Goal: Task Accomplishment & Management: Manage account settings

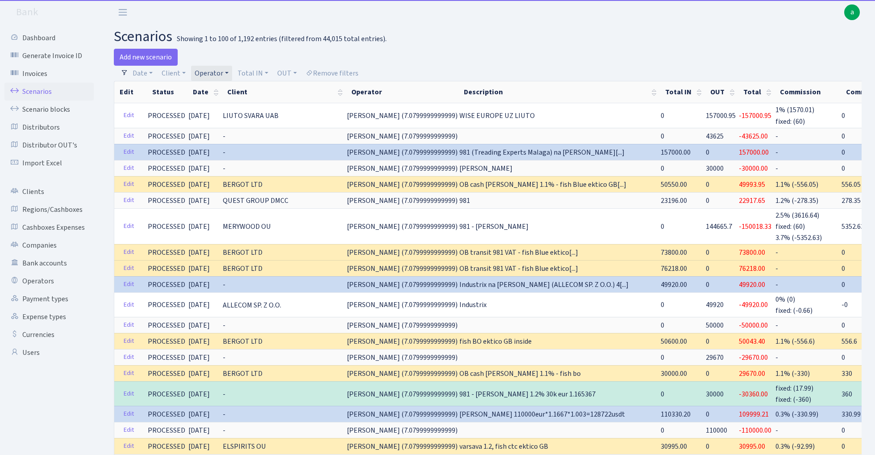
select select "100"
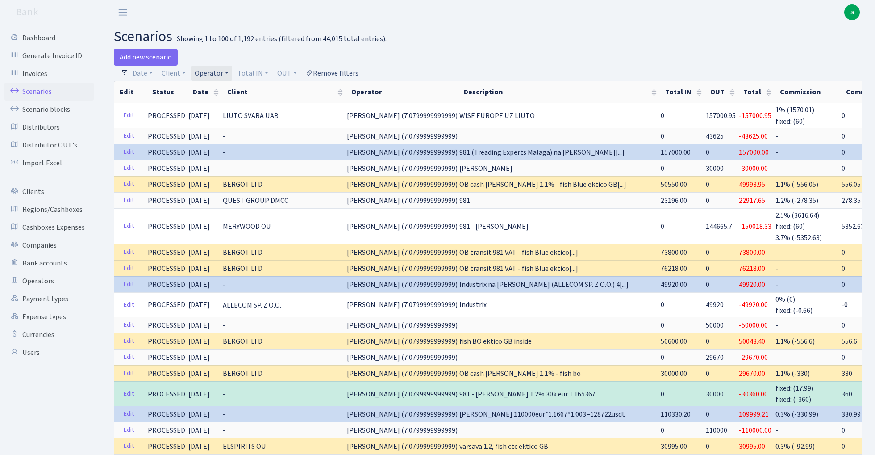
click at [340, 72] on link "Remove filters" at bounding box center [332, 73] width 60 height 15
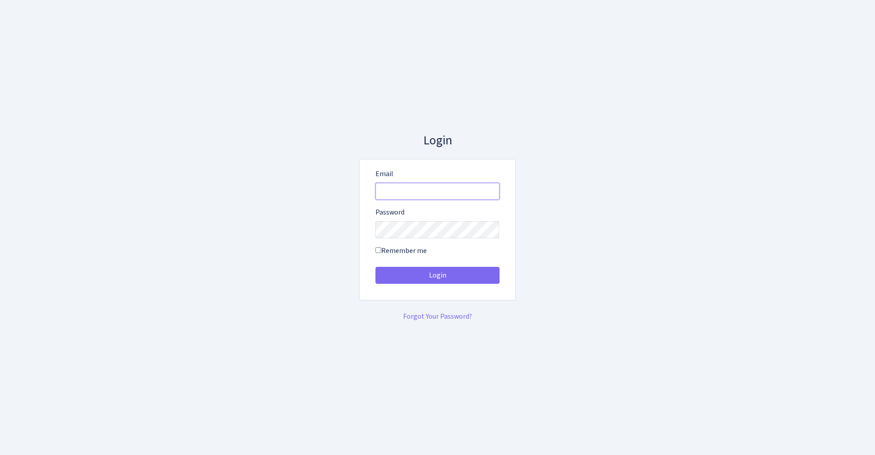
type input "admin@bank.com"
click at [437, 275] on button "Login" at bounding box center [438, 275] width 124 height 17
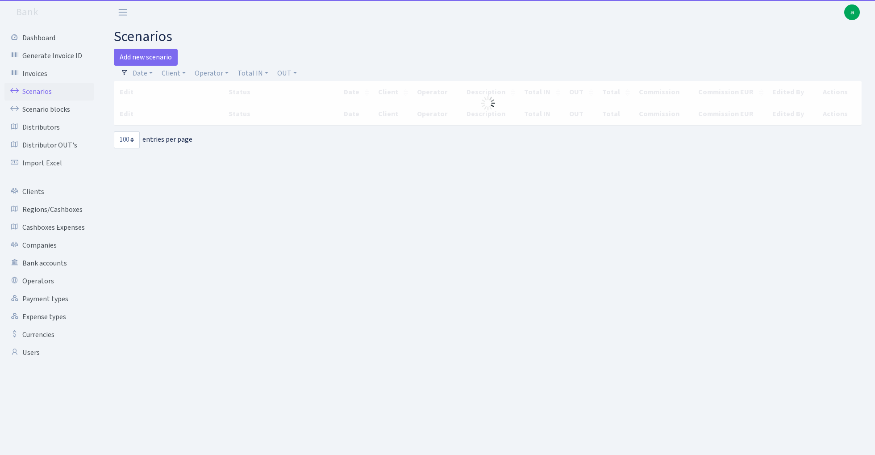
select select "100"
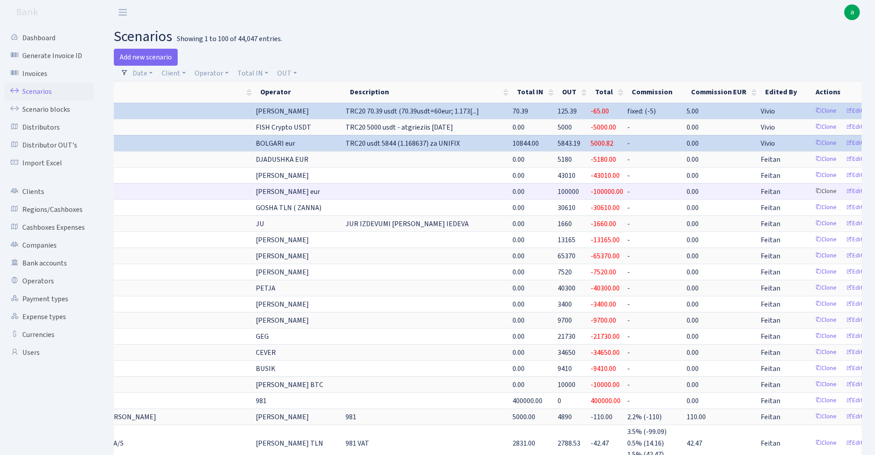
scroll to position [0, 133]
click at [844, 192] on link "Edit" at bounding box center [856, 191] width 25 height 14
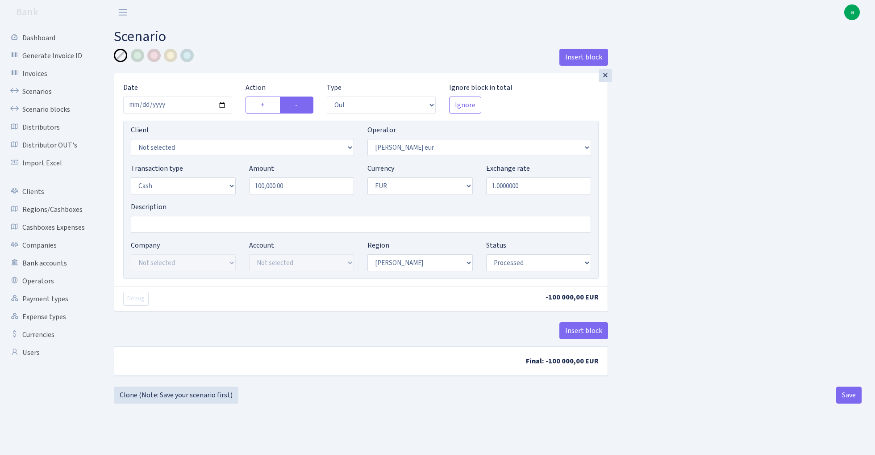
select select "out"
select select "406"
select select "1"
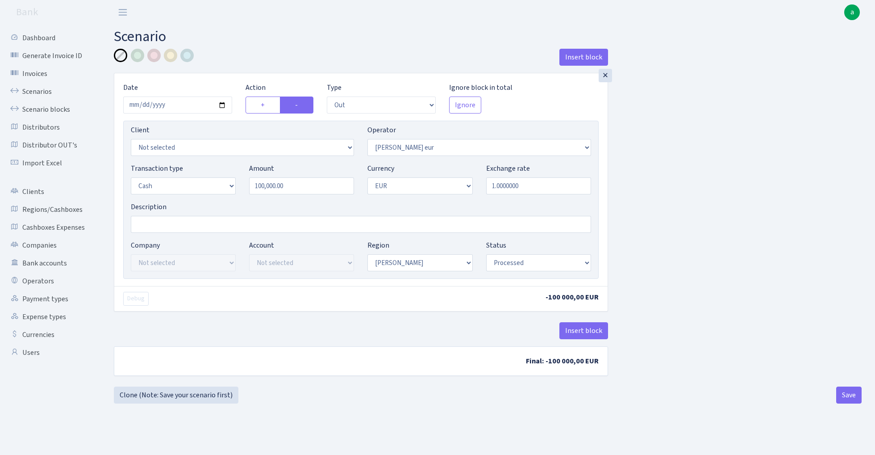
select select "processed"
select select "458"
click at [201, 230] on input "Description" at bounding box center [361, 224] width 460 height 17
type input "[PERSON_NAME]"
click at [682, 245] on div "Insert block × Date 2025-09-11 Action + - Type --- In Out Commission Field requ…" at bounding box center [488, 218] width 762 height 338
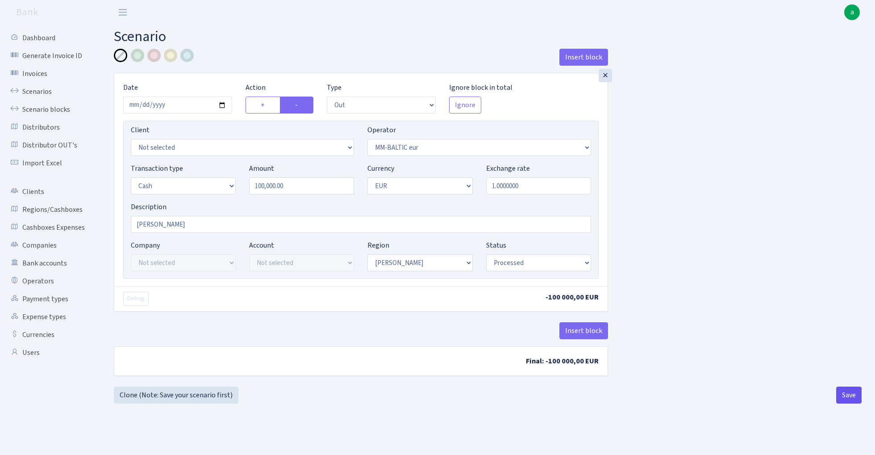
click at [850, 392] on button "Save" at bounding box center [849, 394] width 25 height 17
select select "out"
select select "458"
select select "1"
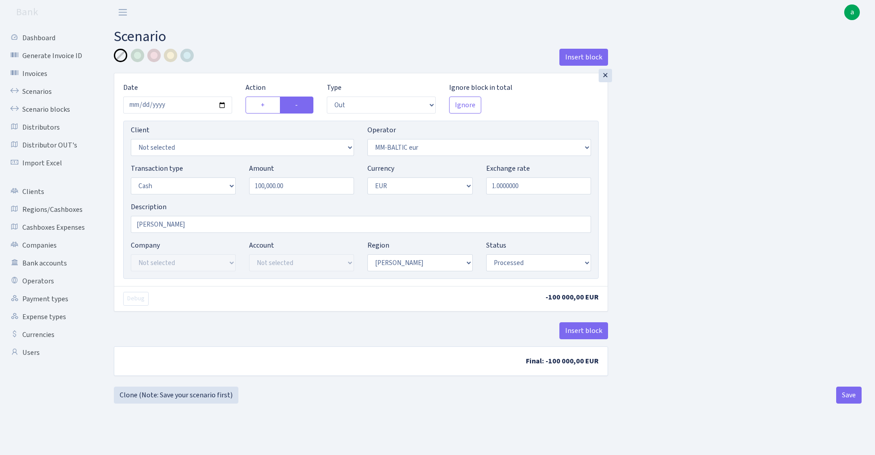
select select "1"
select select "processed"
click at [592, 331] on button "Insert block" at bounding box center [584, 330] width 49 height 17
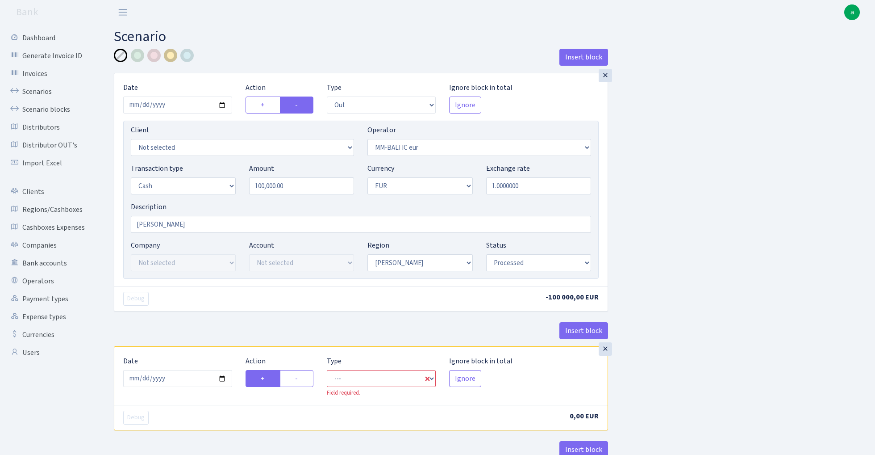
click at [172, 56] on div at bounding box center [170, 55] width 13 height 13
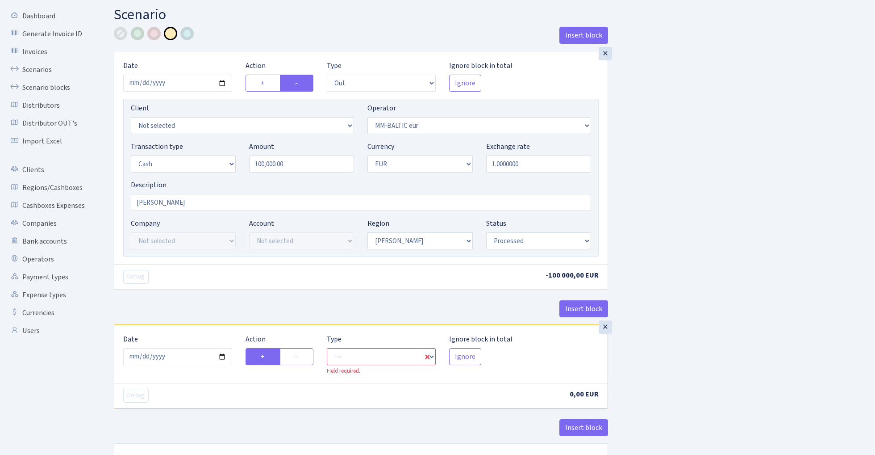
scroll to position [56, 0]
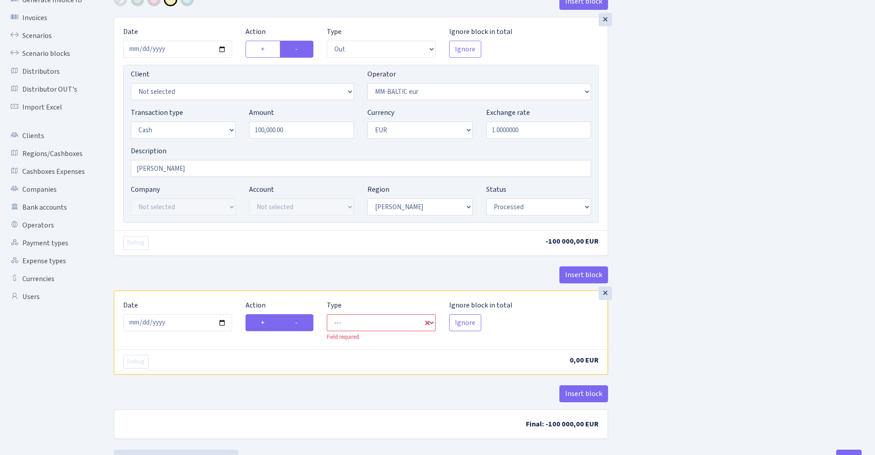
click at [302, 326] on label "-" at bounding box center [296, 322] width 33 height 17
click at [301, 323] on input "-" at bounding box center [298, 320] width 6 height 6
radio input "true"
radio input "false"
select select "commission"
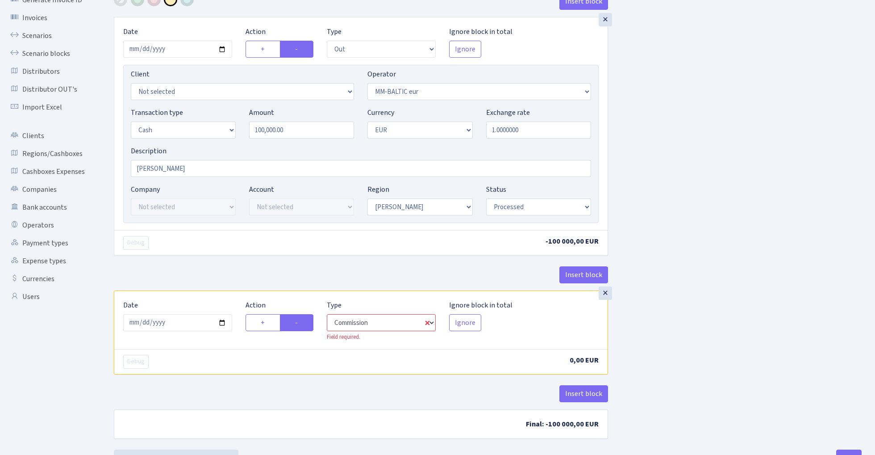
select select "458"
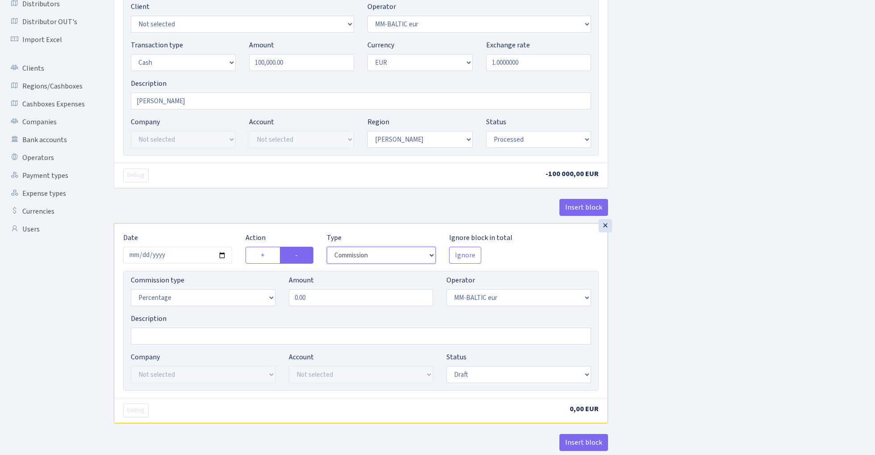
scroll to position [147, 0]
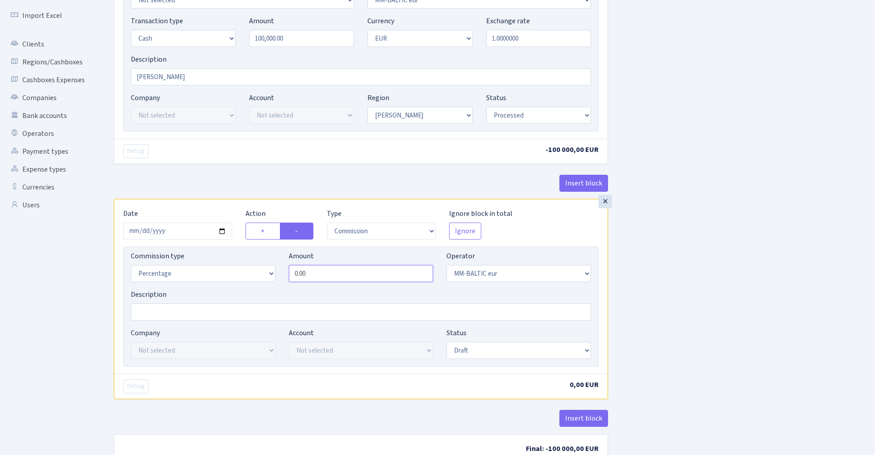
click at [345, 276] on input "0.00" at bounding box center [361, 273] width 145 height 17
type input "0.50"
select select "processed"
click at [665, 292] on div "Insert block × Date 2025-09-11 Action + - Type --- In Out Commission Field requ…" at bounding box center [488, 187] width 762 height 573
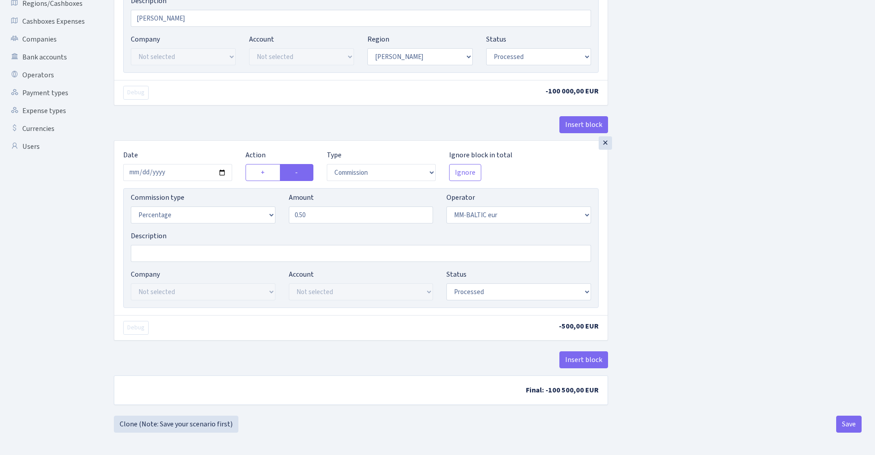
scroll to position [208, 0]
click at [852, 427] on button "Save" at bounding box center [849, 423] width 25 height 17
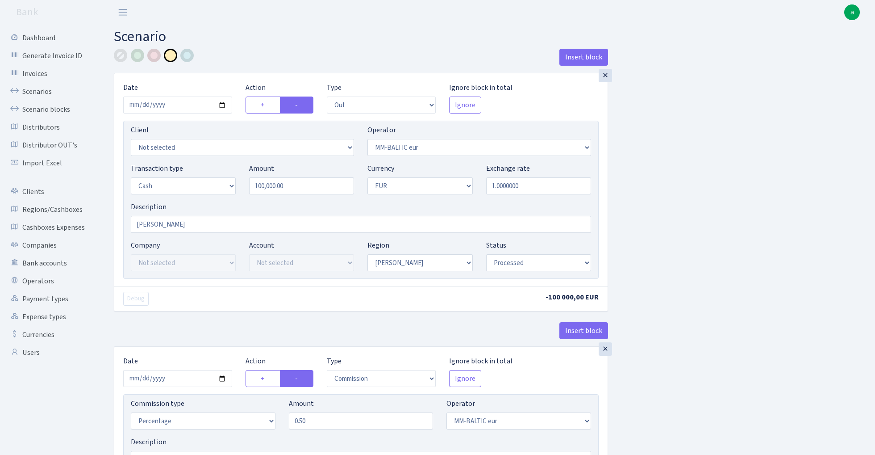
select select "out"
select select "458"
select select "1"
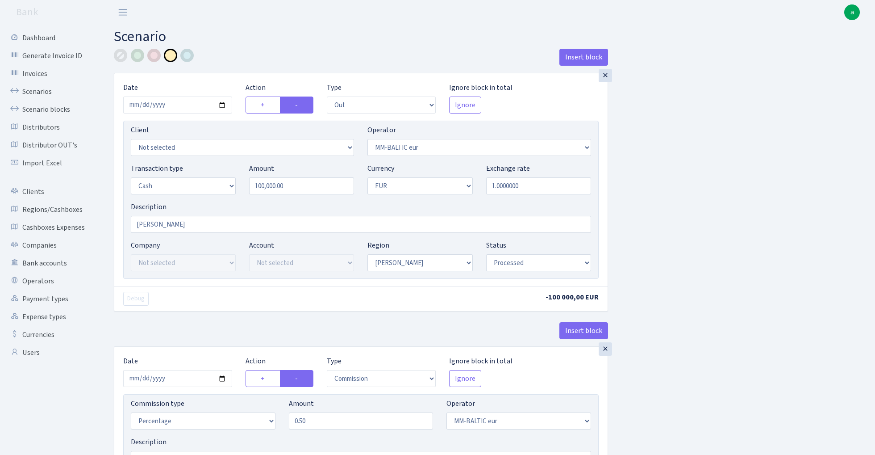
select select "processed"
select select "commission"
select select "458"
select select "processed"
click at [31, 90] on link "Scenarios" at bounding box center [48, 92] width 89 height 18
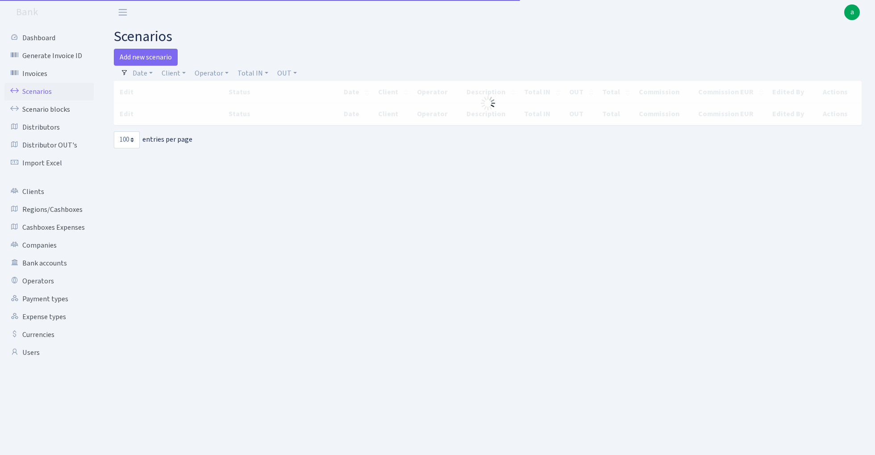
select select "100"
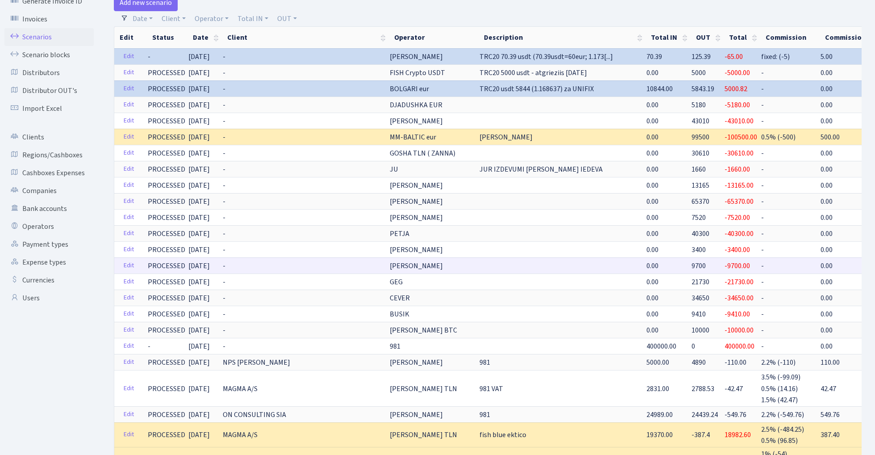
scroll to position [59, 0]
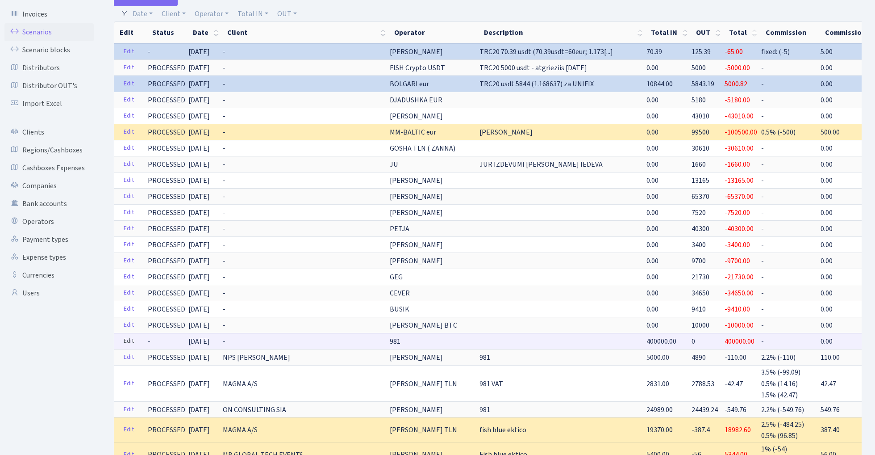
click at [130, 340] on link "Edit" at bounding box center [129, 341] width 18 height 14
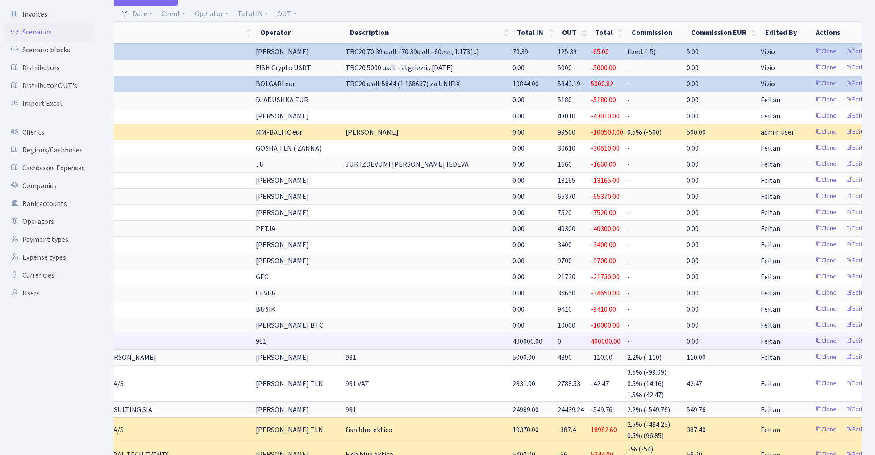
scroll to position [0, 133]
click at [870, 341] on link "Delete" at bounding box center [886, 341] width 32 height 14
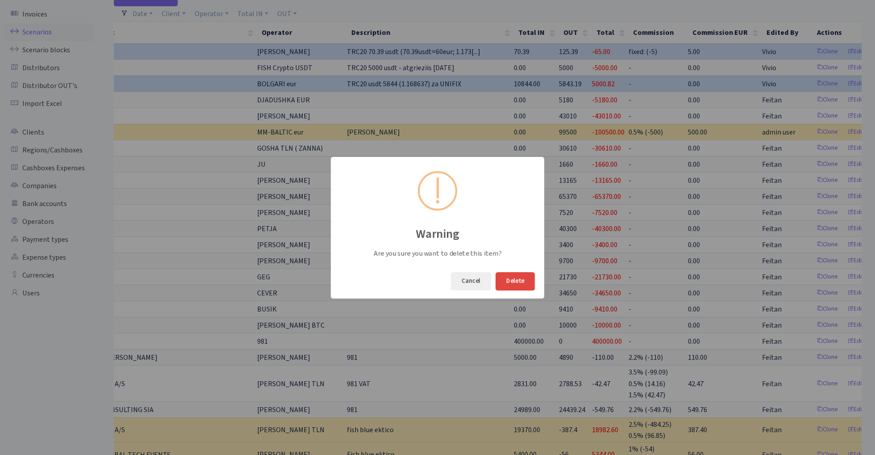
click at [522, 279] on button "Delete" at bounding box center [515, 281] width 39 height 18
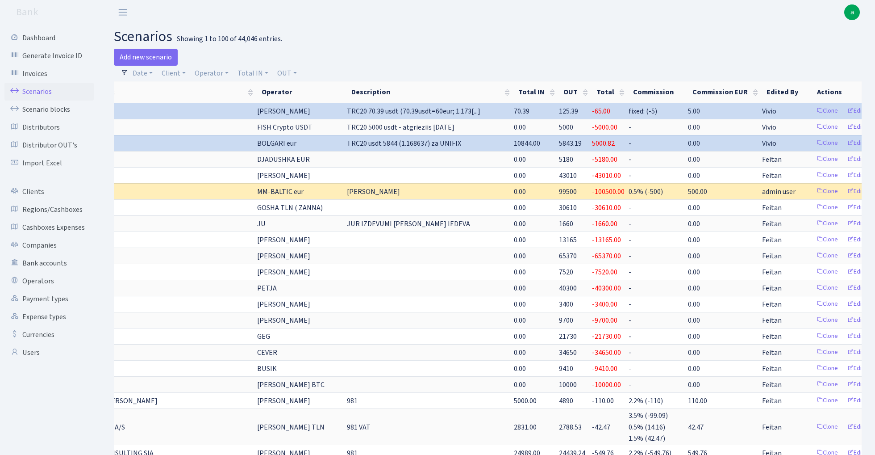
scroll to position [0, 0]
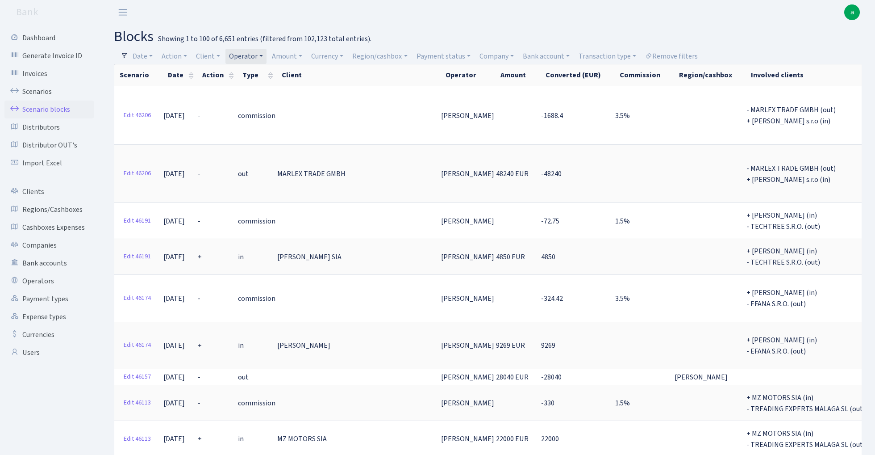
select select "100"
click at [254, 55] on link "Operator" at bounding box center [246, 56] width 41 height 15
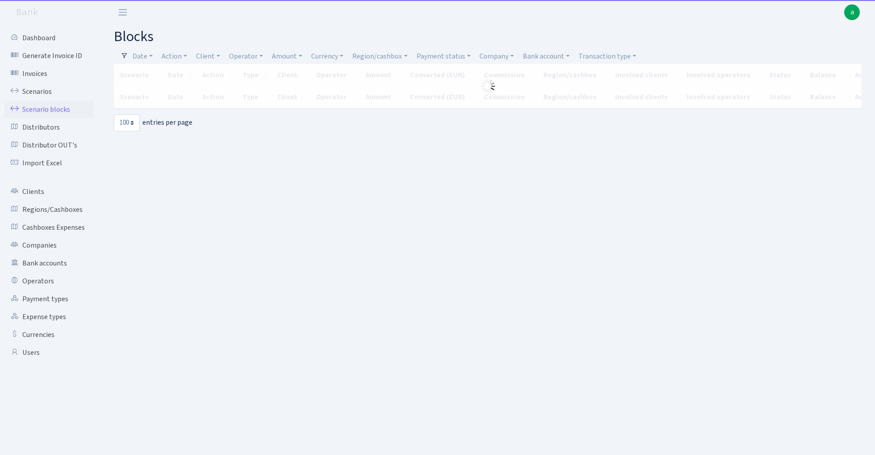
select select "100"
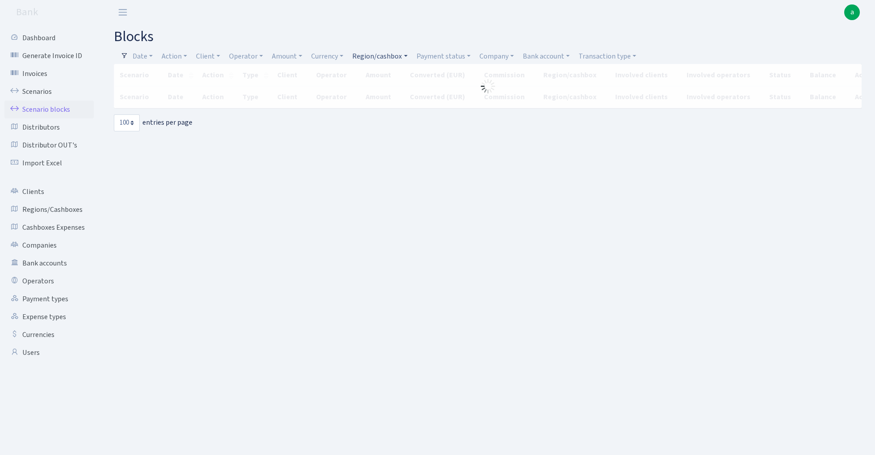
click at [374, 59] on link "Region/cashbox" at bounding box center [380, 56] width 62 height 15
click at [380, 88] on input "search" at bounding box center [385, 88] width 66 height 14
type input "[PERSON_NAME]"
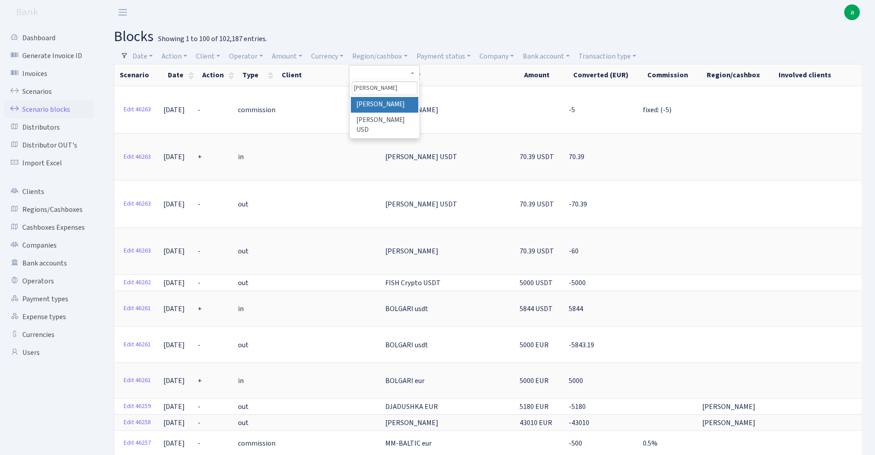
click at [399, 101] on li "[PERSON_NAME]" at bounding box center [384, 105] width 67 height 16
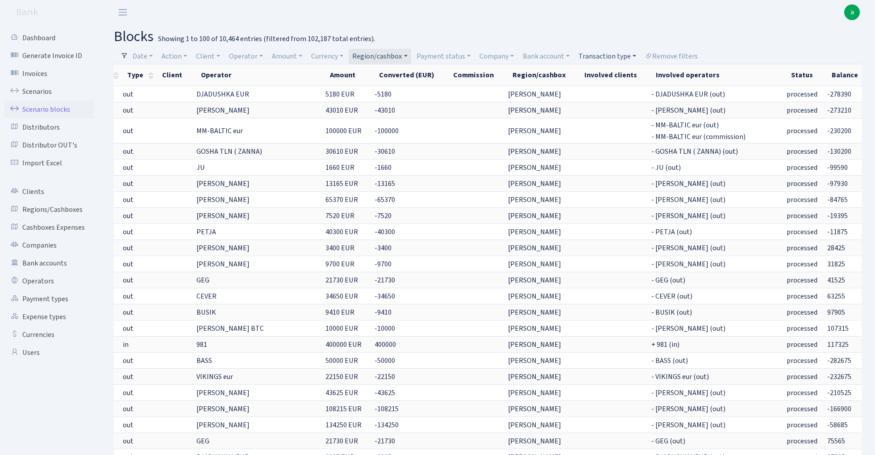
click at [607, 54] on link "Transaction type" at bounding box center [607, 56] width 65 height 15
click at [459, 57] on link "Payment status" at bounding box center [443, 56] width 61 height 15
click at [456, 117] on li "pending" at bounding box center [448, 121] width 67 height 16
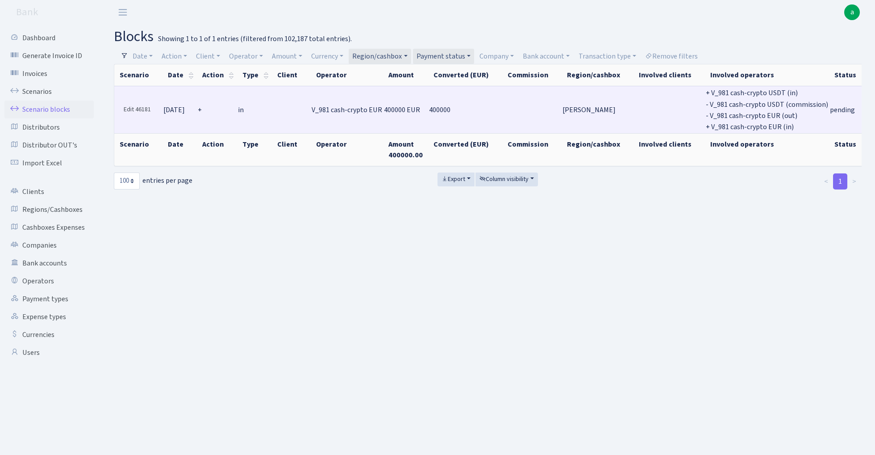
click at [134, 108] on link "Edit 46181" at bounding box center [137, 110] width 35 height 14
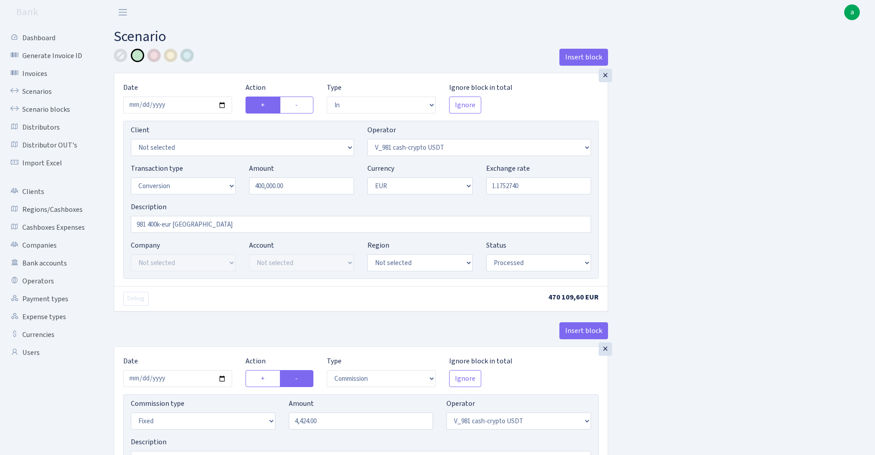
select select "in"
select select "435"
select select "15"
select select "1"
select select "processed"
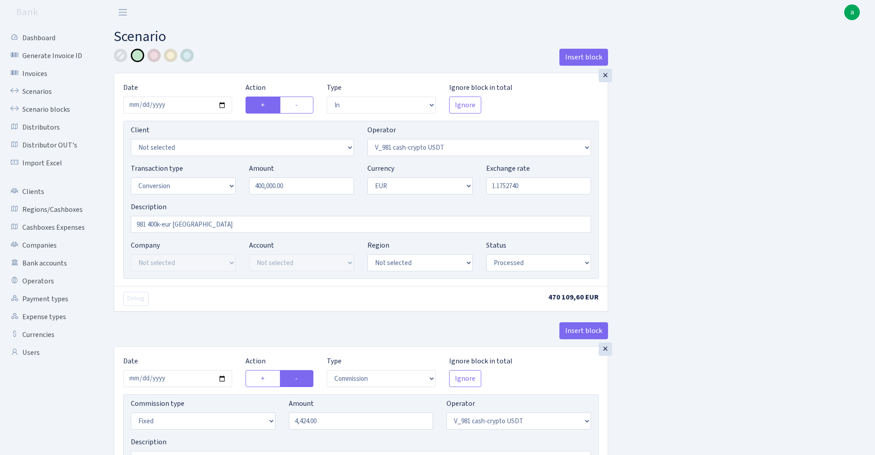
select select "commission"
select select "fixed"
select select "435"
select select "processed"
select select "out"
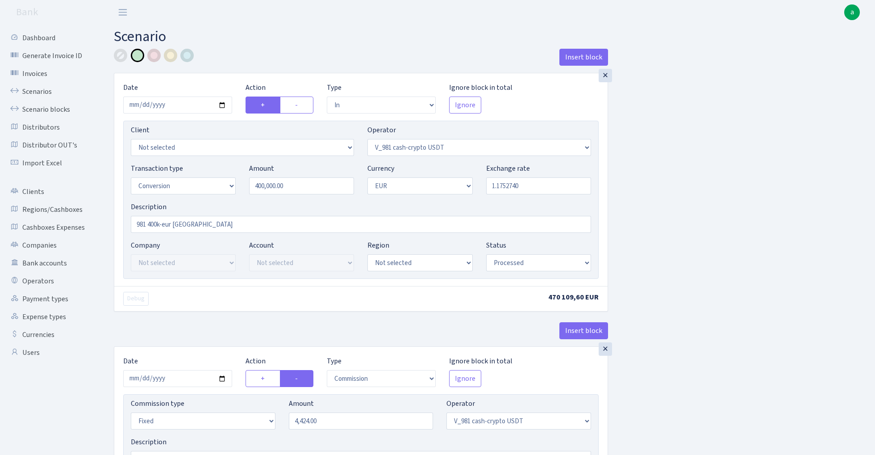
select select "434"
select select "15"
select select "1"
select select "processed"
select select "in"
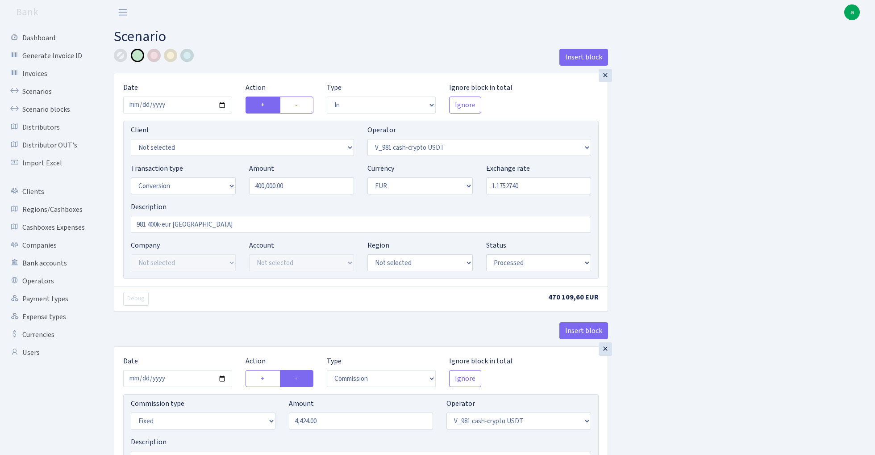
select select "434"
select select "1"
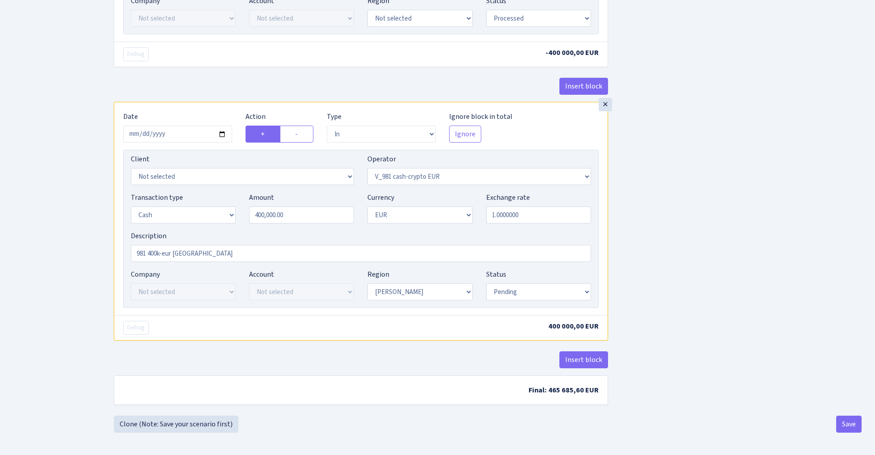
scroll to position [758, 0]
select select "processed"
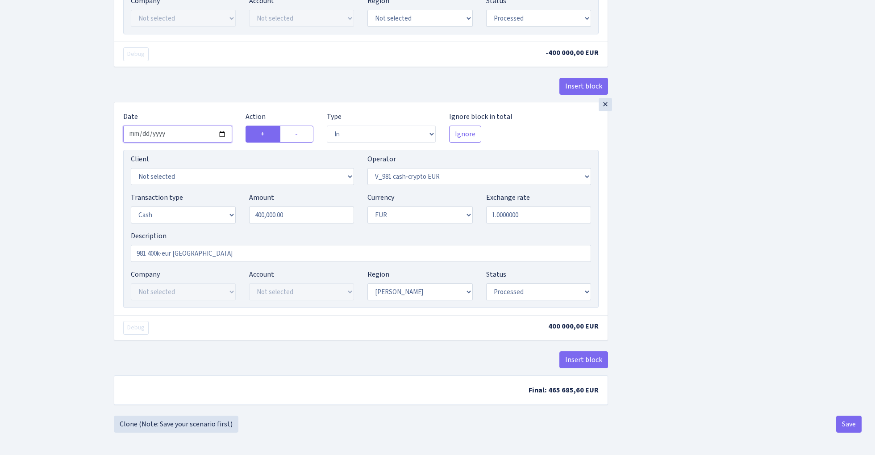
click at [184, 132] on input "[DATE]" at bounding box center [177, 134] width 109 height 17
type input "[DATE]"
click at [240, 95] on div "Insert block" at bounding box center [361, 90] width 494 height 24
click at [847, 423] on button "Save" at bounding box center [849, 423] width 25 height 17
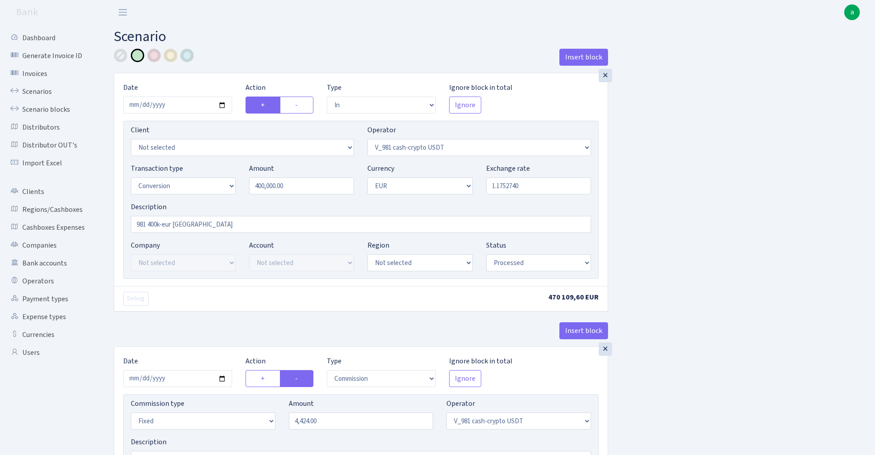
select select "in"
select select "435"
select select "15"
select select "1"
select select "processed"
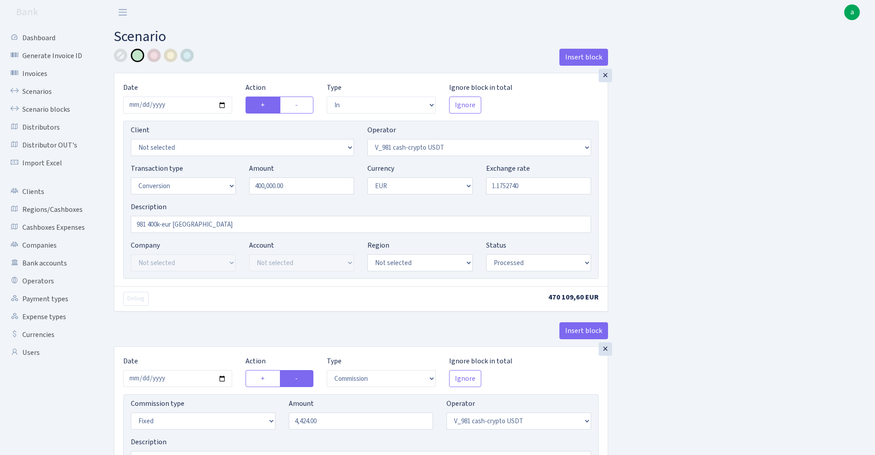
select select "commission"
select select "fixed"
select select "435"
select select "processed"
select select "out"
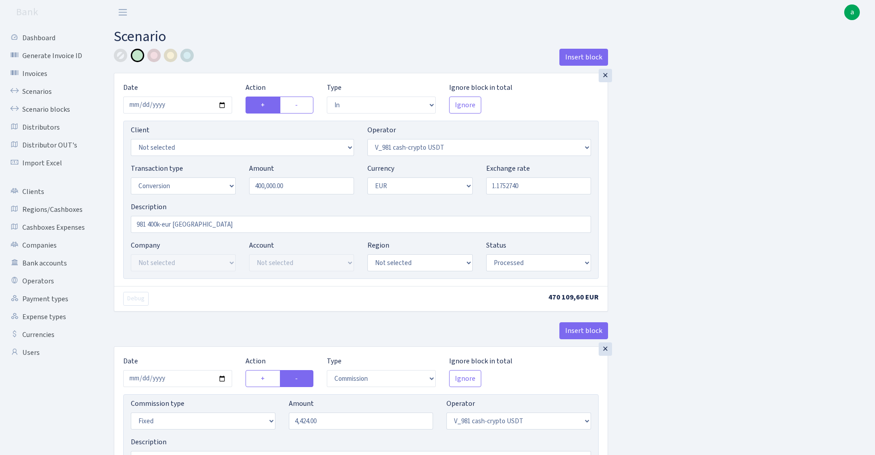
select select "434"
select select "15"
select select "1"
select select "processed"
select select "in"
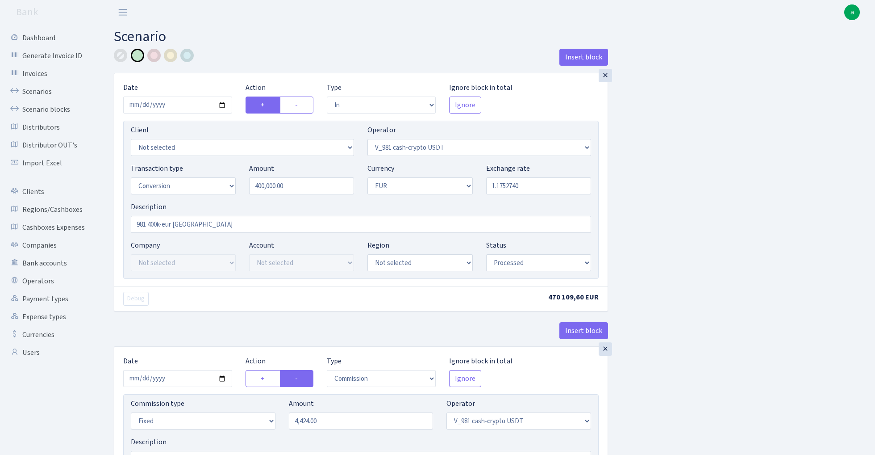
select select "434"
select select "1"
select select "processed"
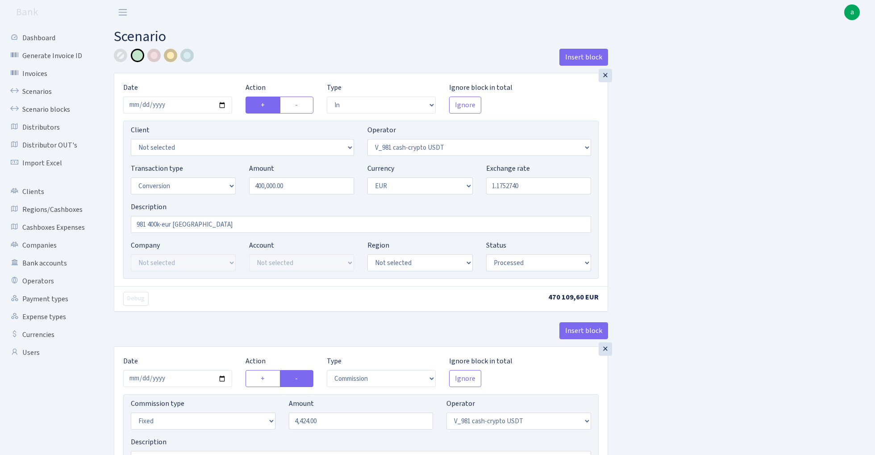
click at [168, 57] on div at bounding box center [170, 55] width 13 height 13
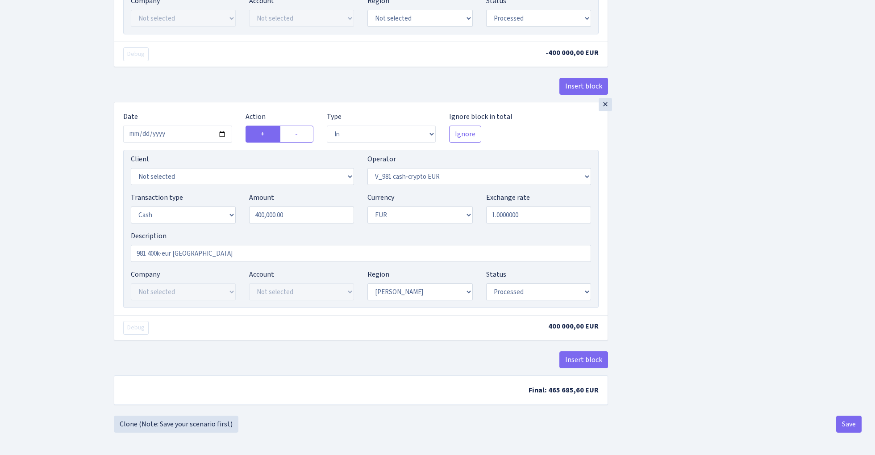
scroll to position [758, 0]
click at [850, 427] on button "Save" at bounding box center [849, 423] width 25 height 17
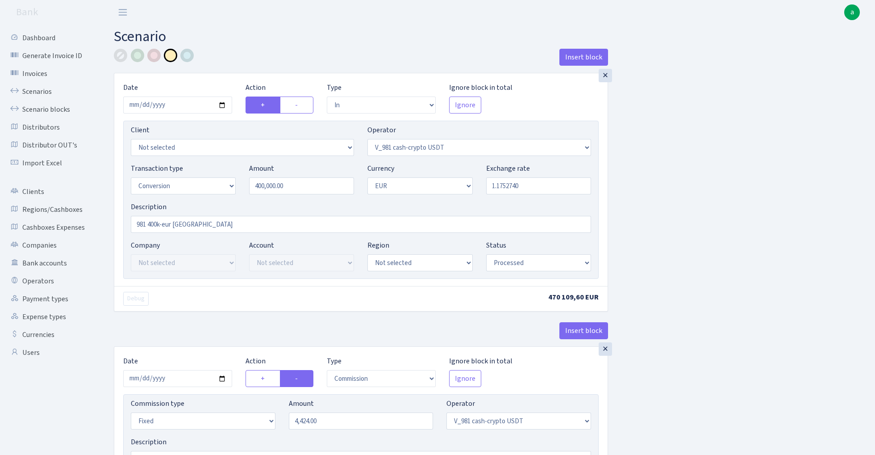
select select "in"
select select "435"
select select "15"
select select "1"
select select "processed"
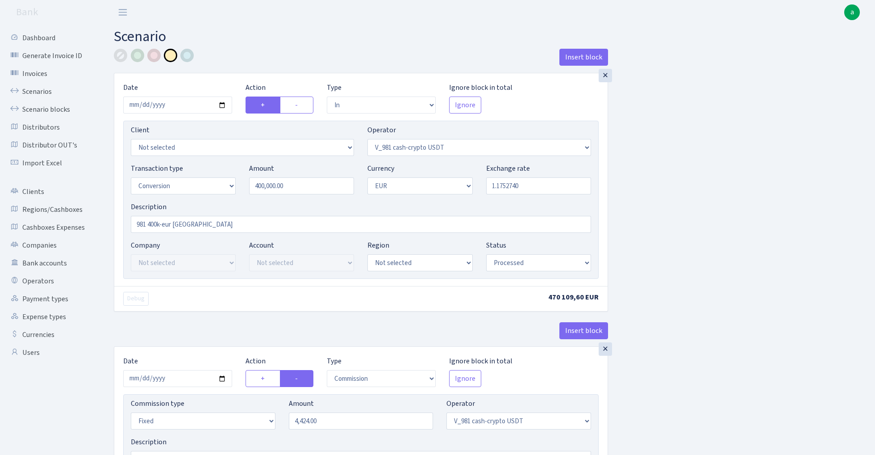
select select "commission"
select select "fixed"
select select "435"
select select "processed"
select select "out"
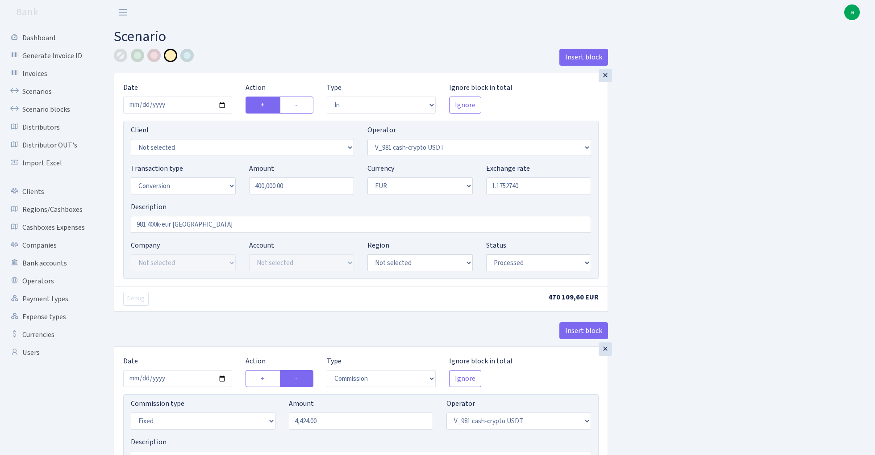
select select "434"
select select "15"
select select "1"
select select "processed"
select select "in"
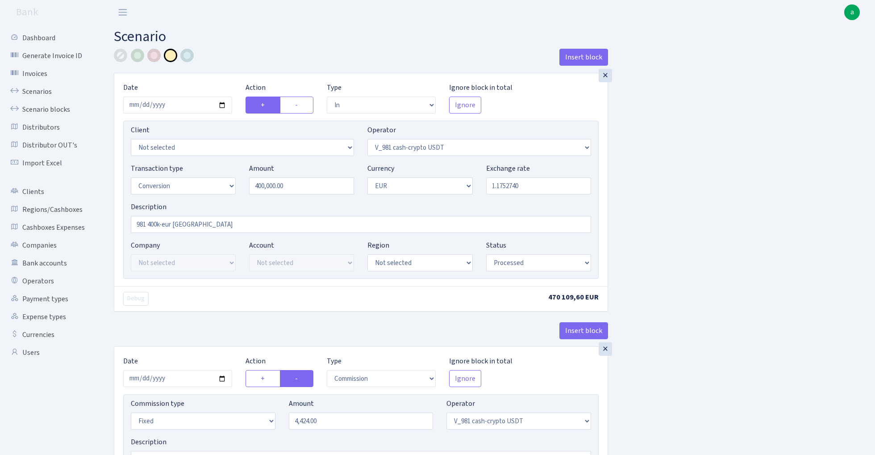
select select "434"
select select "1"
select select "processed"
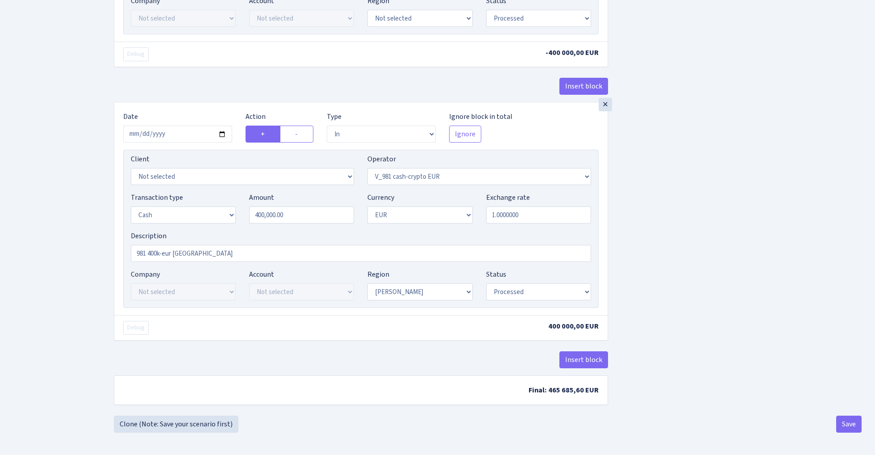
scroll to position [758, 0]
click at [849, 424] on button "Save" at bounding box center [849, 423] width 25 height 17
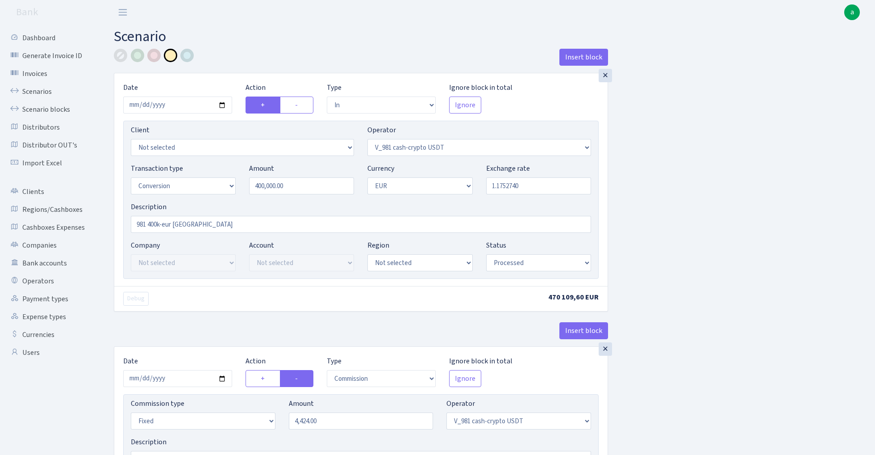
select select "in"
select select "435"
select select "15"
select select "1"
select select "processed"
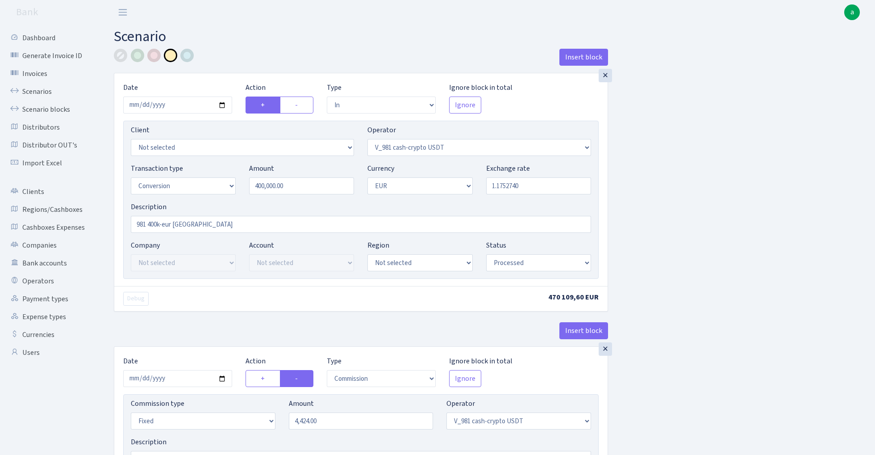
select select "commission"
select select "fixed"
select select "435"
select select "processed"
select select "out"
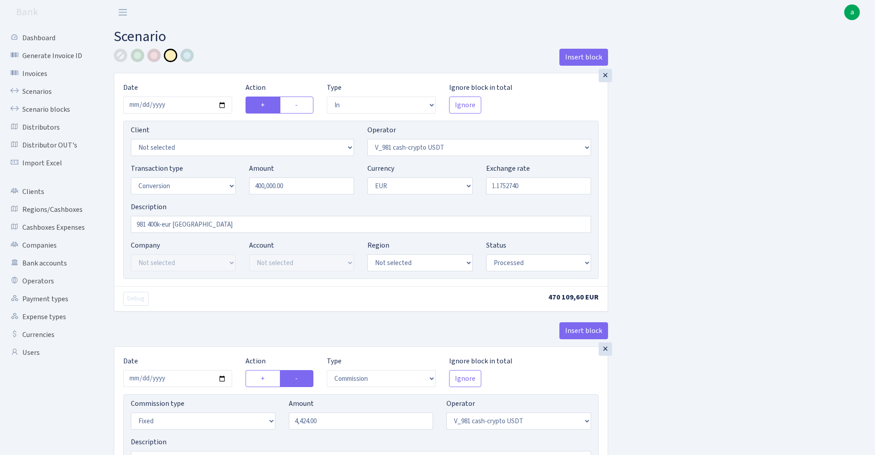
select select "434"
select select "15"
select select "1"
select select "processed"
select select "in"
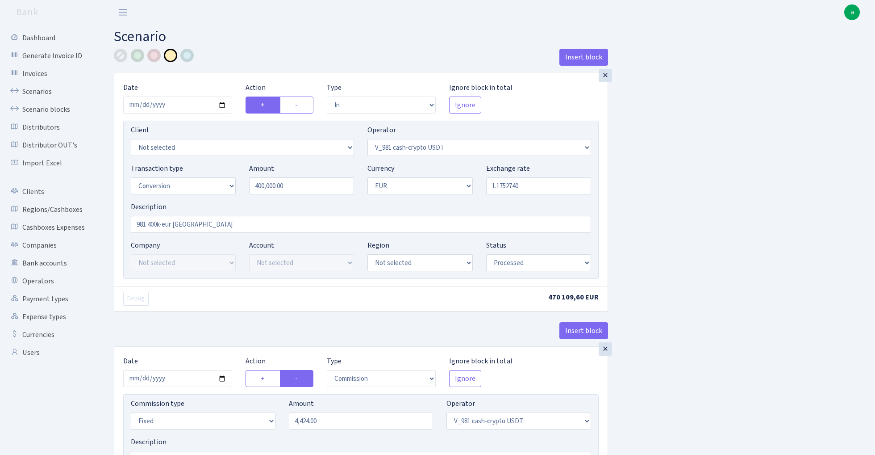
select select "434"
select select "1"
select select "processed"
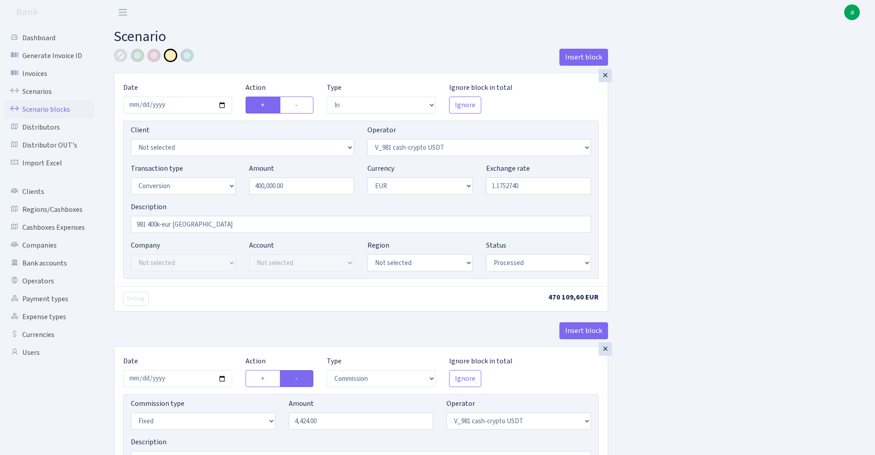
click at [59, 109] on link "Scenario blocks" at bounding box center [48, 109] width 89 height 18
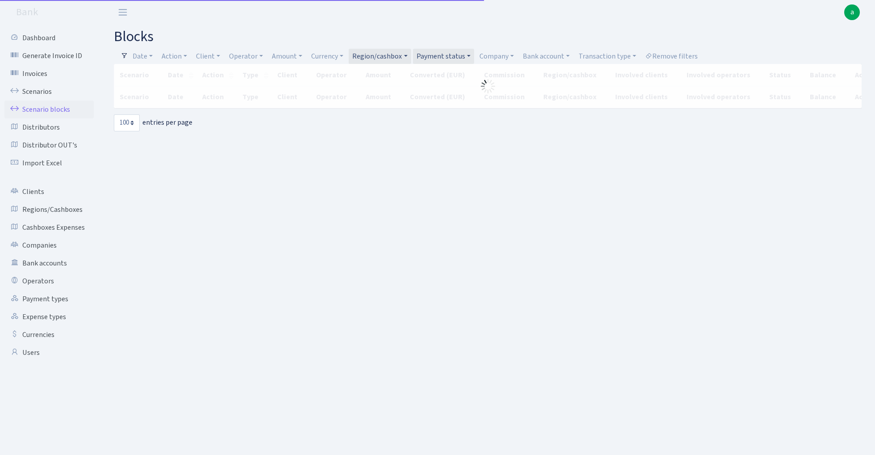
select select "100"
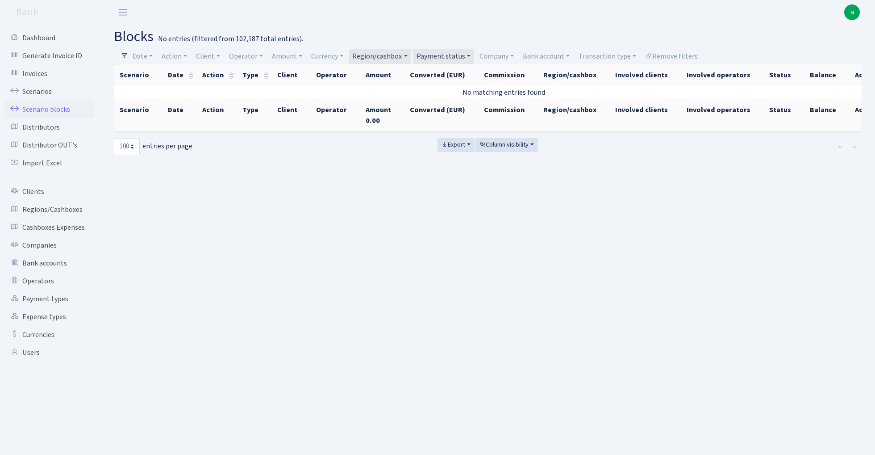
click at [452, 56] on link "Payment status" at bounding box center [443, 56] width 61 height 15
click at [452, 165] on li "processed" at bounding box center [448, 167] width 67 height 16
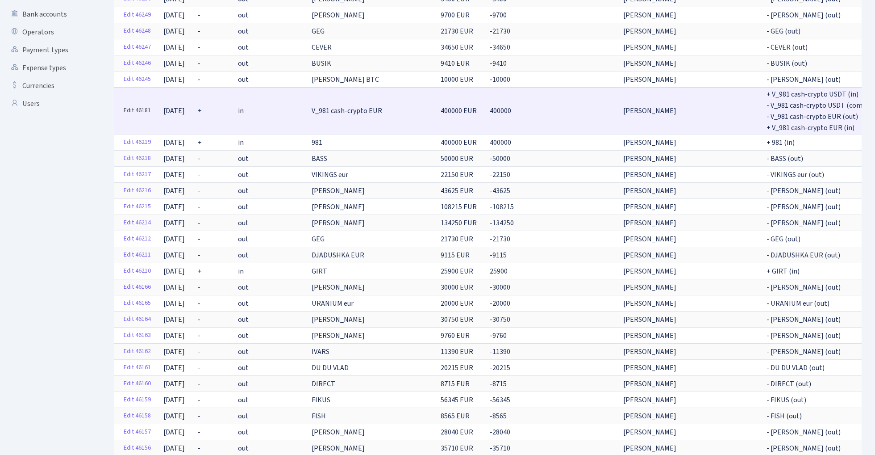
click at [138, 109] on link "Edit 46181" at bounding box center [137, 111] width 35 height 14
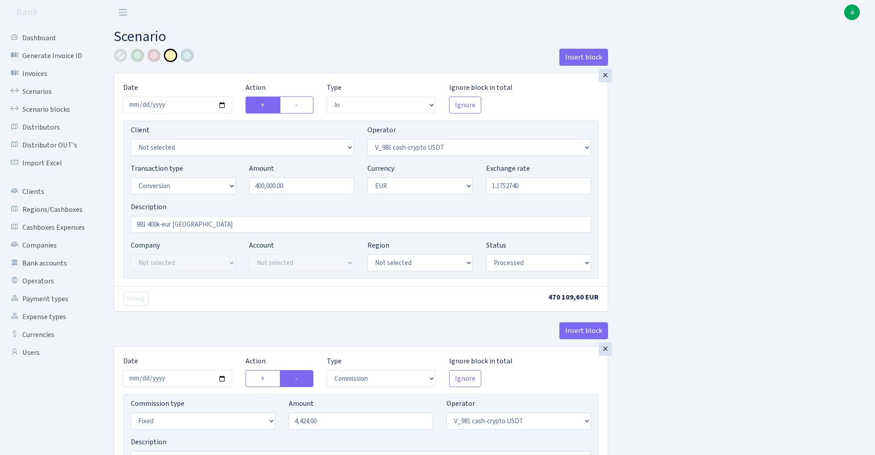
select select "in"
select select "435"
select select "15"
select select "1"
select select "processed"
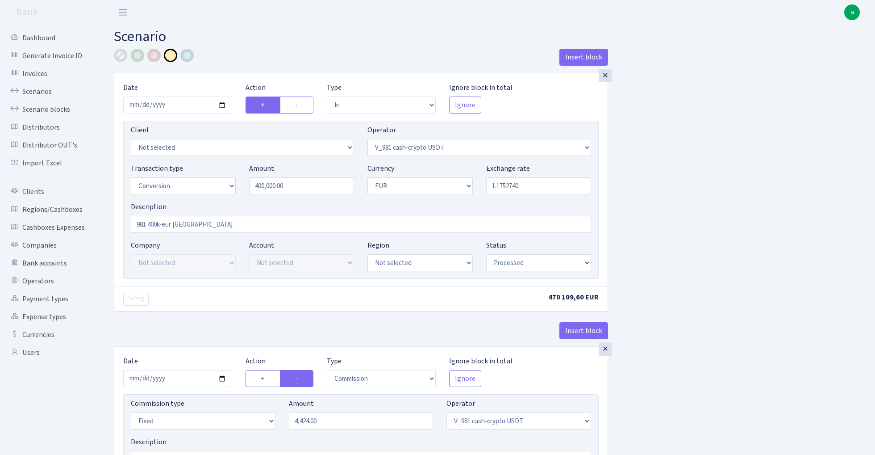
select select "commission"
select select "fixed"
select select "435"
select select "processed"
select select "out"
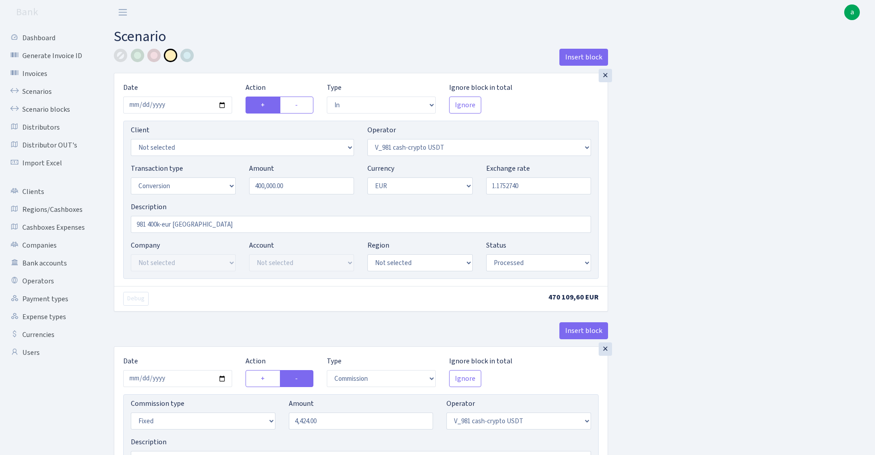
select select "434"
select select "15"
select select "1"
select select "processed"
select select "in"
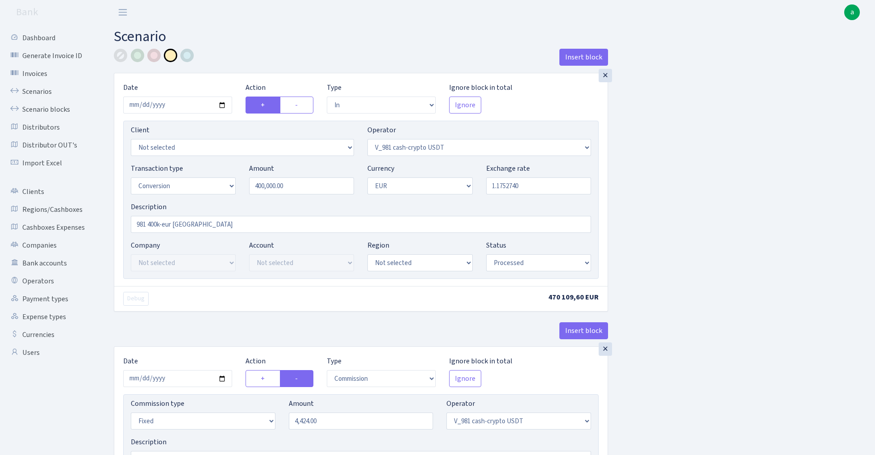
select select "434"
select select "1"
select select "processed"
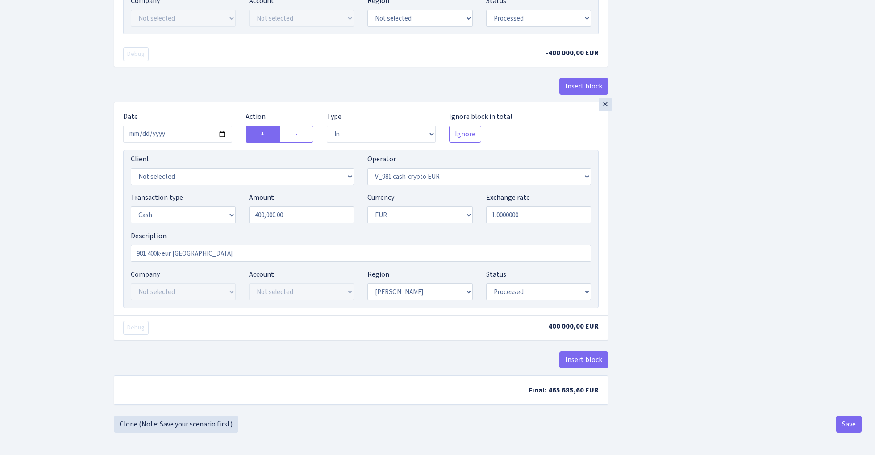
scroll to position [758, 0]
click at [165, 135] on input "[DATE]" at bounding box center [177, 134] width 109 height 17
type input "[DATE]"
click at [210, 82] on div "Insert block" at bounding box center [361, 90] width 494 height 24
click at [846, 425] on button "Save" at bounding box center [849, 423] width 25 height 17
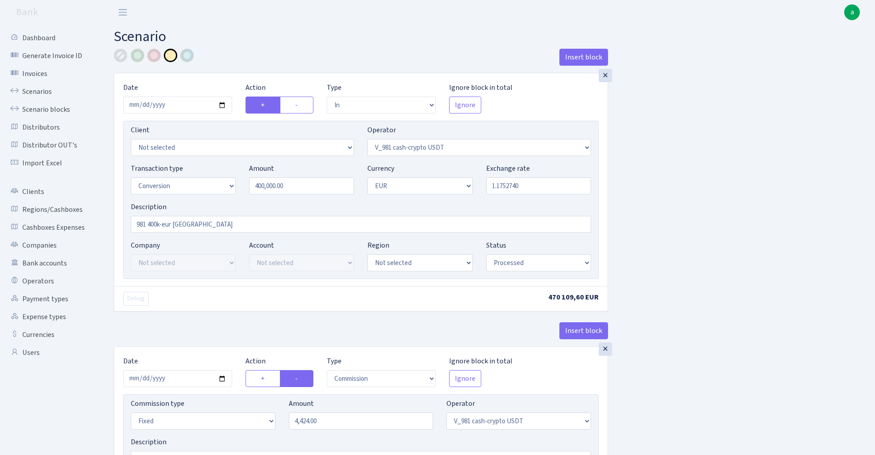
select select "in"
select select "435"
select select "15"
select select "1"
select select "processed"
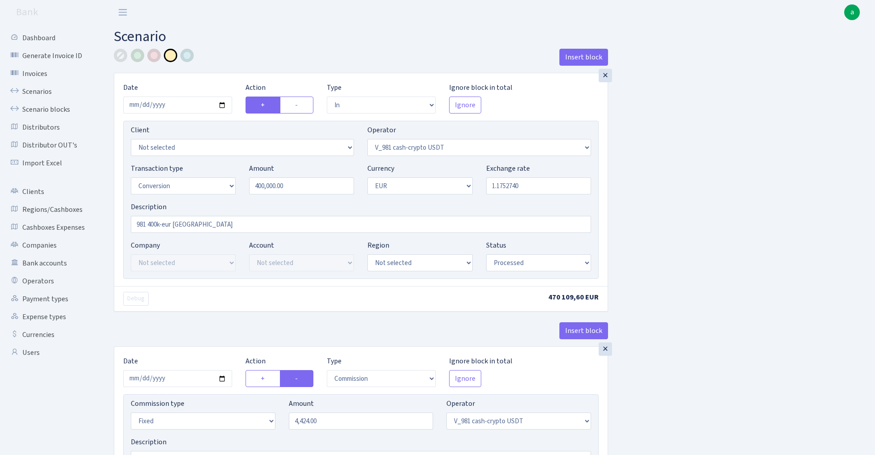
select select "commission"
select select "fixed"
select select "435"
select select "processed"
select select "out"
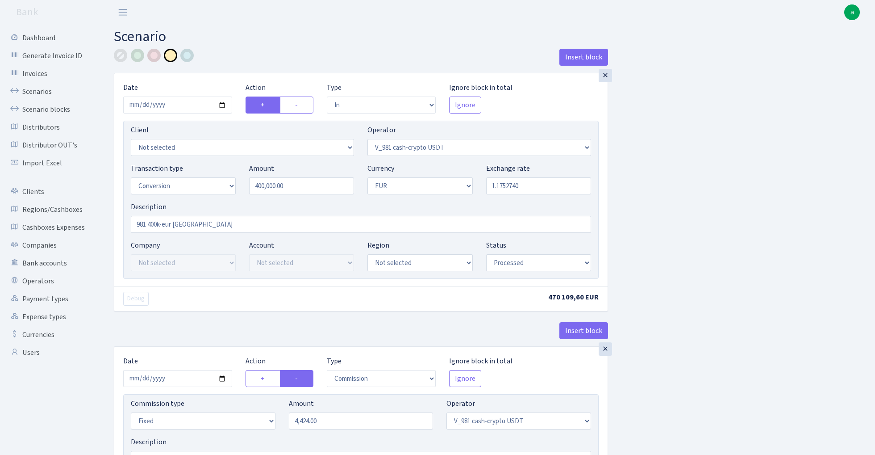
select select "434"
select select "15"
select select "1"
select select "processed"
select select "in"
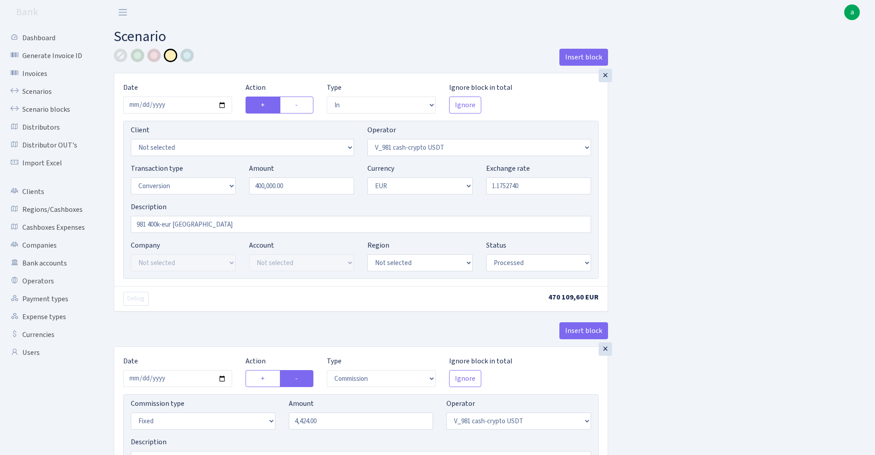
select select "434"
select select "1"
select select "processed"
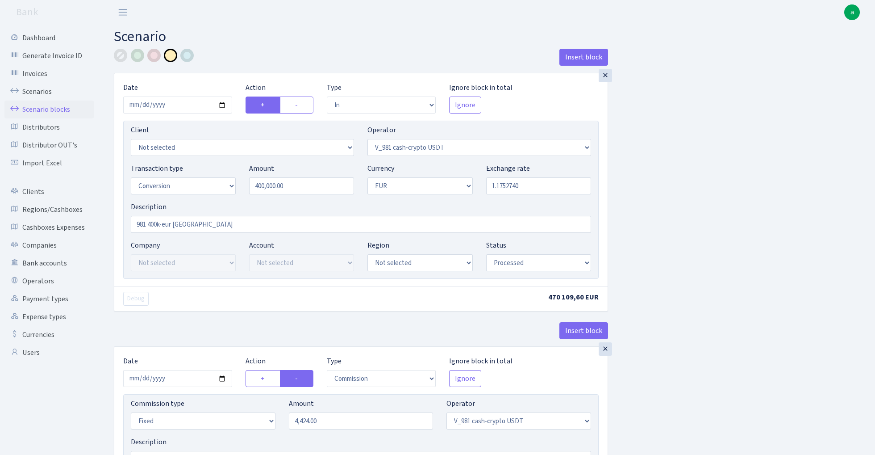
click at [50, 112] on link "Scenario blocks" at bounding box center [48, 109] width 89 height 18
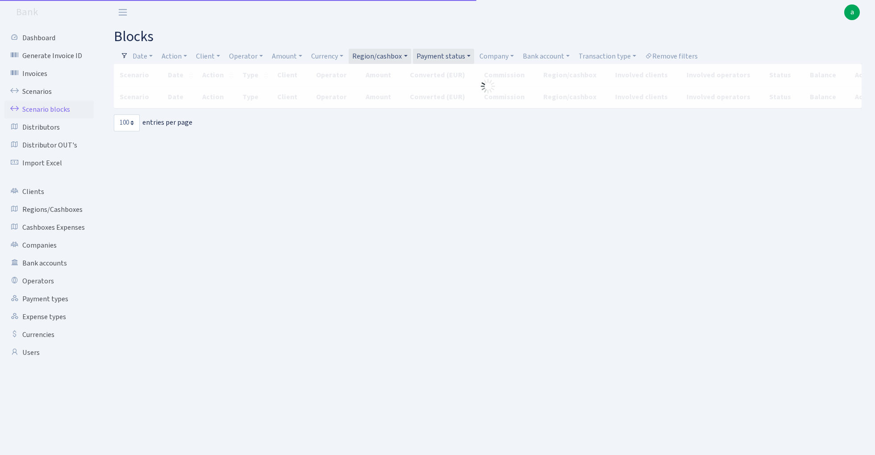
select select "100"
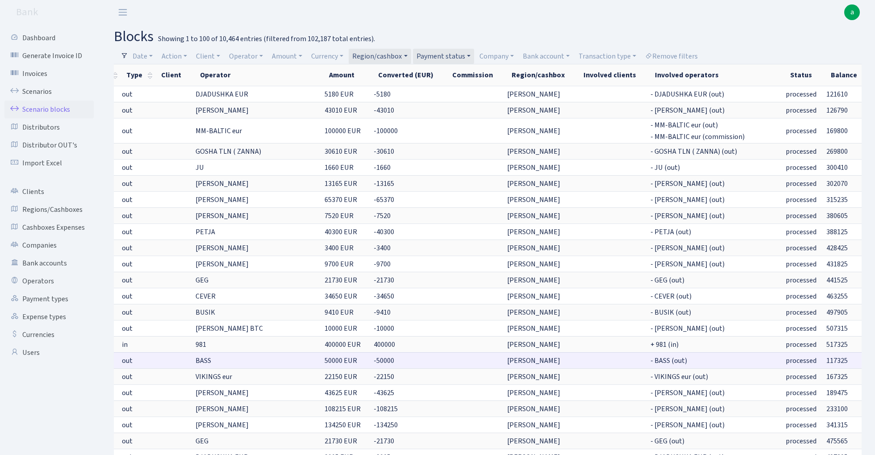
scroll to position [0, 115]
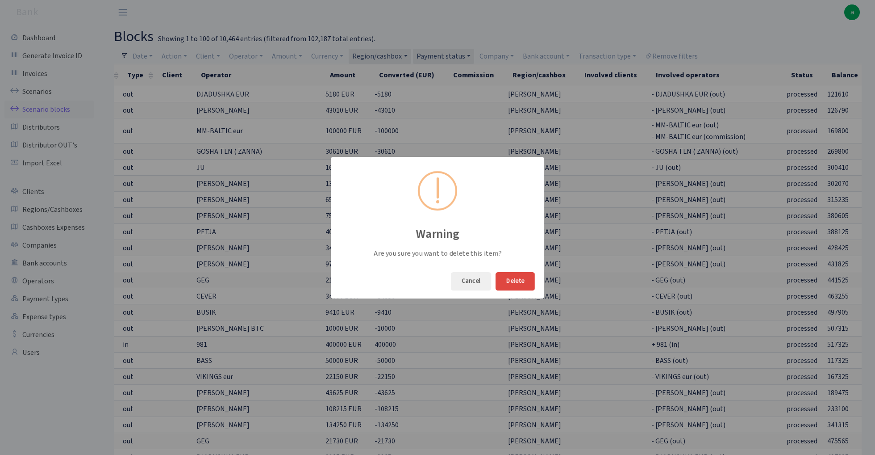
click at [517, 277] on button "Delete" at bounding box center [515, 281] width 39 height 18
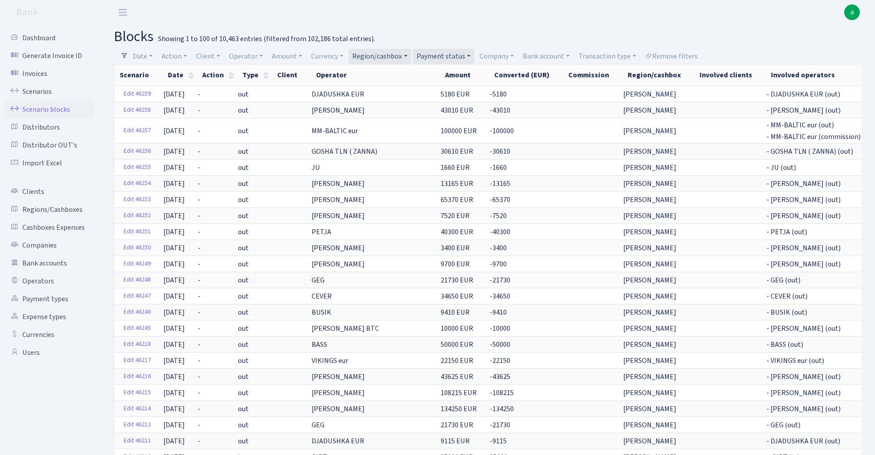
scroll to position [0, 0]
click at [146, 56] on link "Date" at bounding box center [142, 56] width 27 height 15
click at [170, 74] on input "[DATE] - [DATE]" at bounding box center [201, 73] width 106 height 17
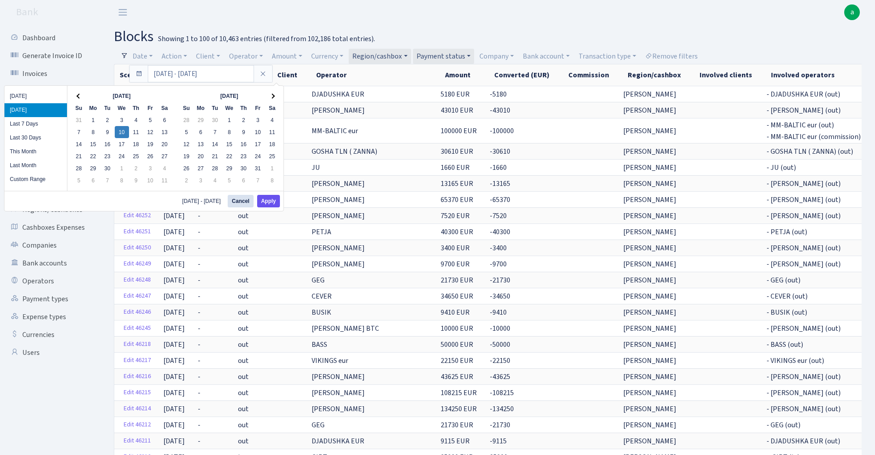
click at [272, 203] on button "Apply" at bounding box center [268, 201] width 23 height 13
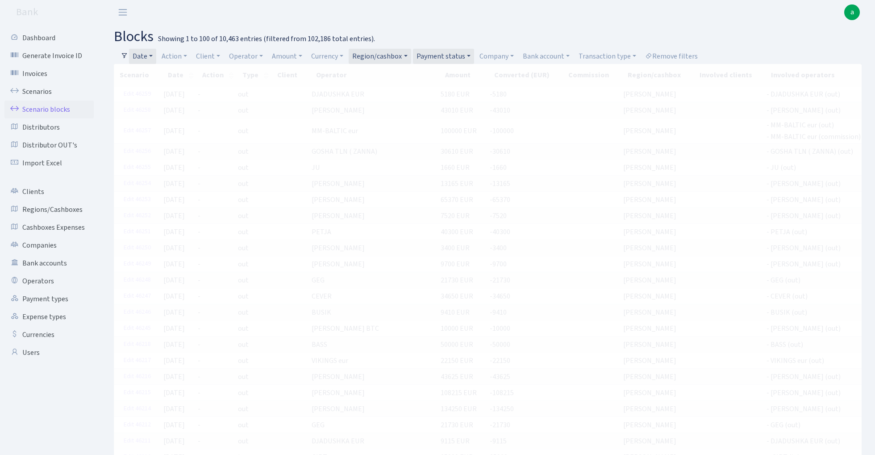
click at [454, 54] on link "Payment status" at bounding box center [443, 56] width 61 height 15
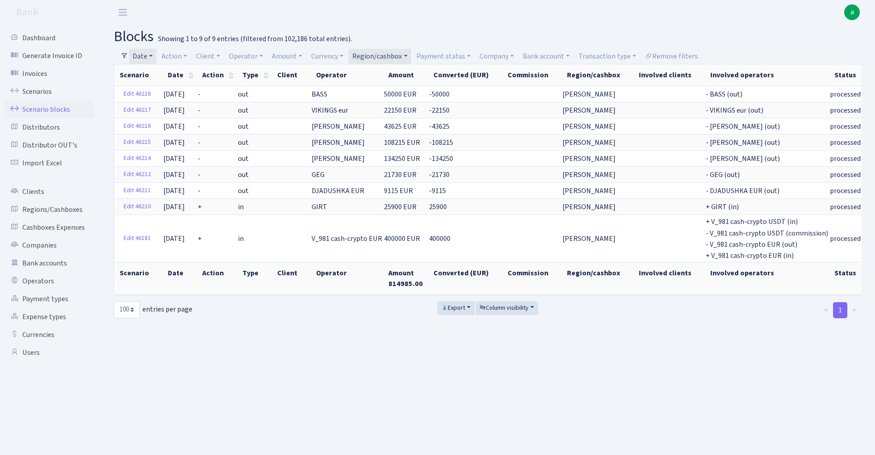
click at [146, 54] on link "Date" at bounding box center [142, 56] width 27 height 15
click at [165, 78] on input "10.09.2025 - 10.09.2025" at bounding box center [201, 73] width 106 height 17
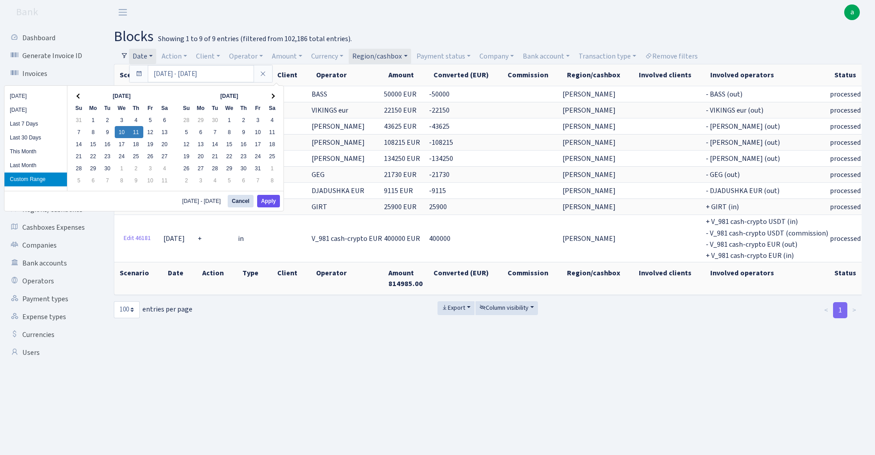
click at [265, 203] on button "Apply" at bounding box center [268, 201] width 23 height 13
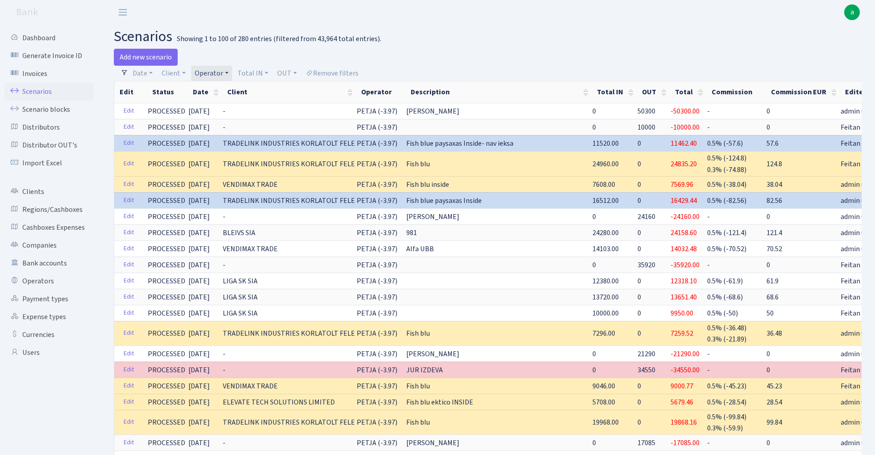
select select "100"
click at [68, 227] on link "Cashboxes Expenses" at bounding box center [48, 227] width 89 height 18
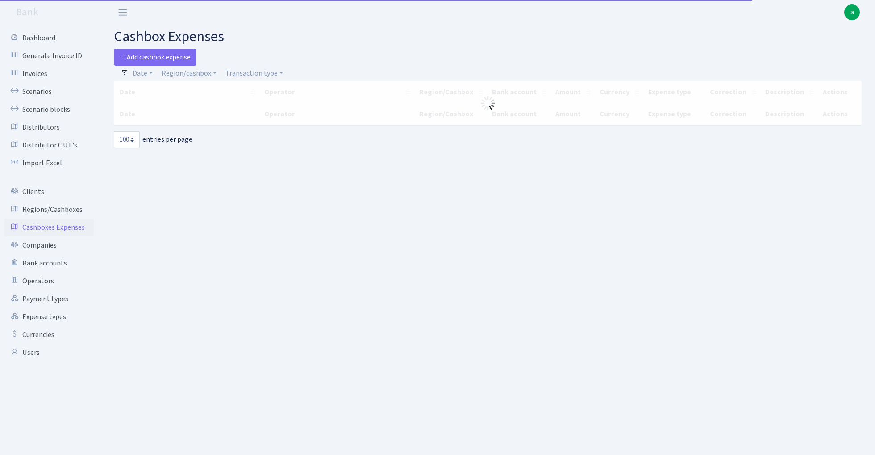
select select "100"
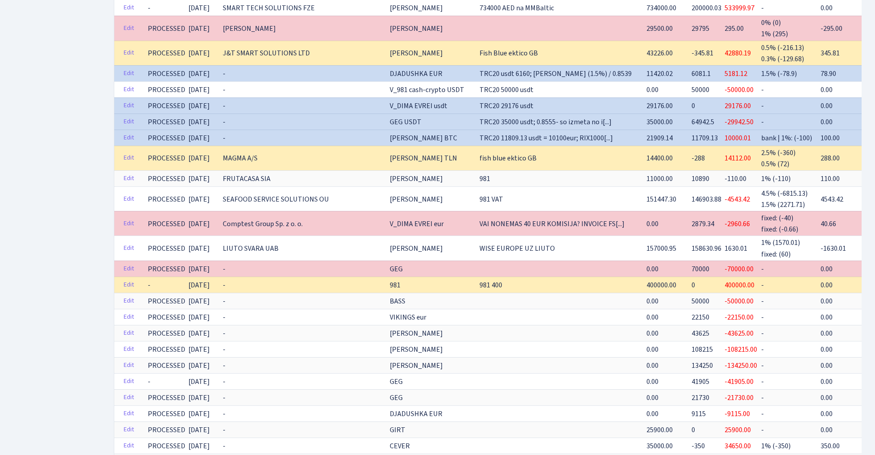
scroll to position [611, 0]
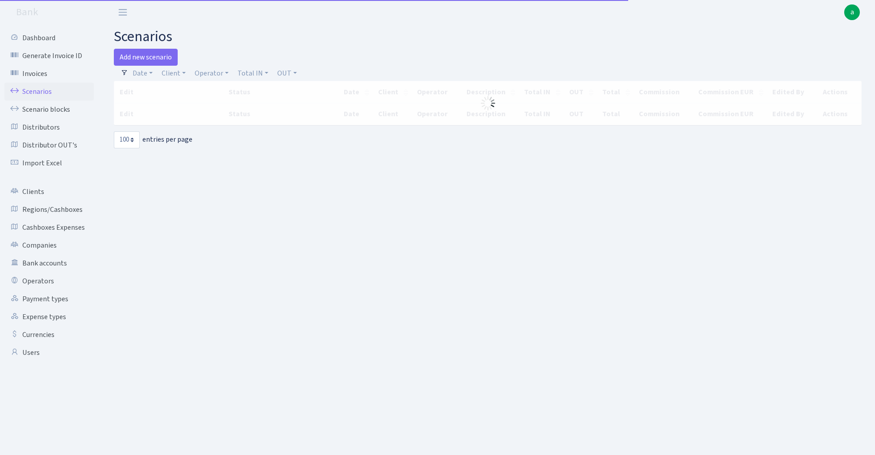
select select "100"
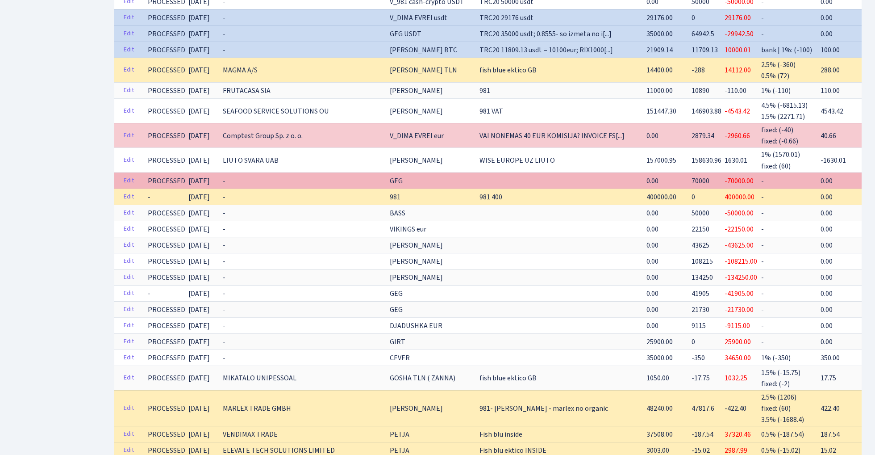
scroll to position [688, 0]
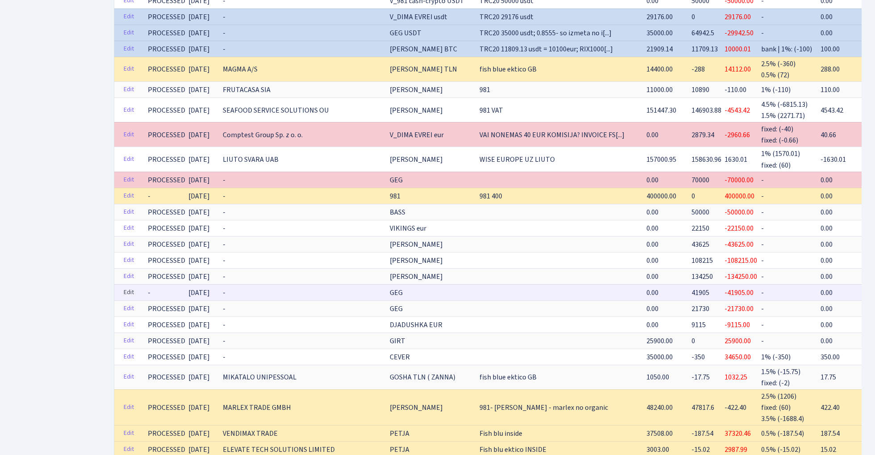
click at [130, 285] on link "Edit" at bounding box center [129, 292] width 18 height 14
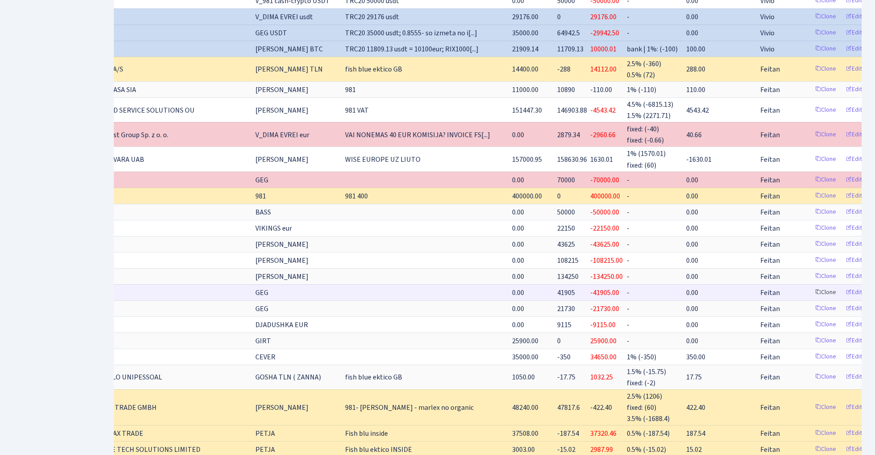
scroll to position [0, 133]
click at [870, 285] on link "Delete" at bounding box center [886, 292] width 32 height 14
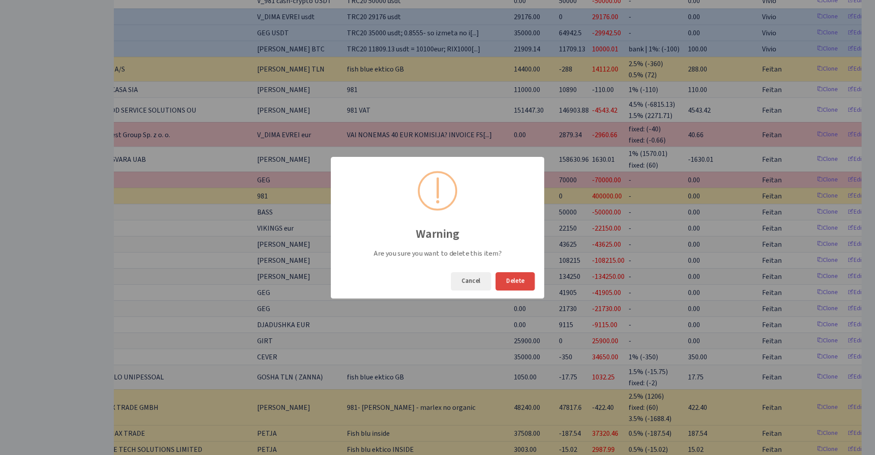
click at [515, 283] on button "Delete" at bounding box center [515, 281] width 39 height 18
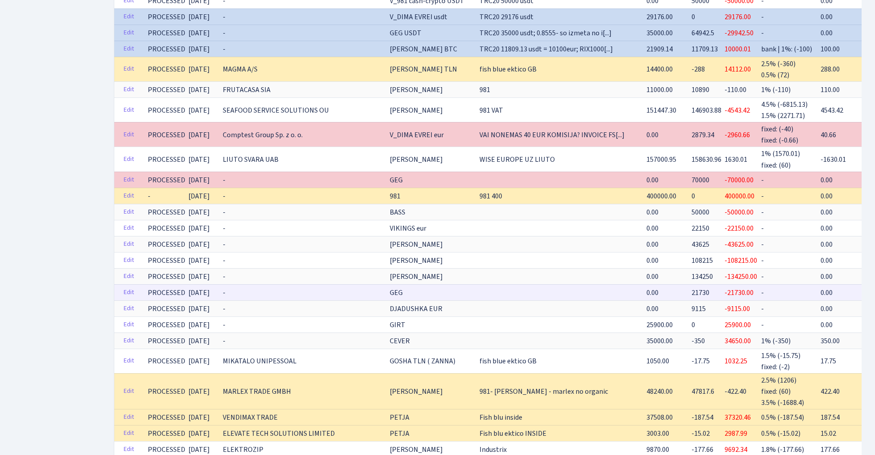
scroll to position [0, 0]
click at [126, 285] on link "Edit" at bounding box center [129, 292] width 18 height 14
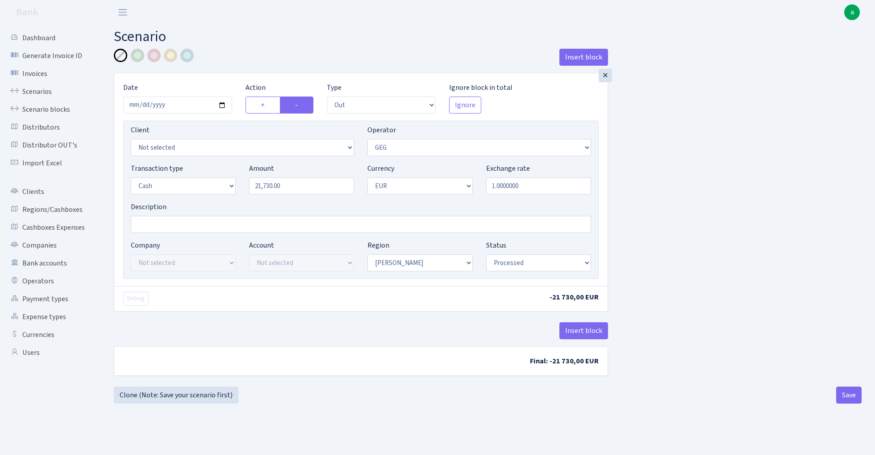
select select "out"
select select "65"
select select "1"
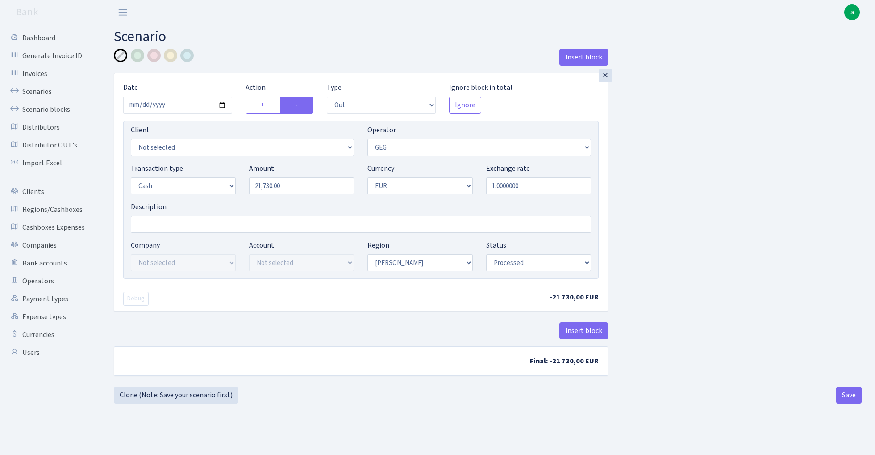
select select "processed"
click at [291, 181] on input "21730.00" at bounding box center [301, 185] width 105 height 17
type input "41,905.00"
click at [209, 225] on input "Description" at bounding box center [361, 224] width 460 height 17
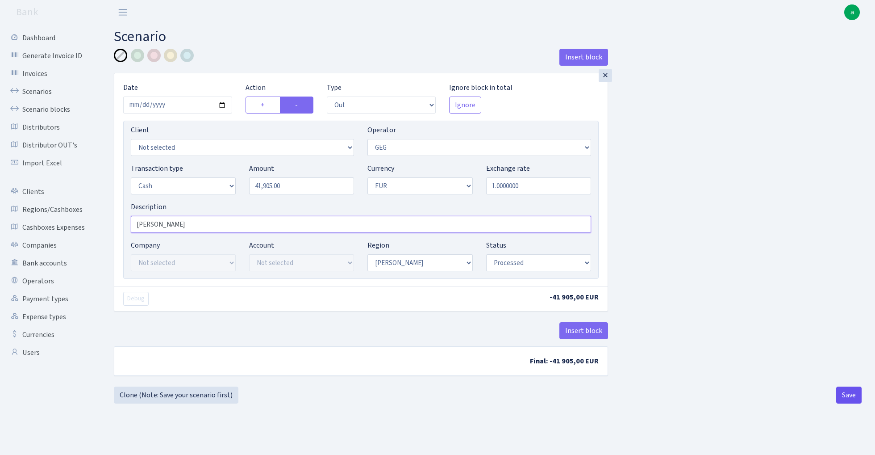
type input "[PERSON_NAME]"
click at [847, 394] on button "Save" at bounding box center [849, 394] width 25 height 17
select select "out"
select select "65"
select select "1"
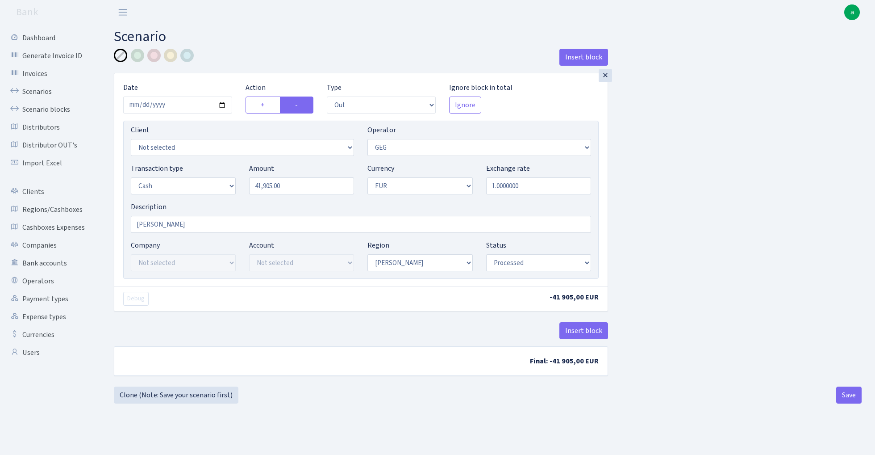
select select "1"
select select "processed"
click at [38, 90] on link "Scenarios" at bounding box center [48, 92] width 89 height 18
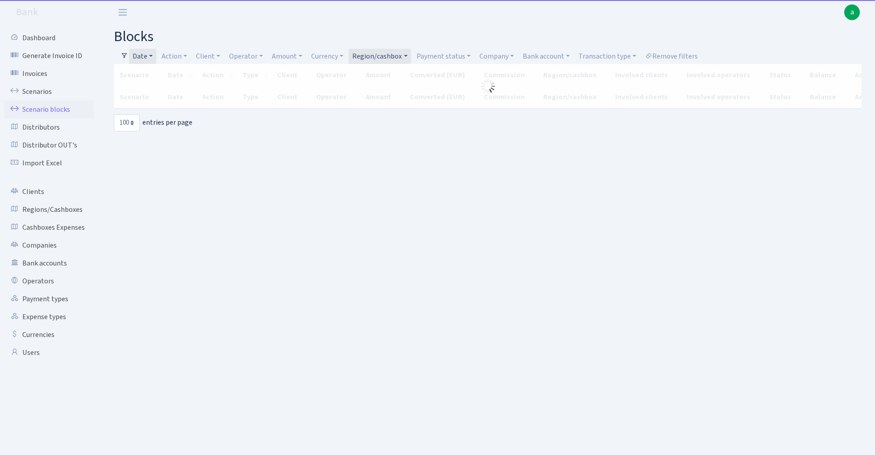
select select "100"
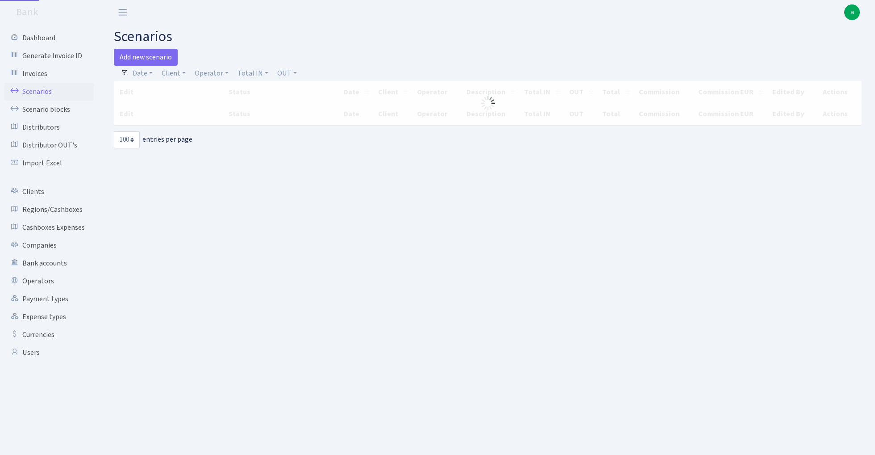
select select "100"
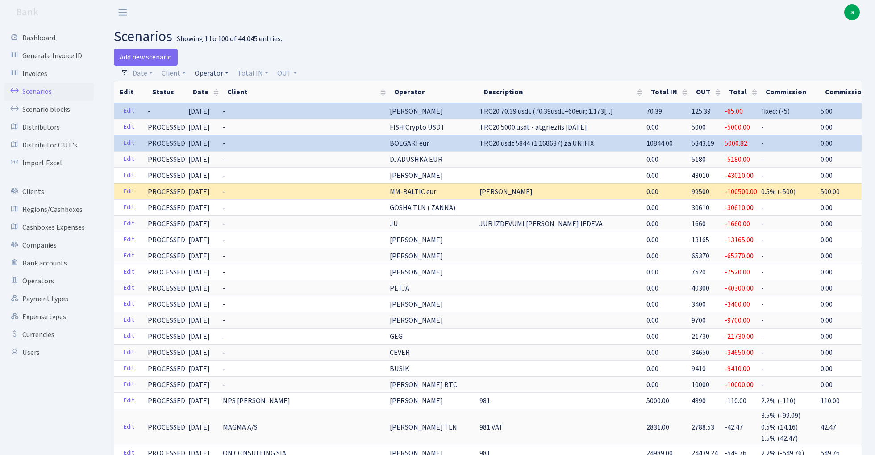
click at [217, 72] on link "Operator" at bounding box center [211, 73] width 41 height 15
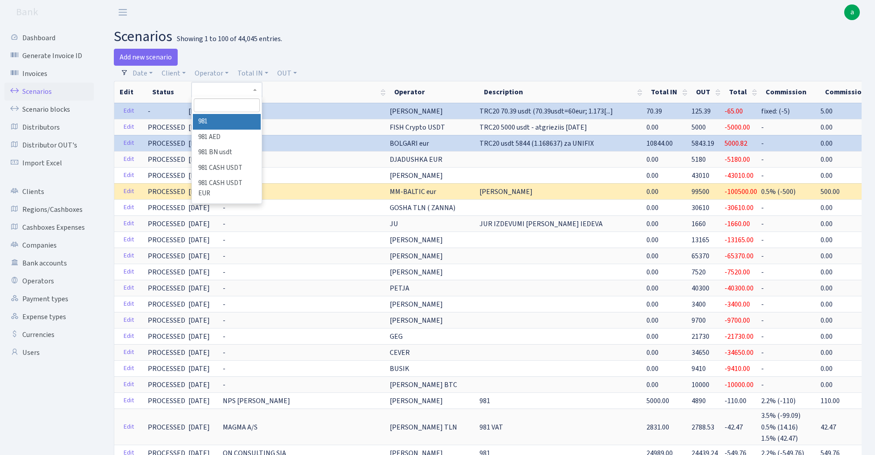
click at [227, 104] on input "search" at bounding box center [227, 105] width 66 height 14
type input "V_9"
click at [233, 190] on li "V_981 cash-crypto EUR" at bounding box center [226, 202] width 67 height 25
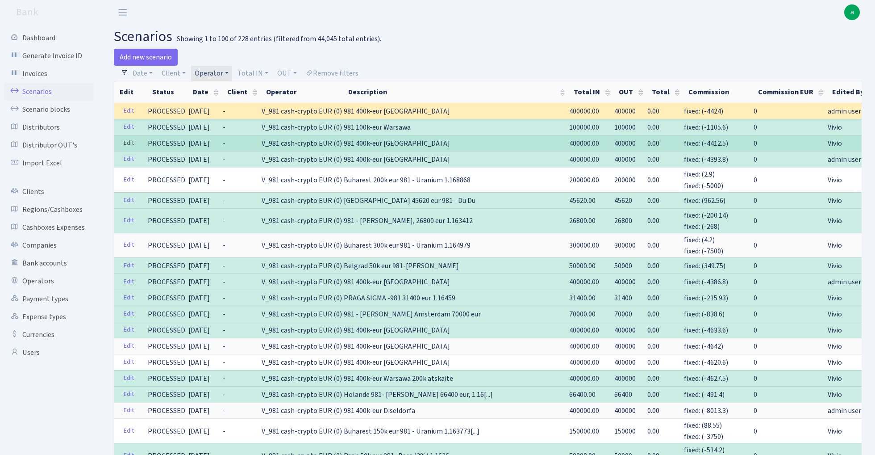
click at [130, 144] on link "Edit" at bounding box center [129, 143] width 18 height 14
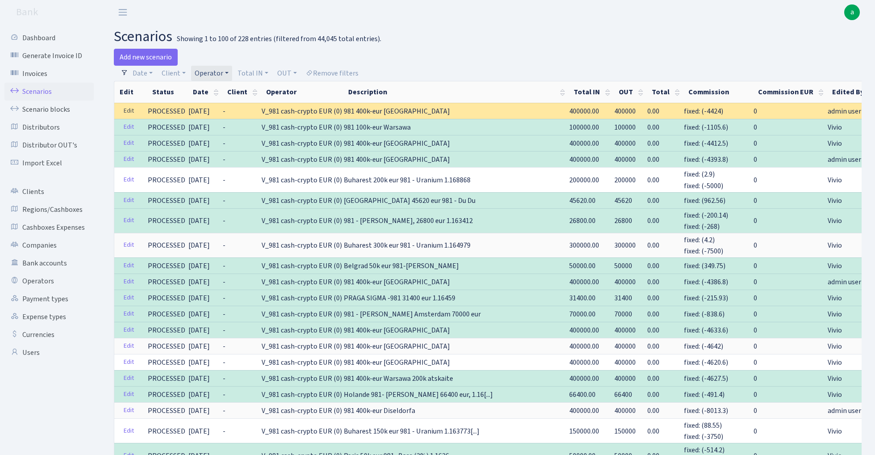
click at [129, 111] on link "Edit" at bounding box center [129, 111] width 18 height 14
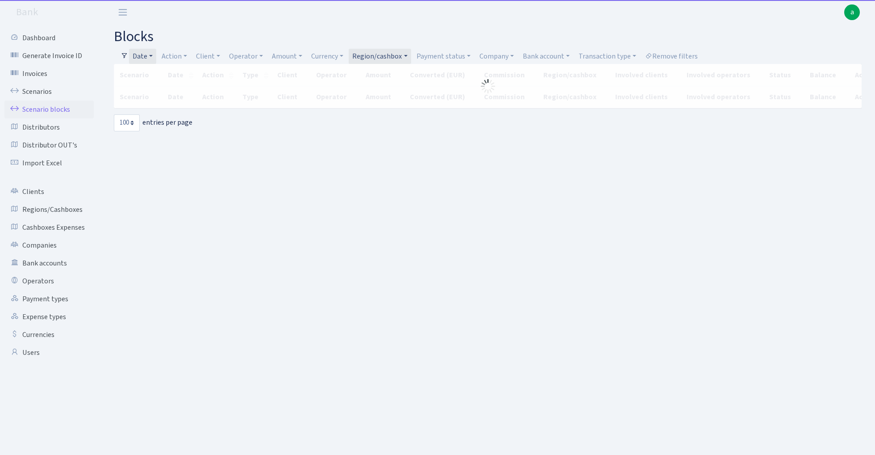
select select "100"
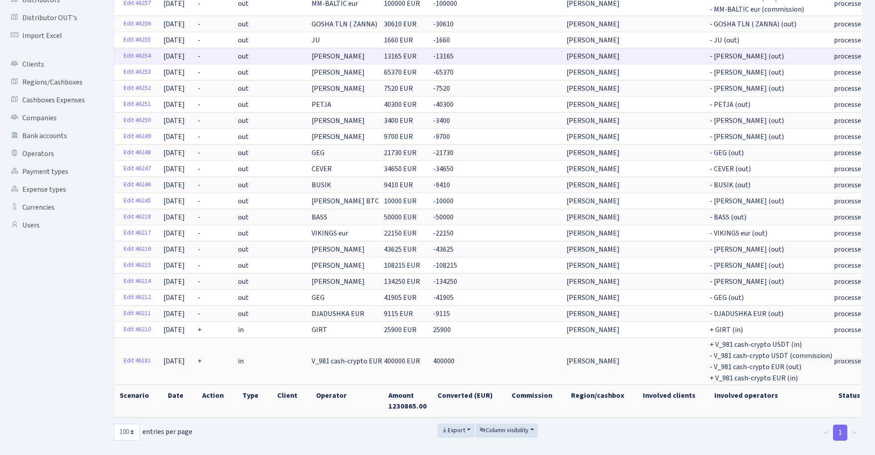
scroll to position [129, 0]
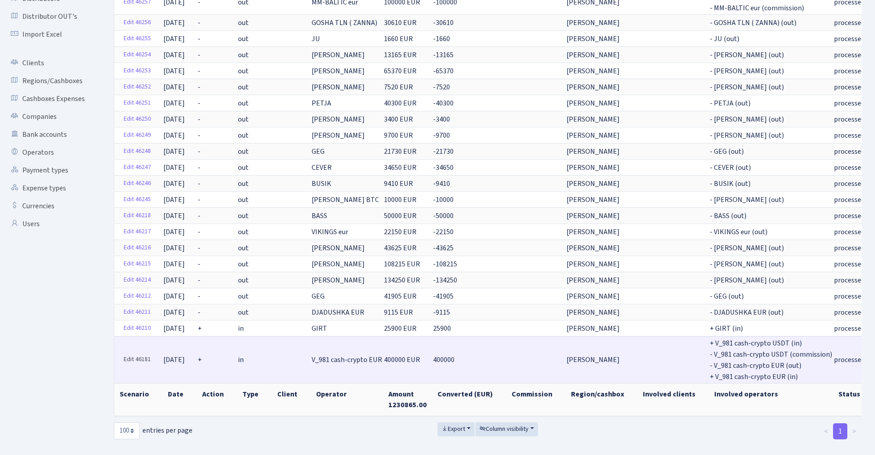
click at [134, 358] on link "Edit 46181" at bounding box center [137, 359] width 35 height 14
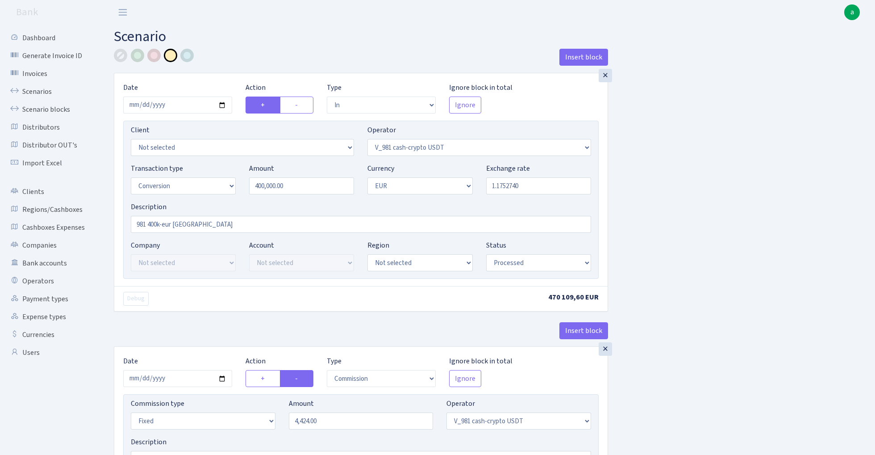
select select "in"
select select "435"
select select "15"
select select "1"
select select "processed"
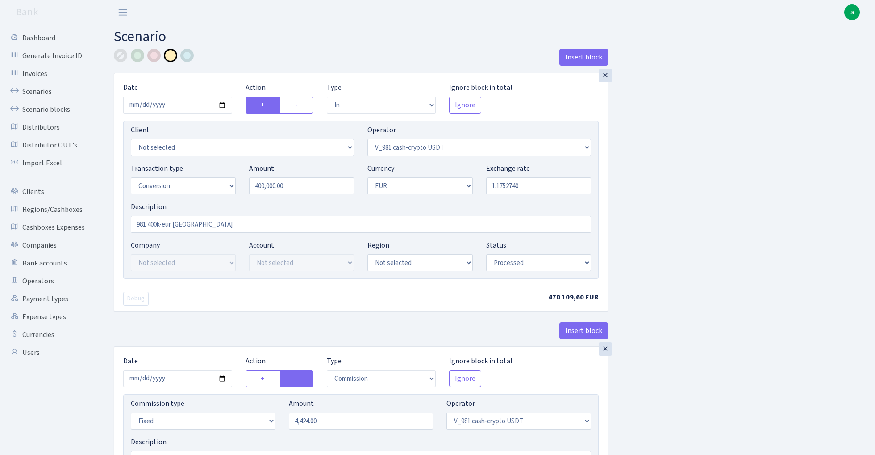
select select "commission"
select select "fixed"
select select "435"
select select "processed"
select select "out"
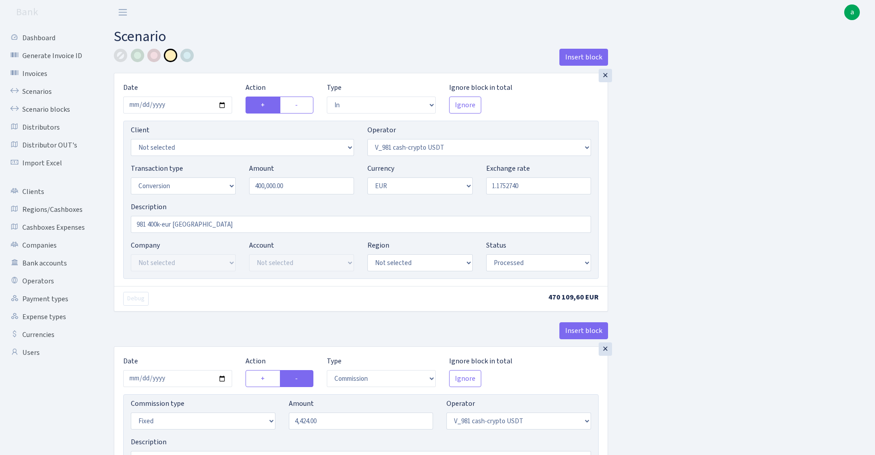
select select "434"
select select "15"
select select "1"
select select "processed"
select select "in"
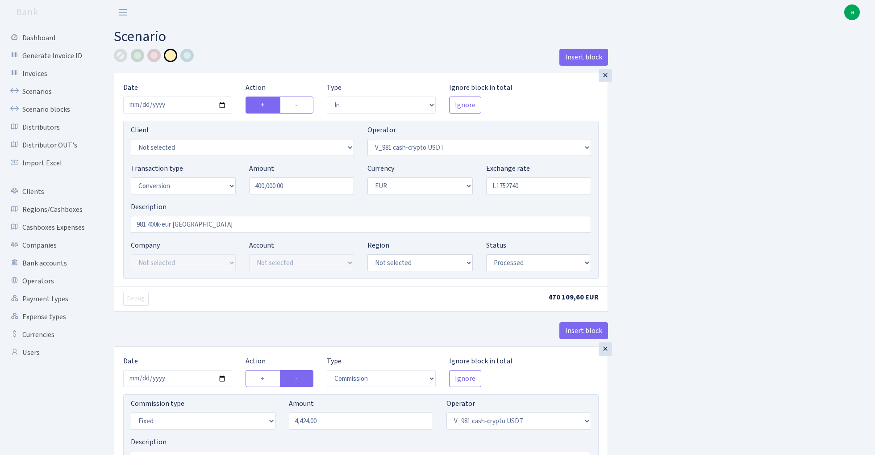
select select "434"
select select "1"
select select "processed"
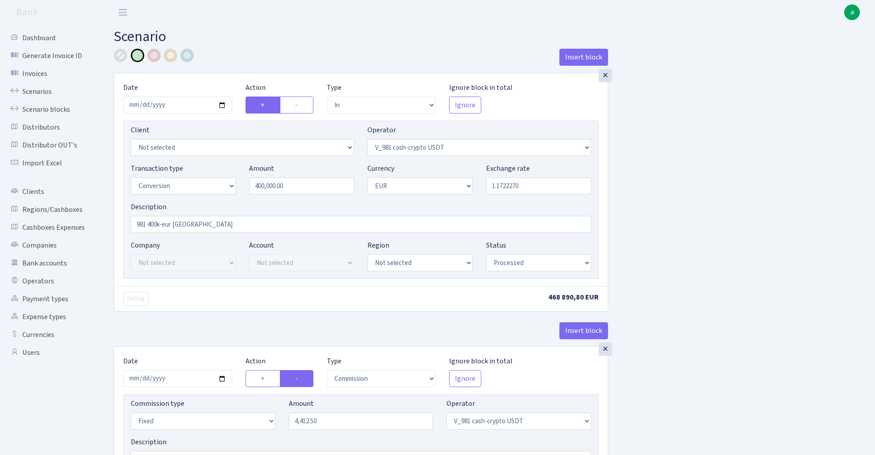
select select "in"
select select "435"
select select "15"
select select "1"
select select "processed"
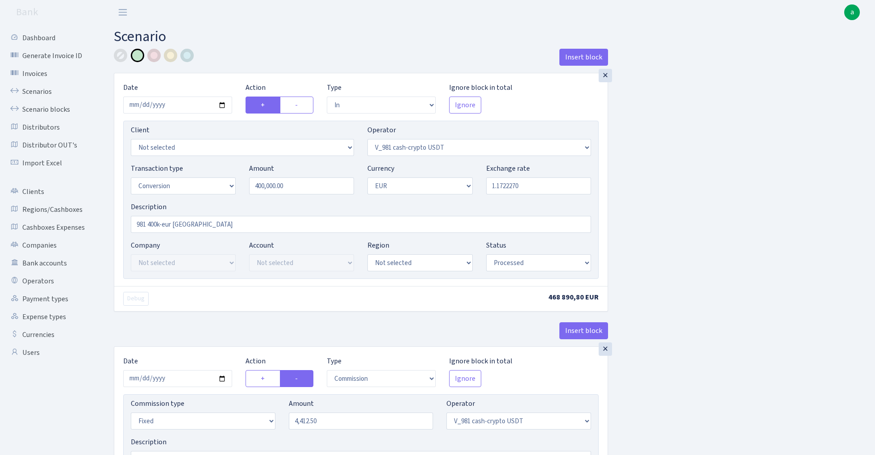
select select "commission"
select select "fixed"
select select "435"
select select "processed"
select select "out"
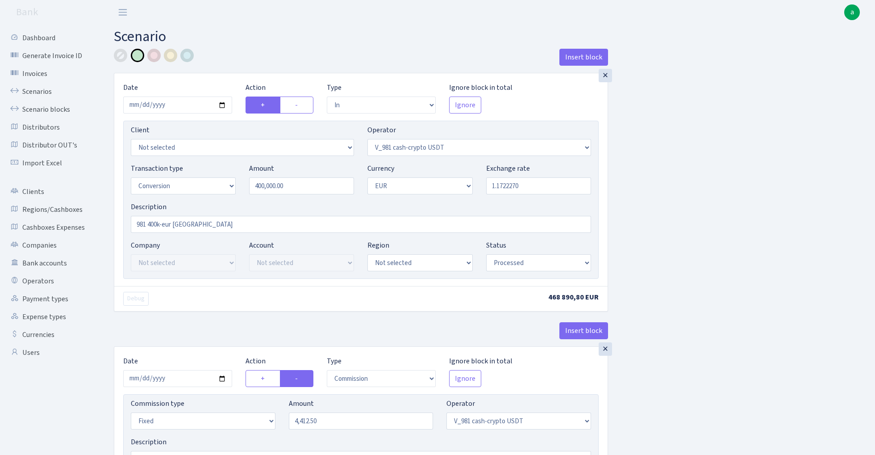
select select "434"
select select "15"
select select "1"
select select "processed"
select select "in"
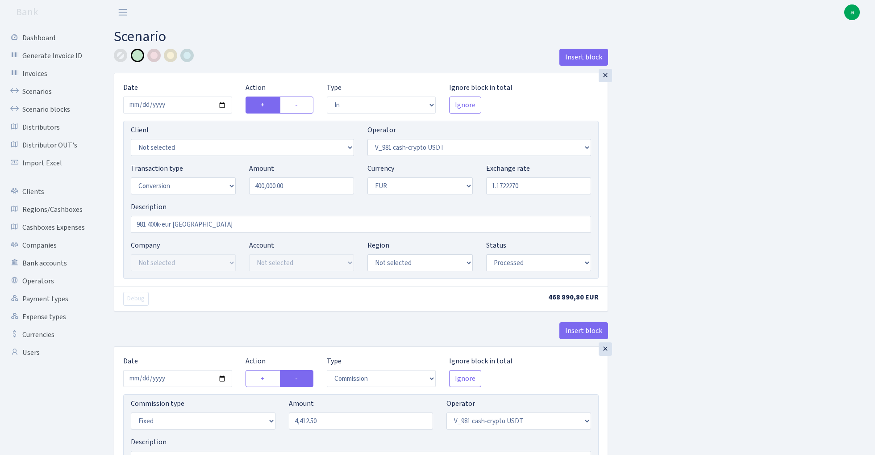
select select "434"
select select "1"
select select "processed"
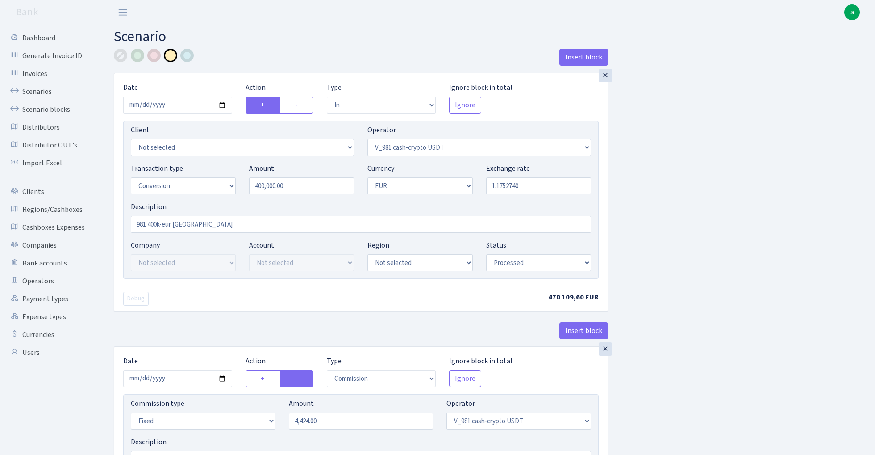
select select "in"
select select "435"
select select "15"
select select "1"
select select "processed"
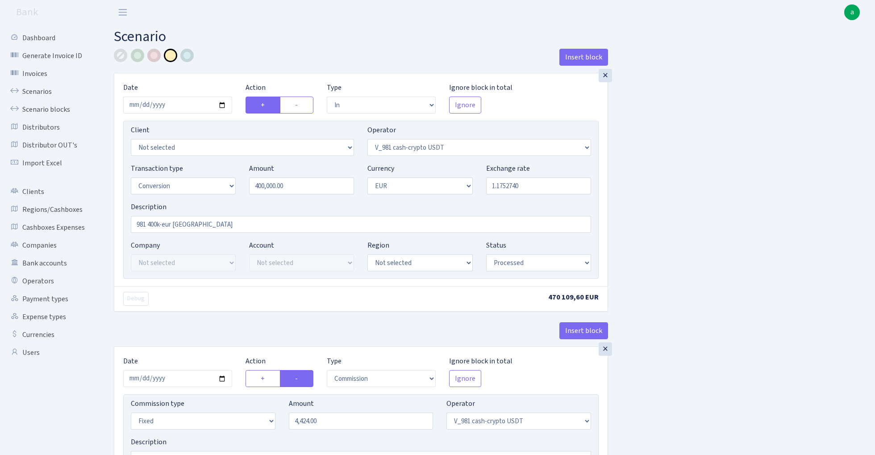
select select "commission"
select select "fixed"
select select "435"
select select "processed"
select select "out"
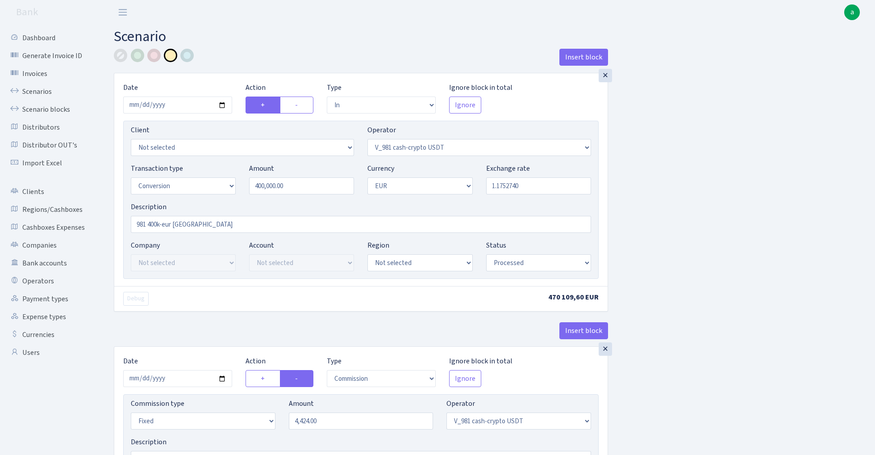
select select "434"
select select "15"
select select "1"
select select "processed"
select select "in"
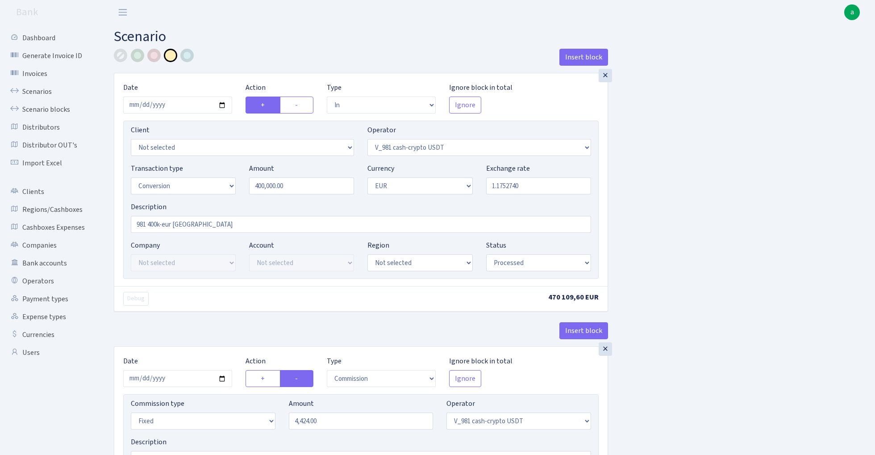
select select "434"
select select "1"
select select "processed"
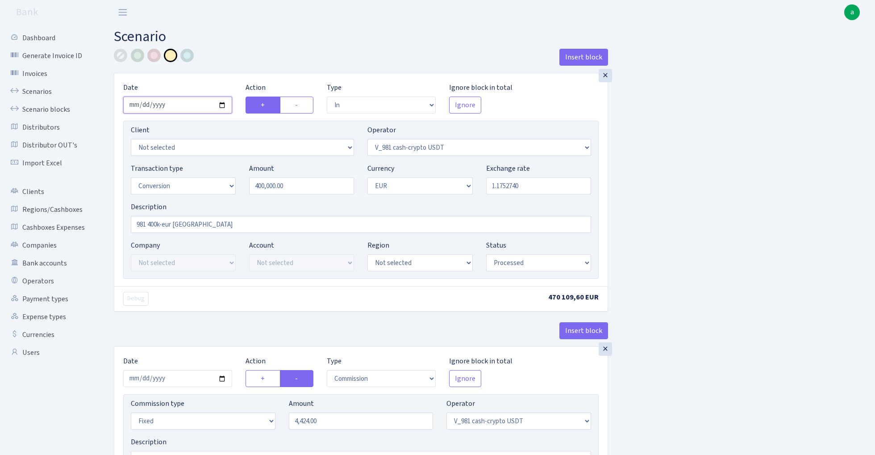
click at [181, 104] on input "[DATE]" at bounding box center [177, 104] width 109 height 17
type input "[DATE]"
click at [265, 70] on div "Insert block" at bounding box center [361, 61] width 494 height 24
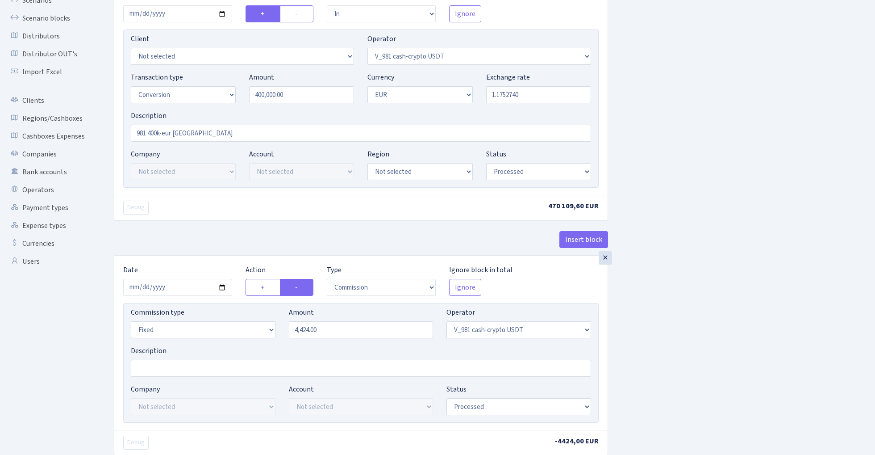
scroll to position [138, 0]
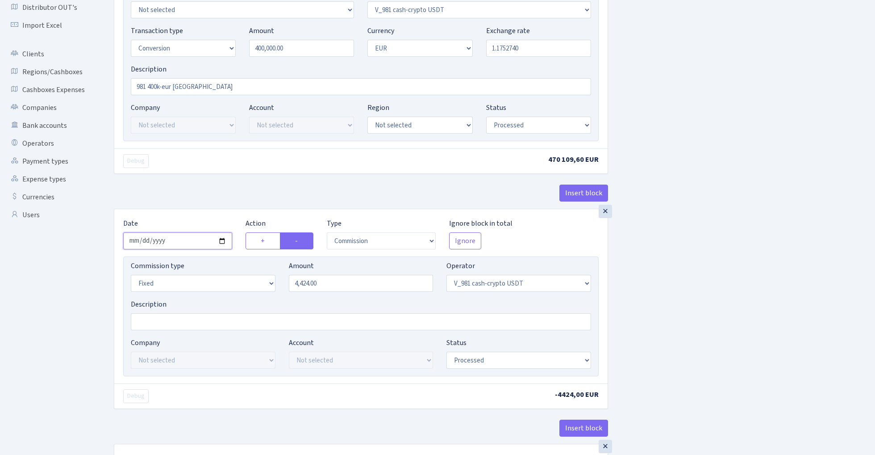
click at [186, 244] on input "[DATE]" at bounding box center [177, 240] width 109 height 17
type input "[DATE]"
click at [193, 206] on div "Insert block" at bounding box center [361, 196] width 494 height 24
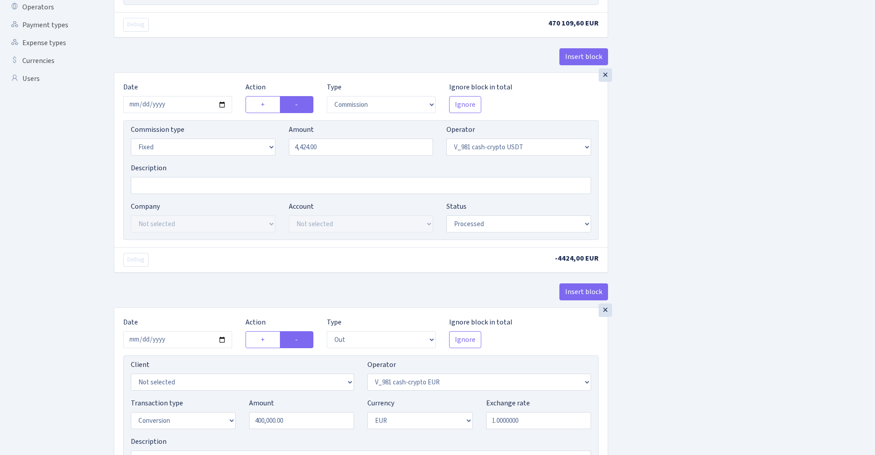
scroll to position [359, 0]
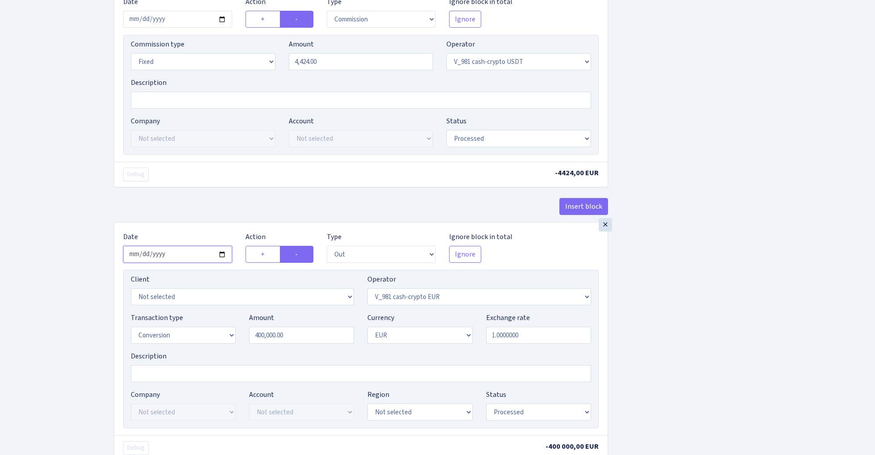
click at [178, 257] on input "[DATE]" at bounding box center [177, 254] width 109 height 17
type input "[DATE]"
click at [212, 196] on div "× Date 2025-09-09 Action + - Type --- In Out Commission Field required. Ignore …" at bounding box center [361, 104] width 494 height 235
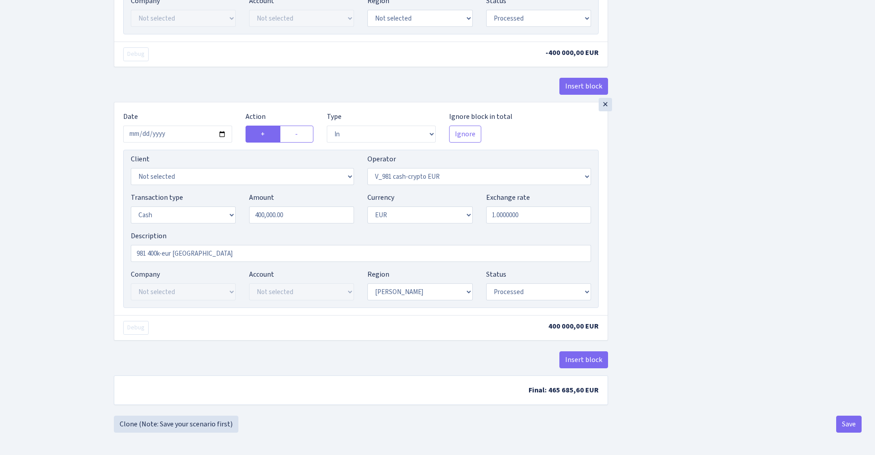
scroll to position [758, 0]
click at [847, 426] on button "Save" at bounding box center [849, 423] width 25 height 17
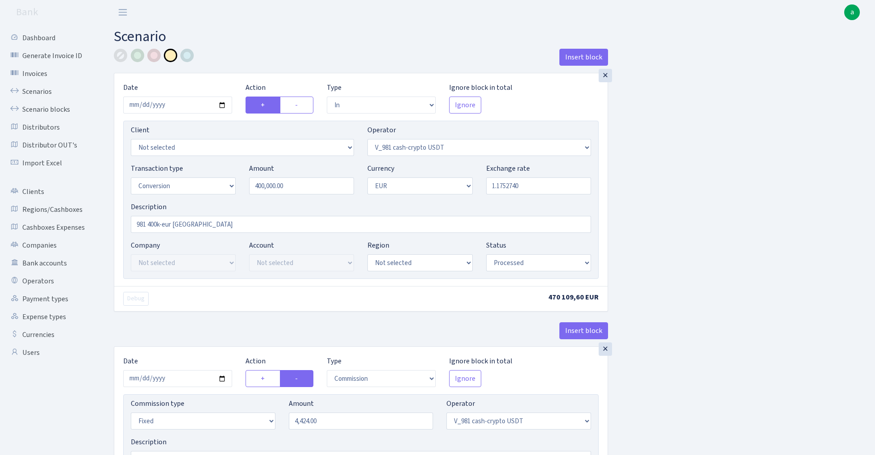
select select "in"
select select "435"
select select "15"
select select "1"
select select "processed"
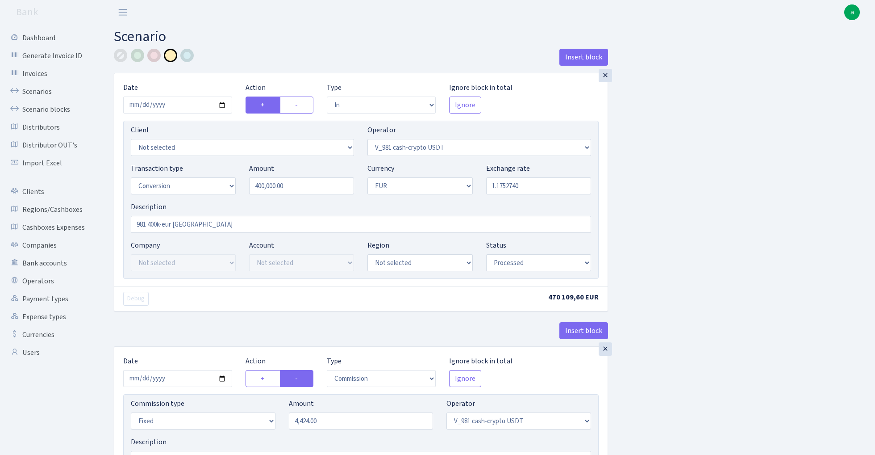
select select "commission"
select select "fixed"
select select "435"
select select "processed"
select select "out"
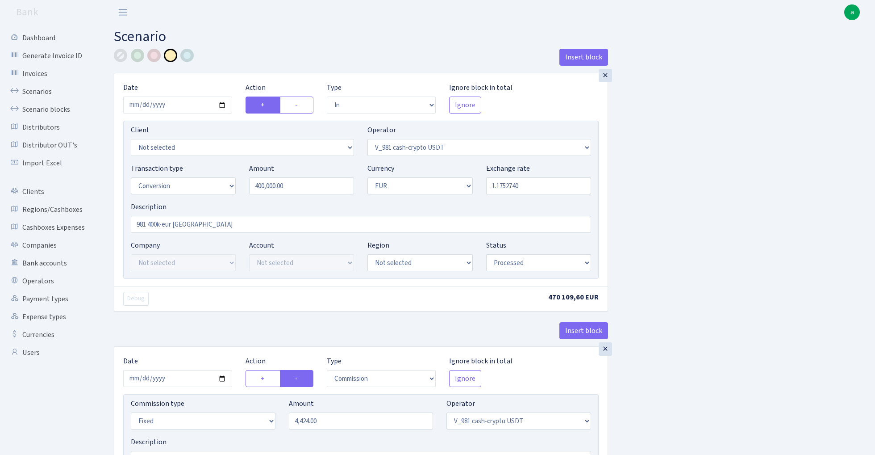
select select "434"
select select "15"
select select "1"
select select "processed"
select select "in"
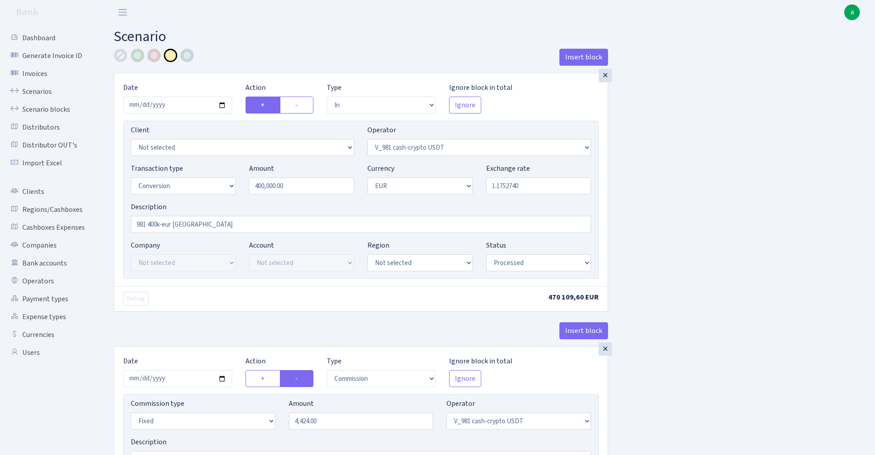
select select "434"
select select "1"
select select "processed"
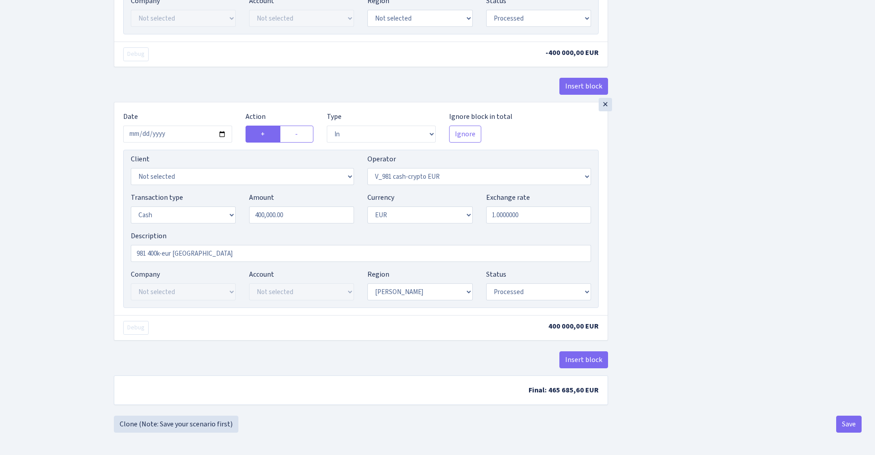
scroll to position [758, 0]
click at [205, 426] on link "Clone (Note: Save your scenario first)" at bounding box center [176, 423] width 125 height 17
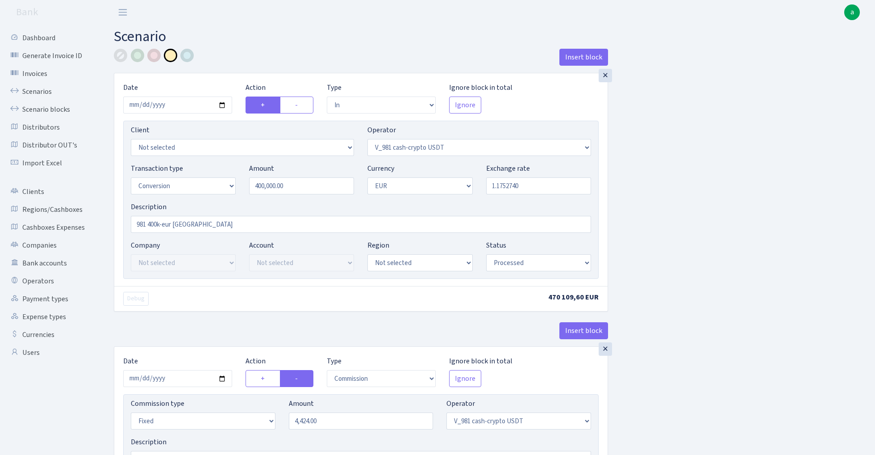
select select "in"
select select "435"
select select "15"
select select "1"
select select "processed"
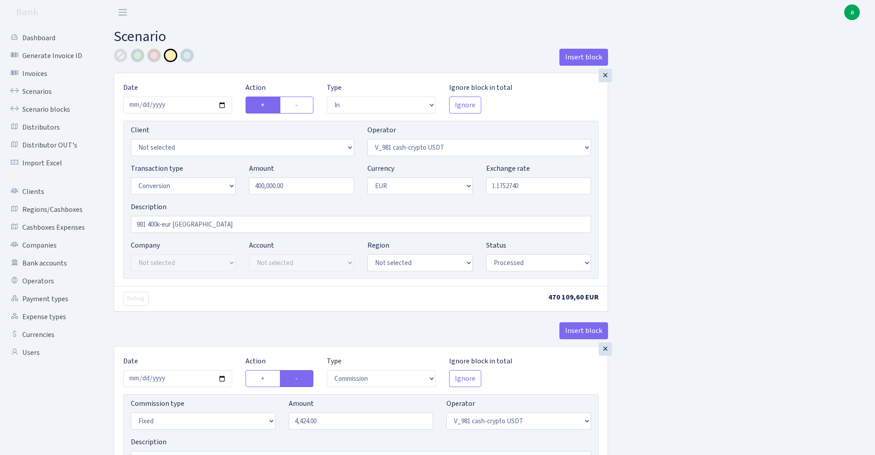
select select "commission"
select select "fixed"
select select "435"
select select "processed"
select select "out"
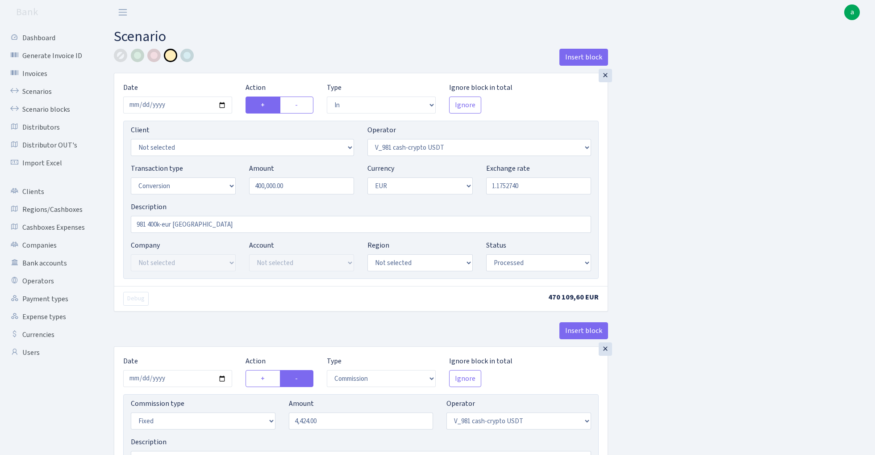
select select "434"
select select "15"
select select "1"
select select "processed"
select select "in"
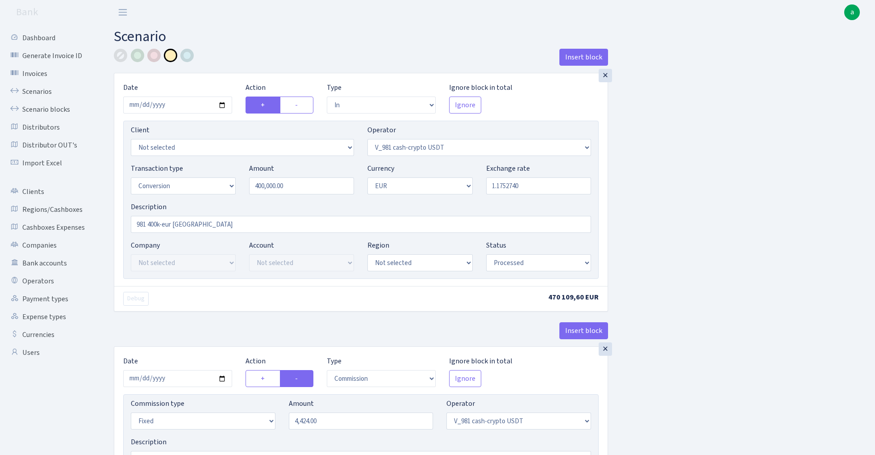
select select "434"
select select "1"
select select "processed"
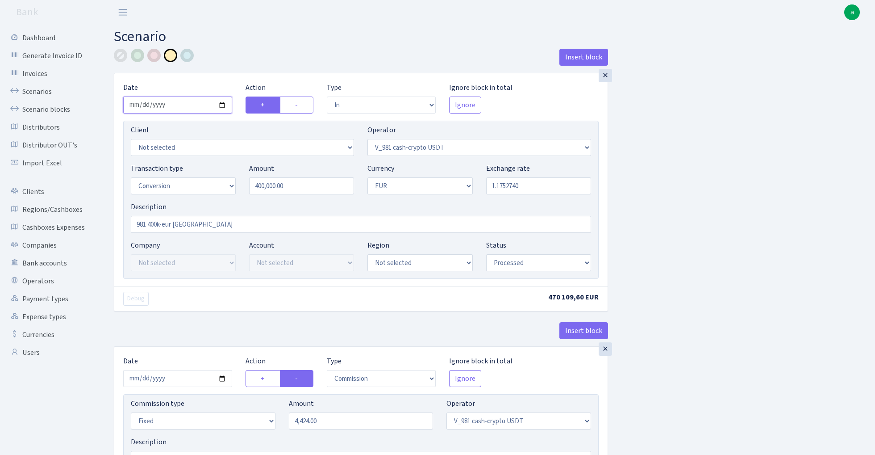
click at [172, 108] on input "[DATE]" at bounding box center [177, 104] width 109 height 17
type input "[DATE]"
click at [246, 59] on div "Insert block" at bounding box center [361, 61] width 494 height 24
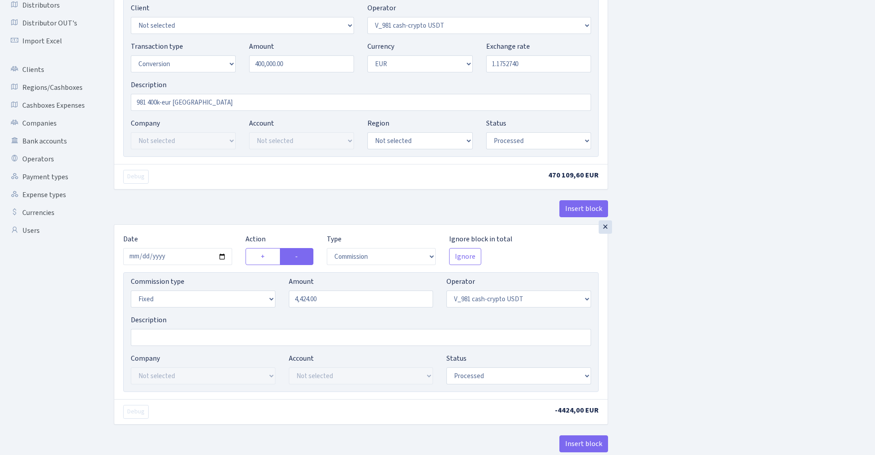
scroll to position [149, 0]
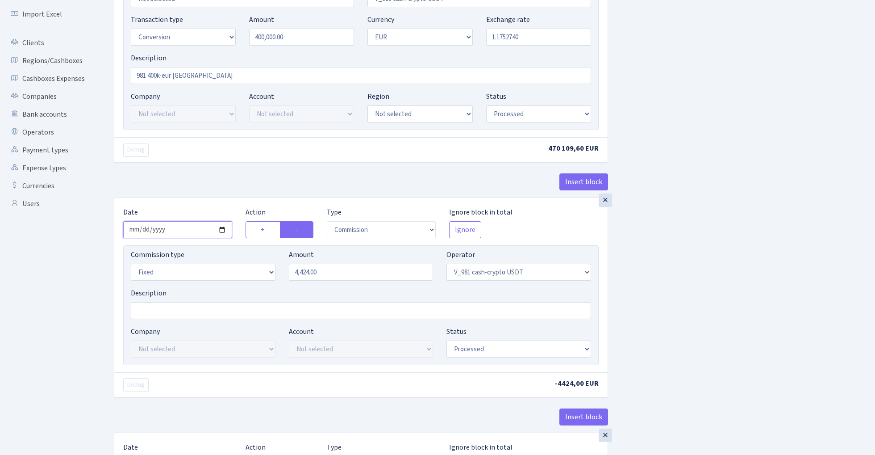
click at [177, 230] on input "2025-09-09" at bounding box center [177, 229] width 109 height 17
type input "2025-09-10"
click at [204, 188] on div "Insert block" at bounding box center [361, 185] width 494 height 24
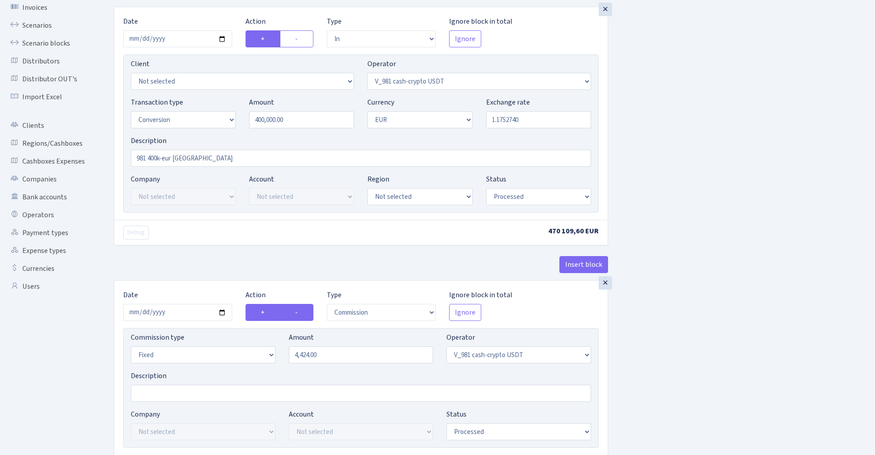
scroll to position [55, 0]
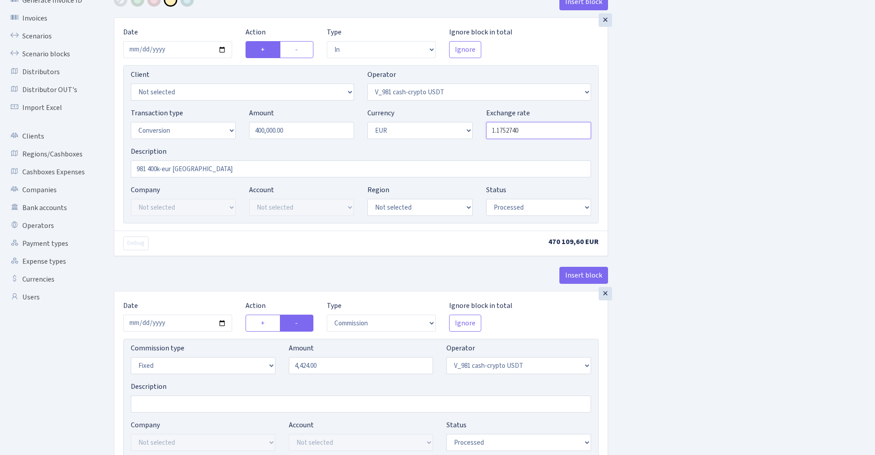
click at [554, 131] on input "1.1752740" at bounding box center [538, 130] width 105 height 17
paste input "0651"
type input "1.1706510"
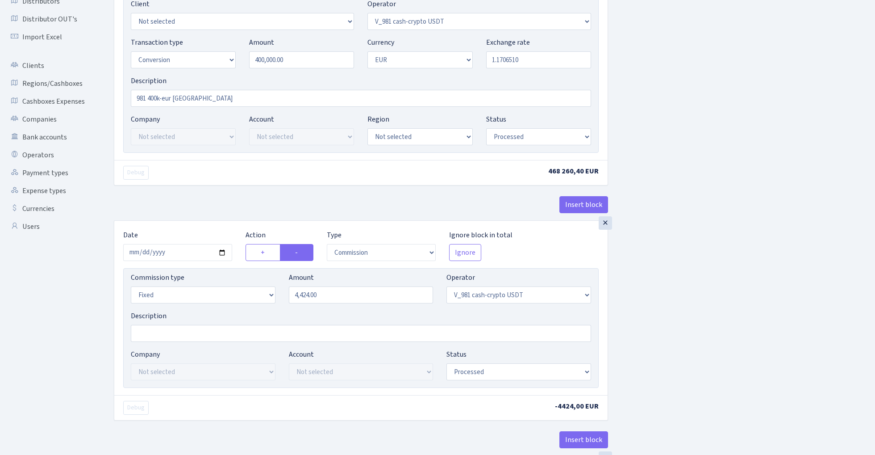
scroll to position [127, 0]
select select "bank"
type input "4424.00"
click at [359, 299] on input "4424.00" at bounding box center [361, 293] width 145 height 17
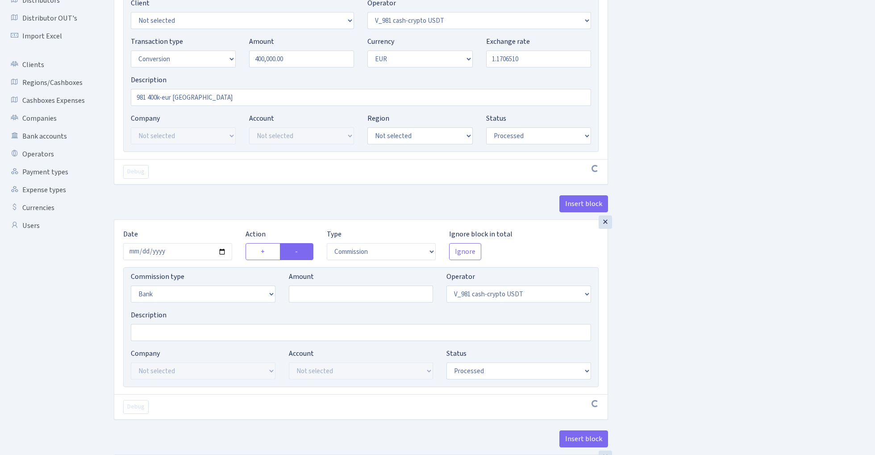
click at [324, 297] on input "Amount" at bounding box center [361, 293] width 145 height 17
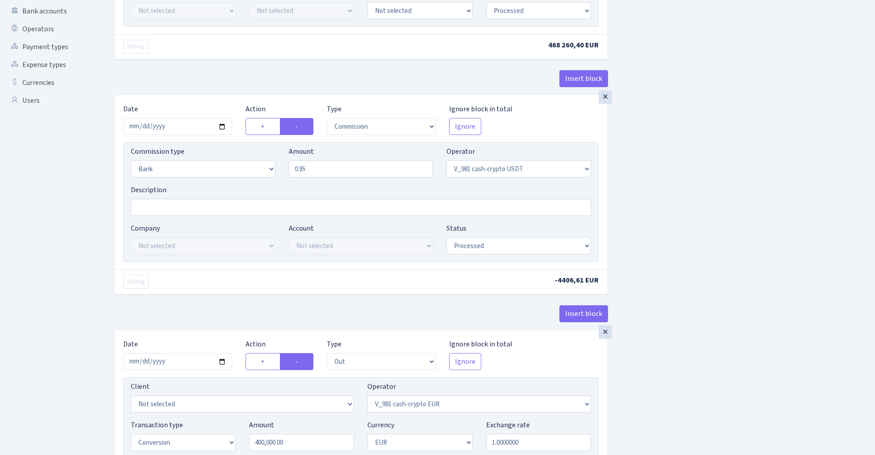
scroll to position [249, 0]
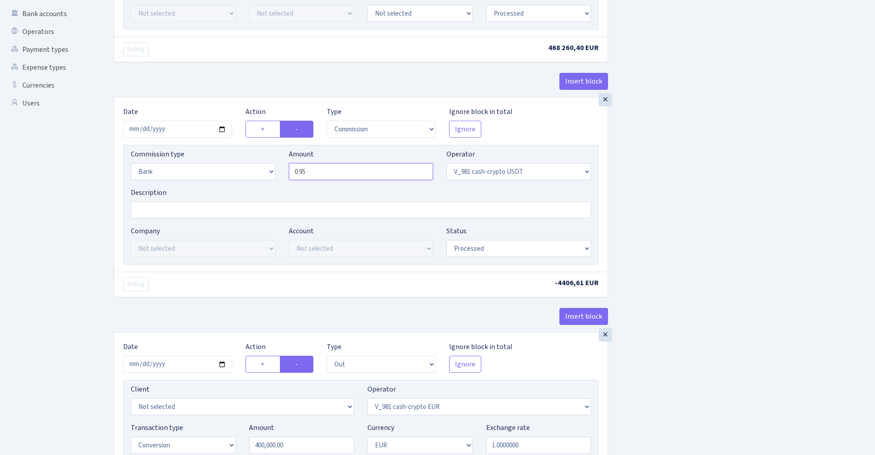
click at [337, 171] on input "0.95" at bounding box center [361, 171] width 145 height 17
click at [699, 188] on div "Insert block × Date 2025-09-10 Action + - Type --- In Out Commission Field requ…" at bounding box center [488, 357] width 762 height 1116
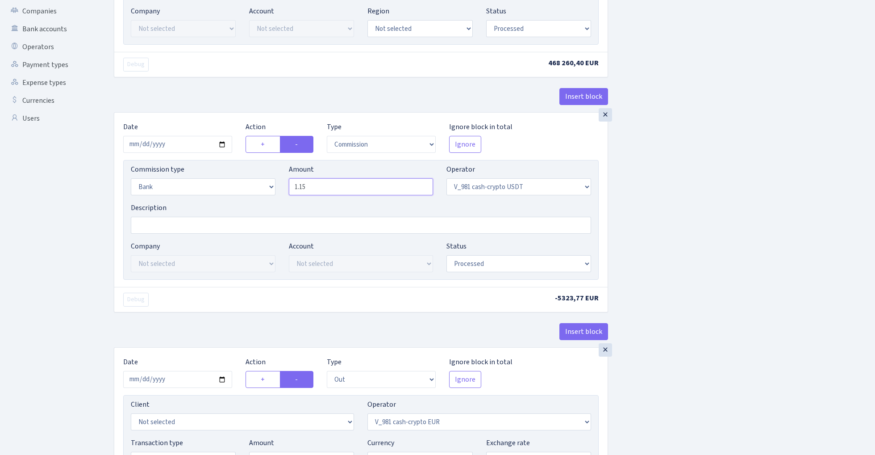
click at [325, 188] on input "1.15" at bounding box center [361, 186] width 145 height 17
type input "0.95"
click at [700, 201] on div "Insert block × Date 2025-09-10 Action + - Type --- In Out Commission Field requ…" at bounding box center [488, 374] width 762 height 1119
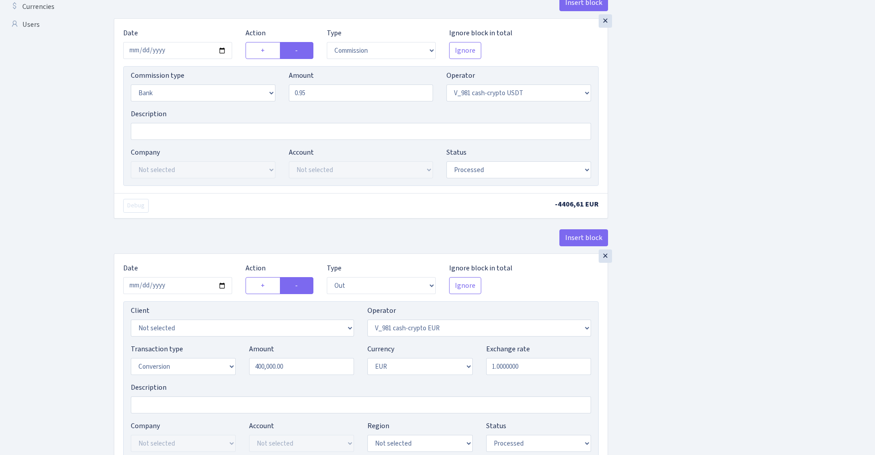
scroll to position [345, 0]
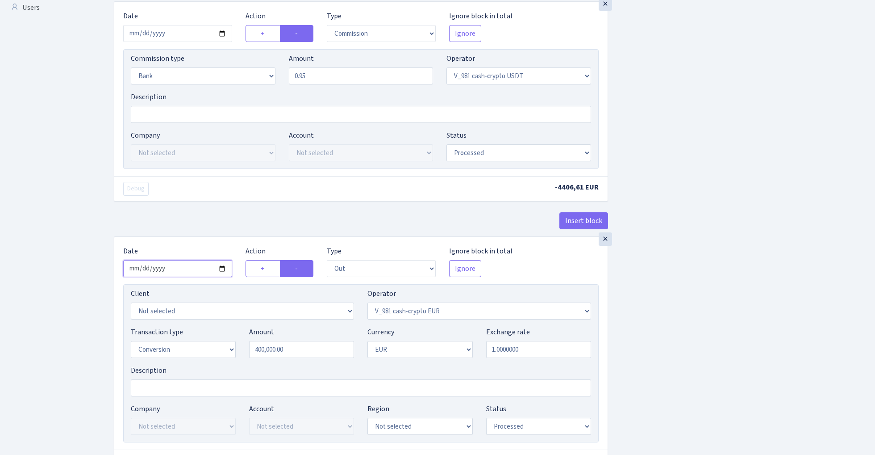
click at [180, 273] on input "2025-09-09" at bounding box center [177, 268] width 109 height 17
type input "2025-09-10"
click at [198, 226] on div "Insert block" at bounding box center [361, 224] width 494 height 24
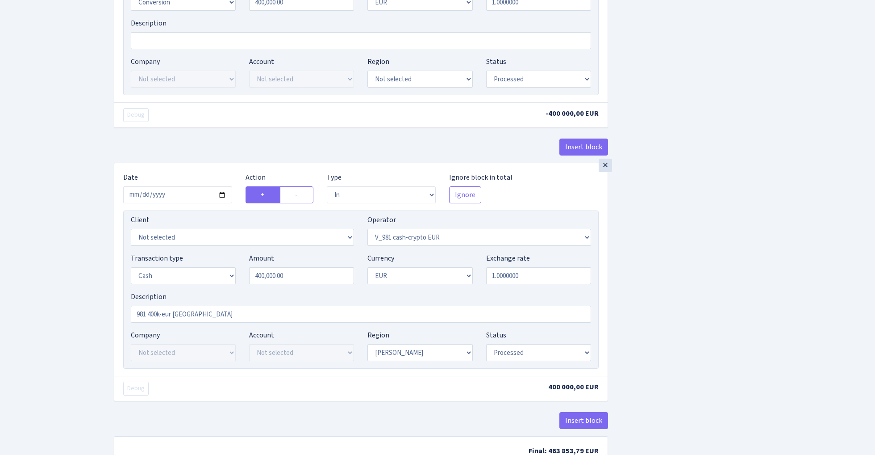
scroll to position [732, 0]
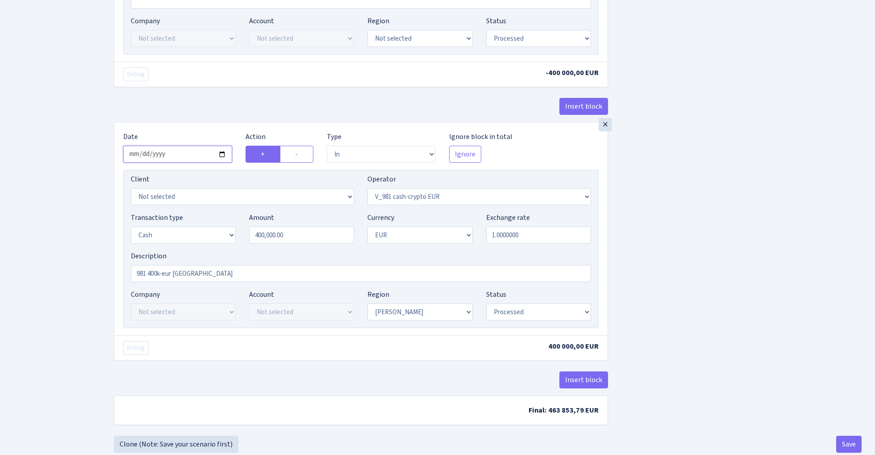
click at [179, 156] on input "2025-09-10" at bounding box center [177, 154] width 109 height 17
type input "[DATE]"
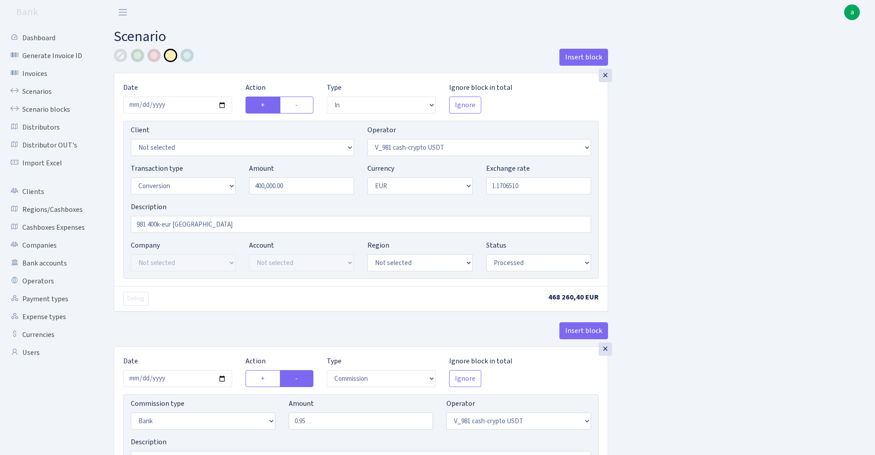
scroll to position [0, 0]
click at [229, 226] on input "981 400k-eur Warsawa" at bounding box center [361, 224] width 460 height 17
type input "981 400k-eur Warsawa (1.1707)"
click at [155, 55] on div at bounding box center [153, 55] width 13 height 13
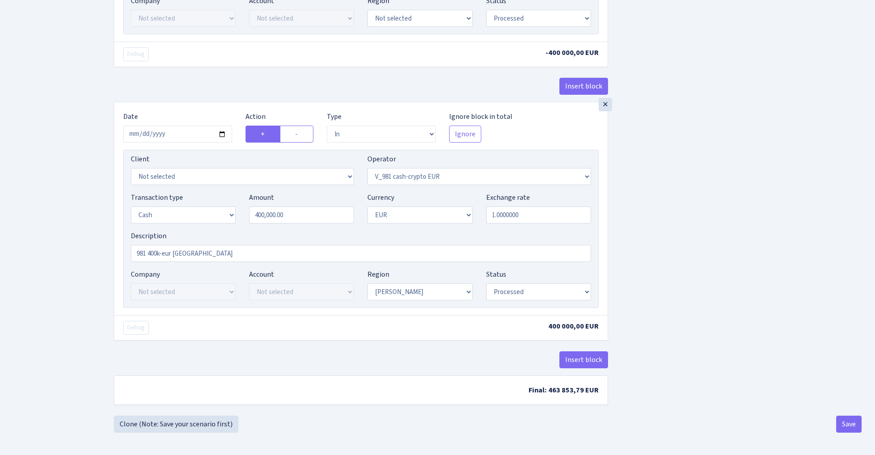
scroll to position [758, 0]
click at [841, 423] on button "Save" at bounding box center [849, 423] width 25 height 17
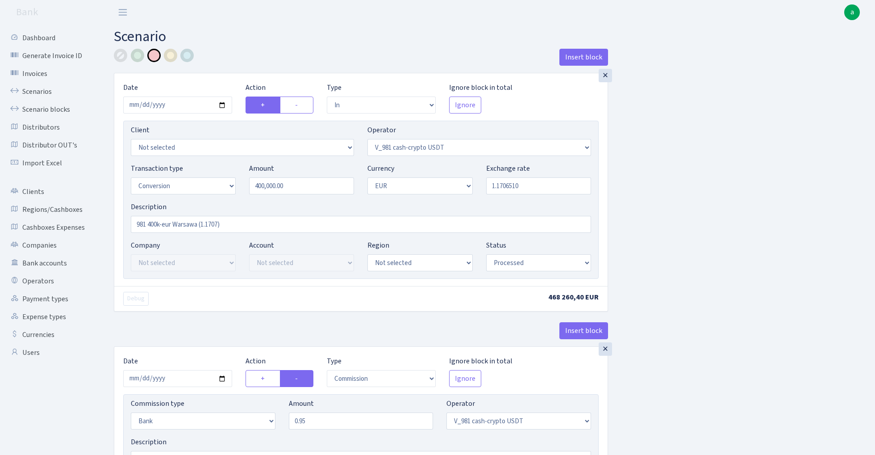
select select "in"
select select "435"
select select "15"
select select "1"
select select "processed"
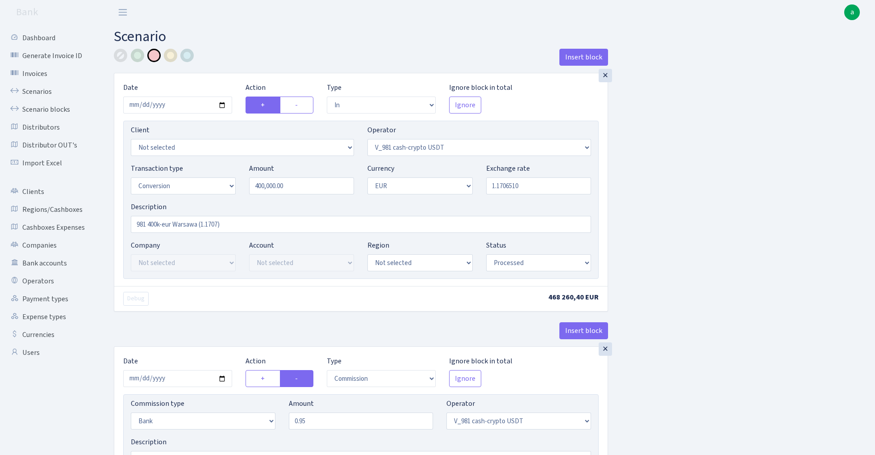
select select "commission"
select select "bank"
select select "435"
select select "processed"
select select "out"
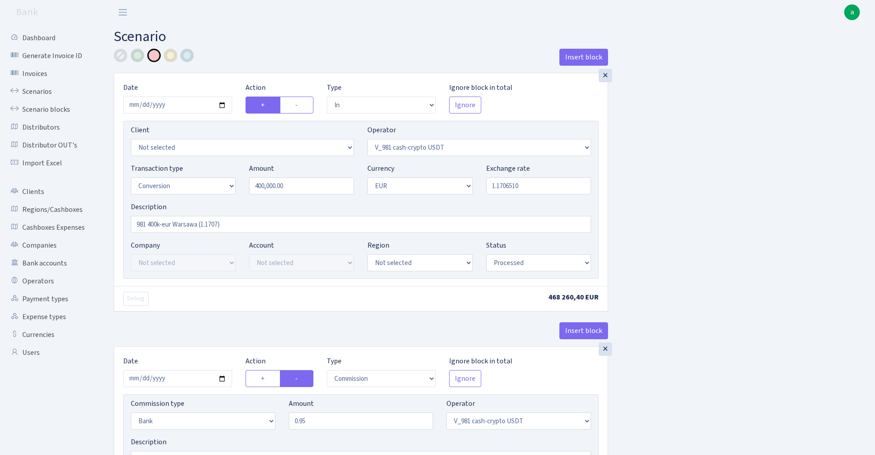
select select "434"
select select "15"
select select "1"
select select "processed"
select select "in"
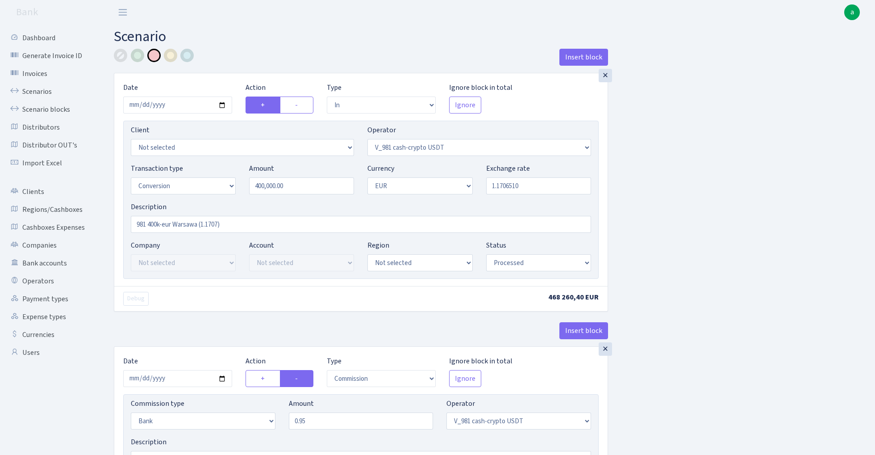
select select "434"
select select "1"
select select "processed"
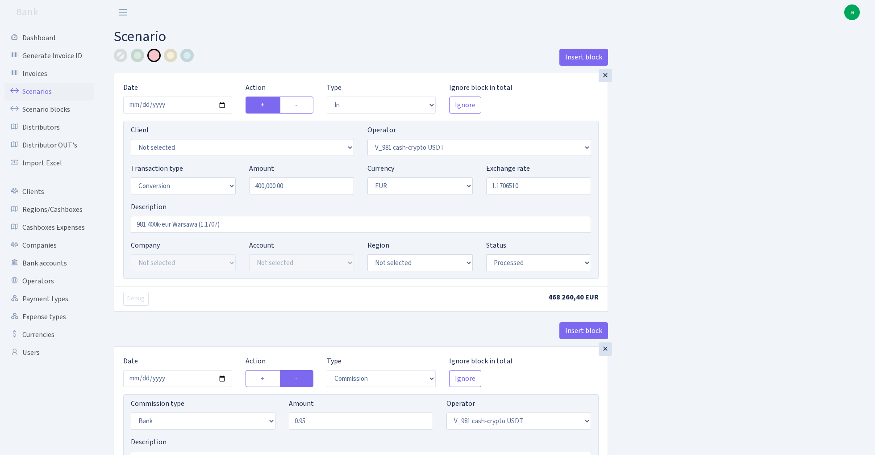
click at [43, 91] on link "Scenarios" at bounding box center [48, 92] width 89 height 18
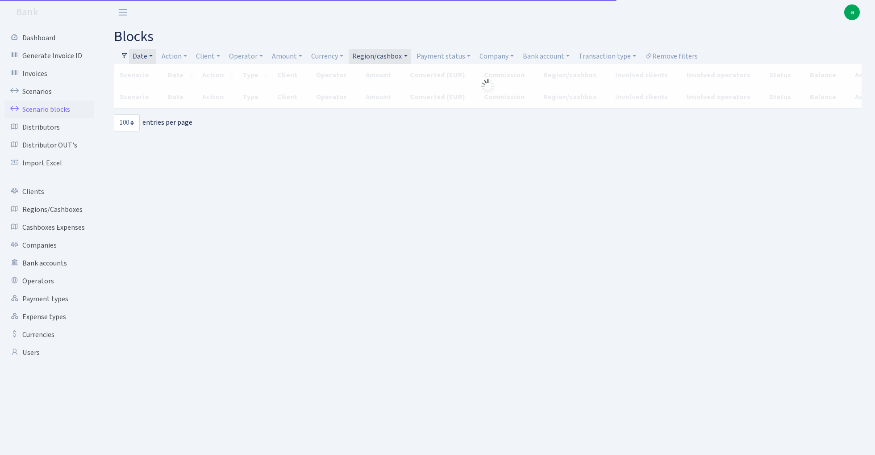
select select "100"
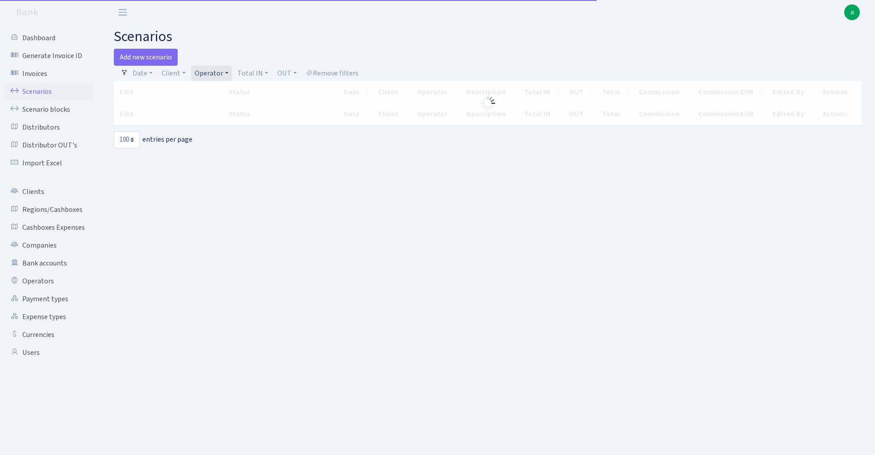
select select "100"
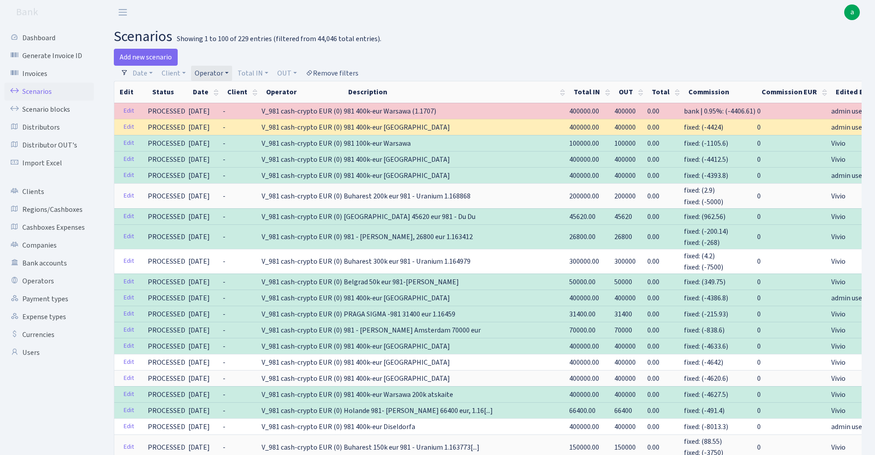
click at [347, 72] on link "Remove filters" at bounding box center [332, 73] width 60 height 15
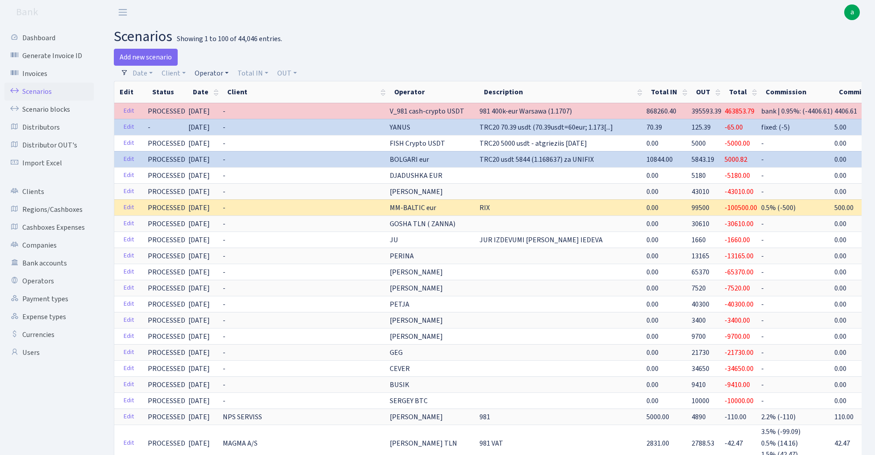
click at [205, 72] on link "Operator" at bounding box center [211, 73] width 41 height 15
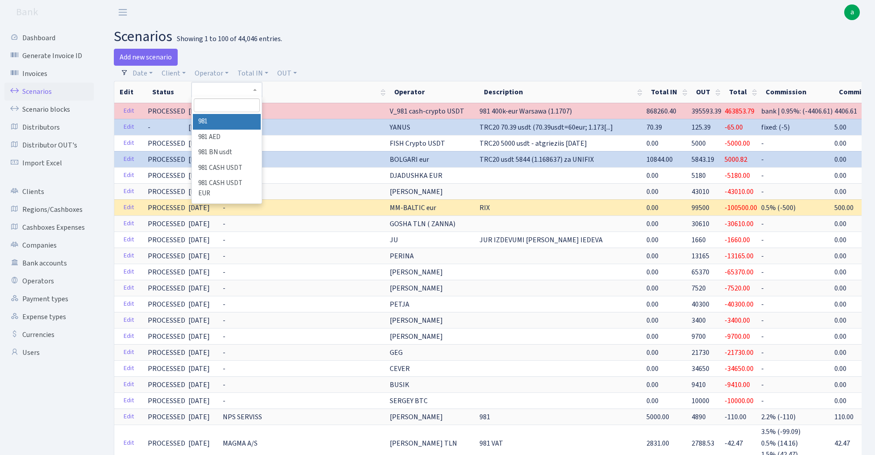
click at [221, 110] on input "search" at bounding box center [227, 105] width 66 height 14
type input "vanja"
click at [234, 120] on li "VANJA" at bounding box center [226, 122] width 67 height 16
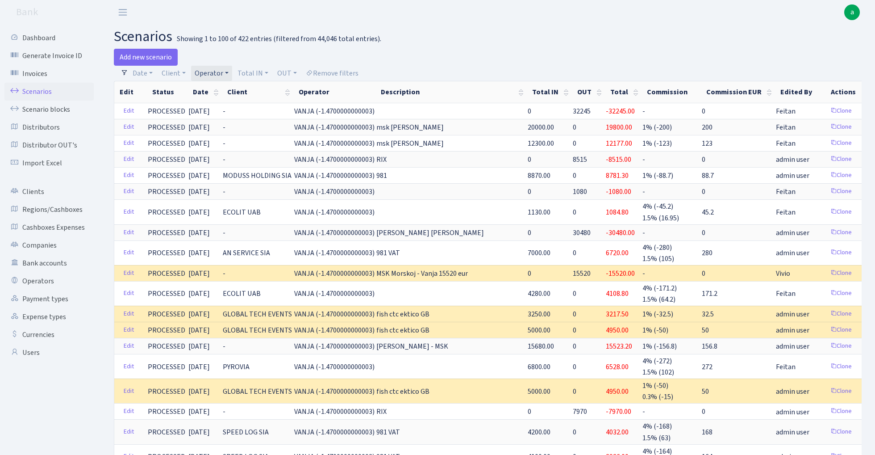
click at [211, 71] on link "Operator" at bounding box center [211, 73] width 41 height 15
click at [218, 106] on input "search" at bounding box center [227, 105] width 66 height 14
type input "vanja"
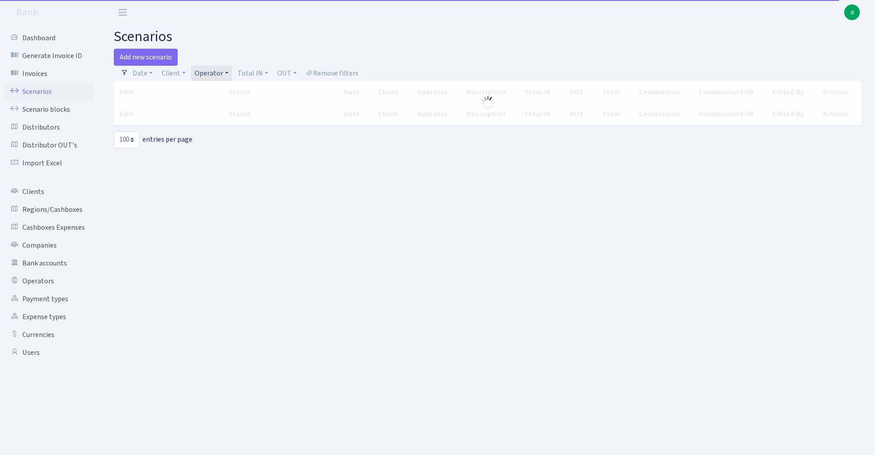
select select "100"
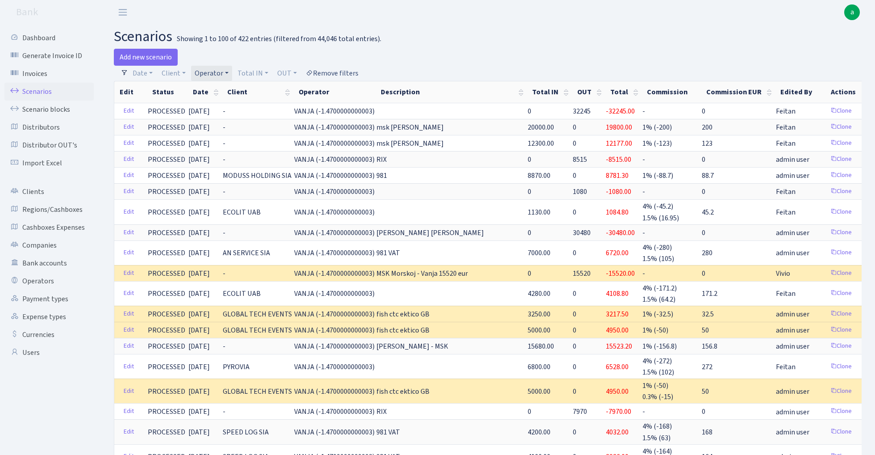
click at [347, 74] on link "Remove filters" at bounding box center [332, 73] width 60 height 15
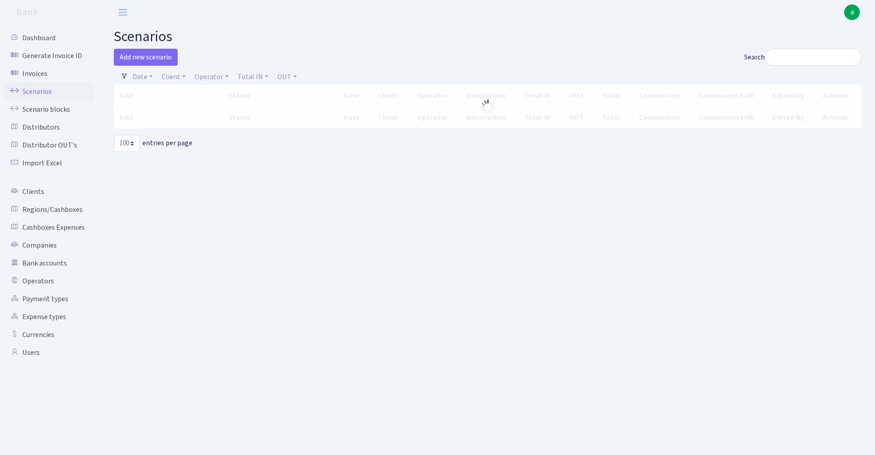
select select "100"
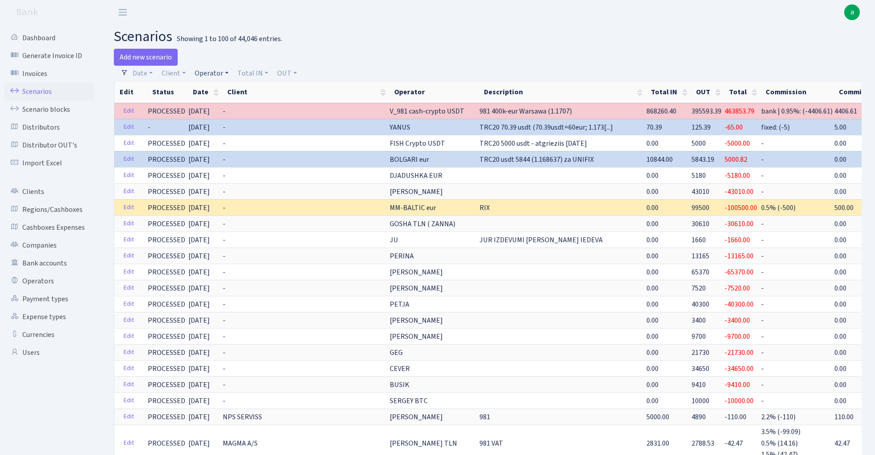
click at [220, 72] on link "Operator" at bounding box center [211, 73] width 41 height 15
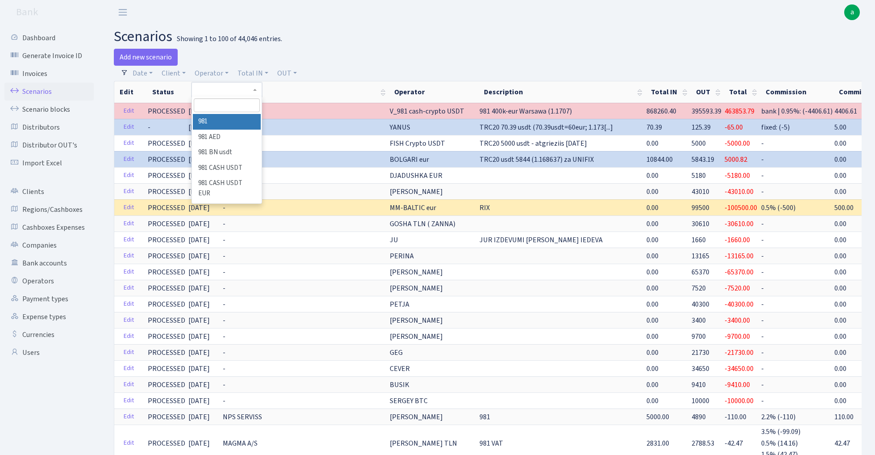
click at [221, 105] on input "search" at bounding box center [227, 105] width 66 height 14
type input "vad"
click at [235, 131] on li "[PERSON_NAME]" at bounding box center [226, 138] width 67 height 16
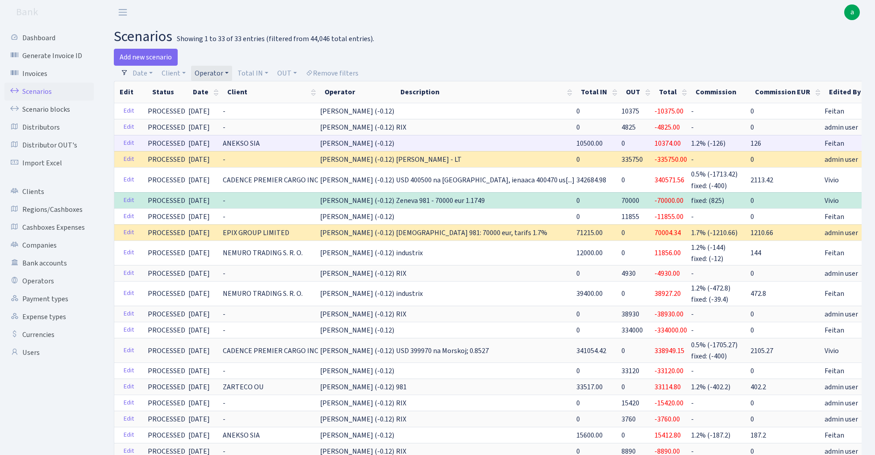
click at [875, 145] on link "Clone" at bounding box center [889, 143] width 29 height 14
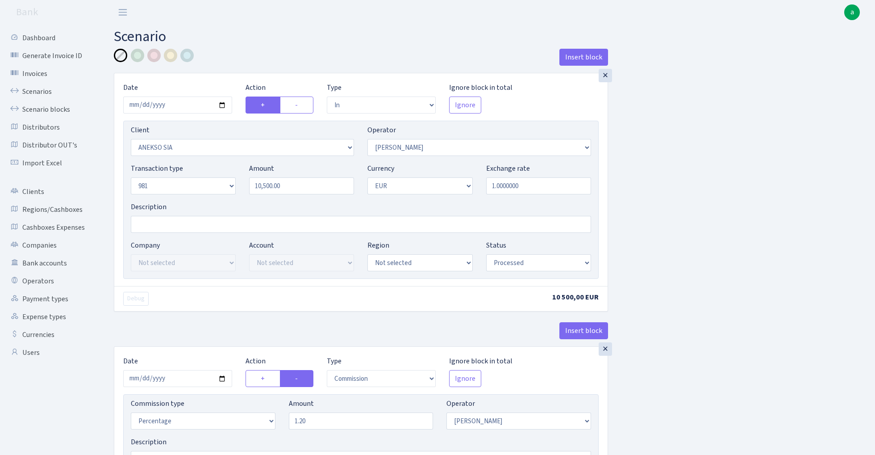
select select "in"
select select "3196"
select select "483"
select select "8"
select select "1"
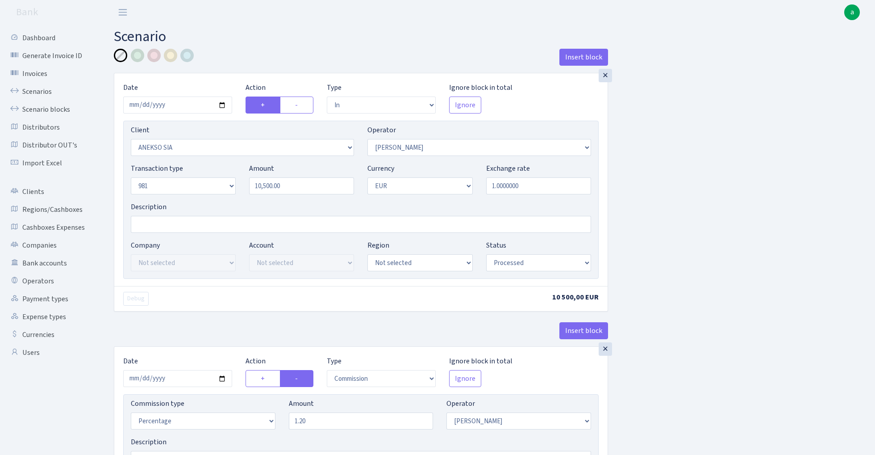
select select "processed"
select select "commission"
select select "483"
select select "processed"
select select "out"
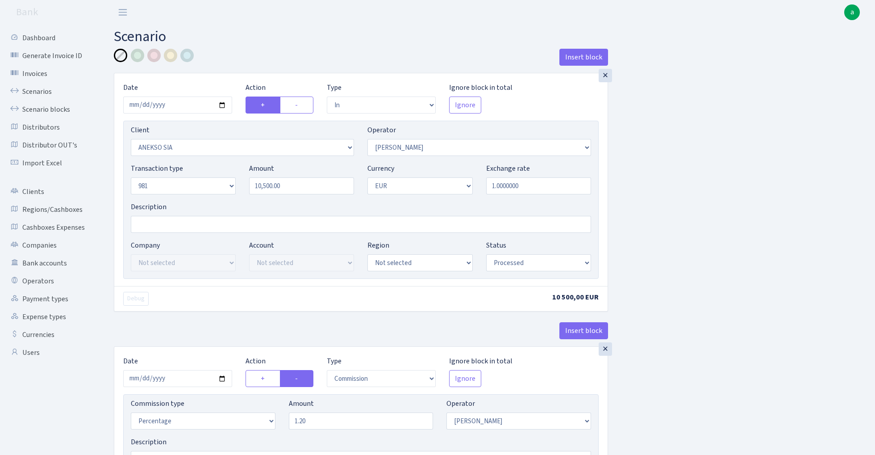
select select "2778"
select select "61"
select select "8"
select select "1"
select select "processed"
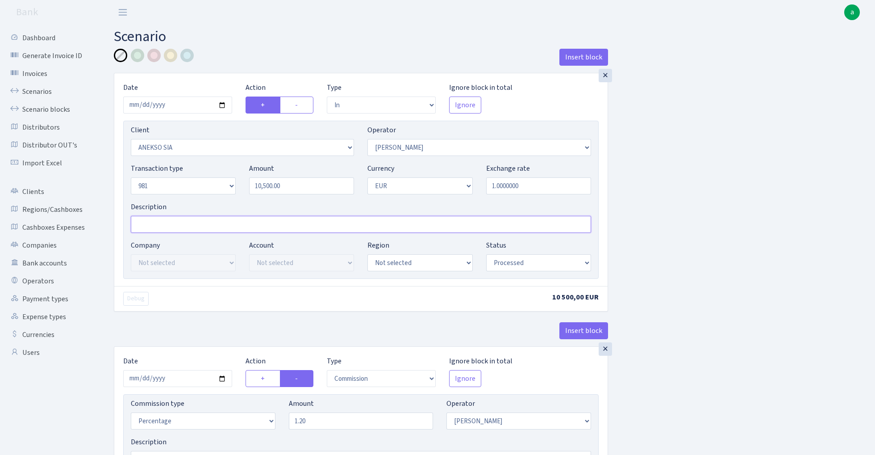
click at [163, 228] on input "Description" at bounding box center [361, 224] width 460 height 17
type input "981"
drag, startPoint x: 182, startPoint y: 103, endPoint x: 206, endPoint y: 114, distance: 26.4
click at [182, 103] on input "[DATE]" at bounding box center [177, 104] width 109 height 17
type input "[DATE]"
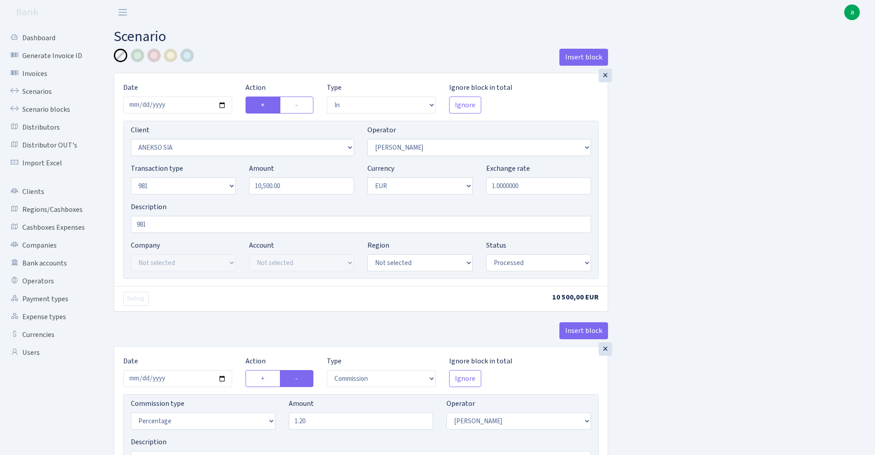
click at [277, 51] on div "Insert block" at bounding box center [361, 61] width 494 height 24
click at [313, 188] on input "10500.00" at bounding box center [301, 185] width 105 height 17
paste input "225"
type input "22,500.00"
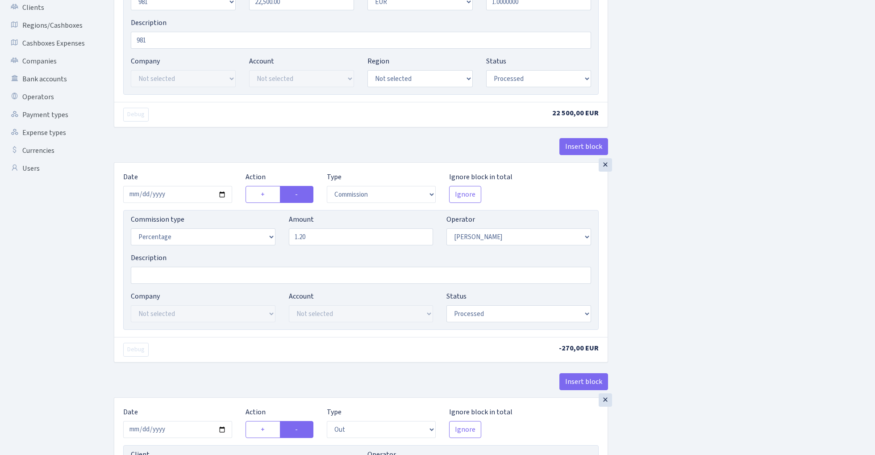
scroll to position [190, 0]
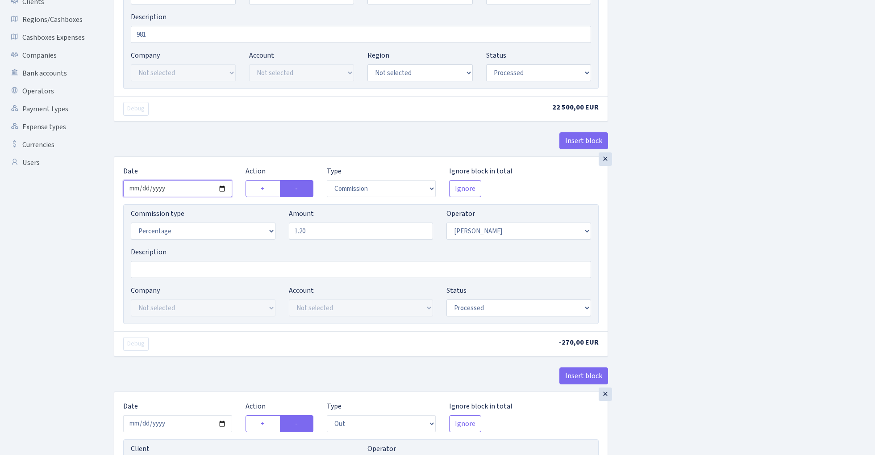
click at [173, 187] on input "2025-08-22" at bounding box center [177, 188] width 109 height 17
type input "[DATE]"
click at [206, 129] on div "× Date 2025-09-11 Action + - Type --- In Out Commission Field required. Ignore …" at bounding box center [361, 19] width 494 height 273
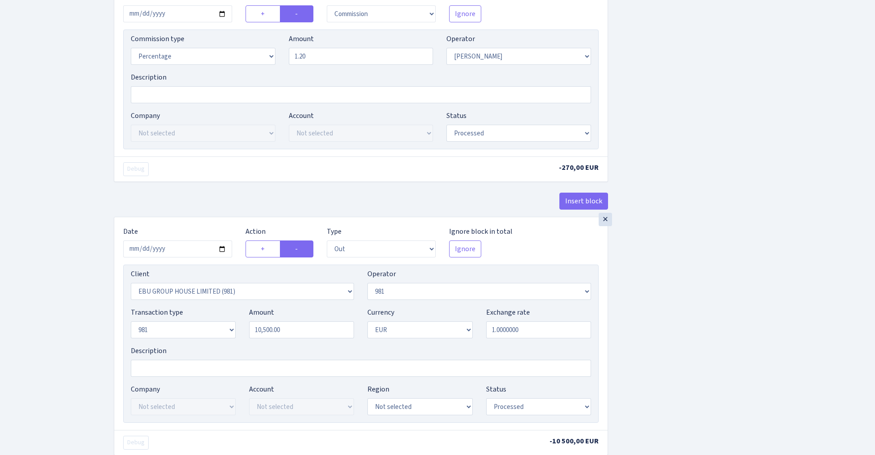
scroll to position [381, 0]
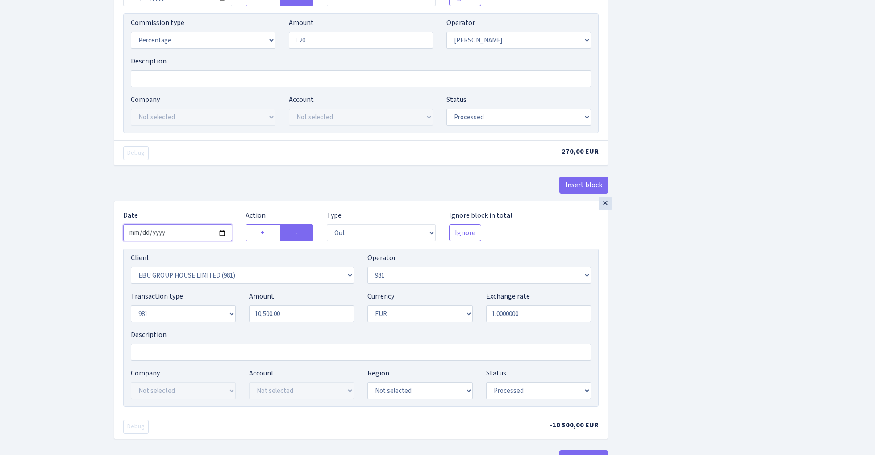
click at [178, 233] on input "2025-08-22" at bounding box center [177, 232] width 109 height 17
type input "[DATE]"
click at [202, 201] on div "Insert block" at bounding box center [361, 188] width 494 height 24
click at [301, 317] on input "10500.00" at bounding box center [301, 313] width 105 height 17
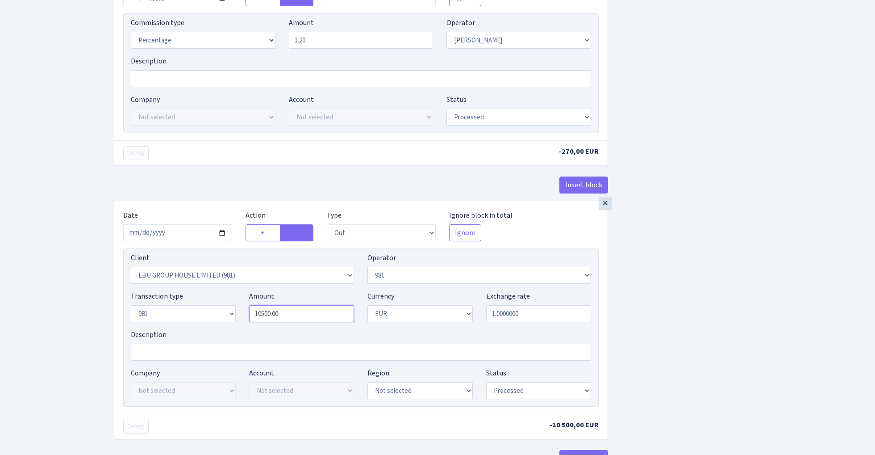
paste input "225"
type input "22,500.00"
click at [845, 282] on div "Insert block × Date 2025-09-11 Action + - Type --- In Out Commission Field requ…" at bounding box center [488, 89] width 762 height 842
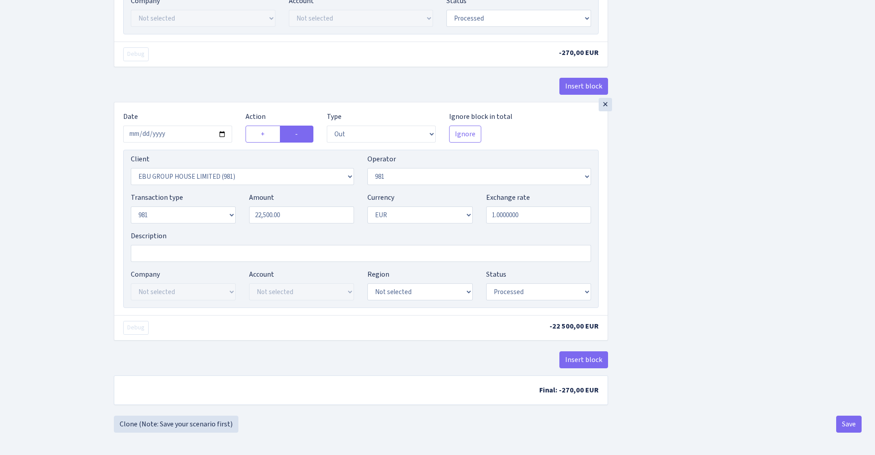
scroll to position [483, 0]
click at [844, 426] on button "Save" at bounding box center [849, 423] width 25 height 17
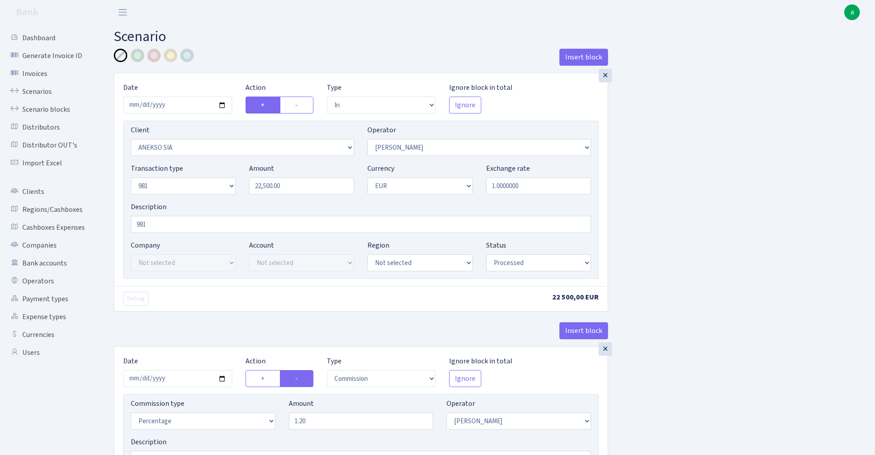
select select "in"
select select "3196"
select select "483"
select select "8"
select select "1"
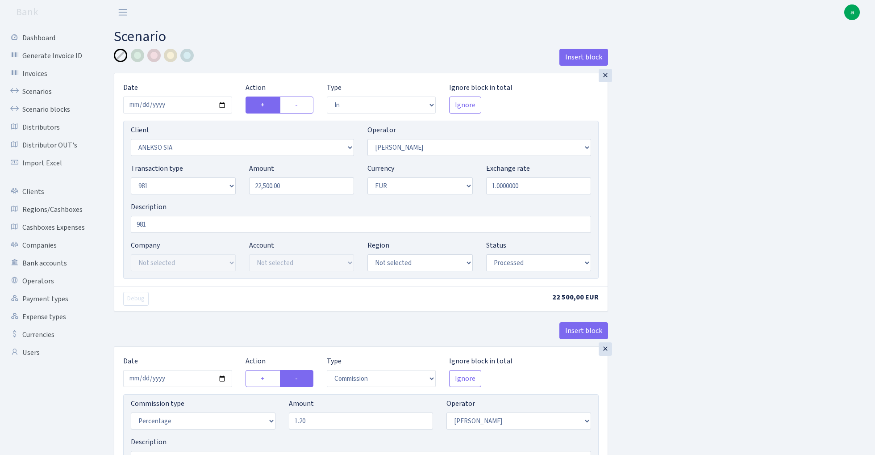
select select "processed"
select select "commission"
select select "483"
select select "processed"
select select "out"
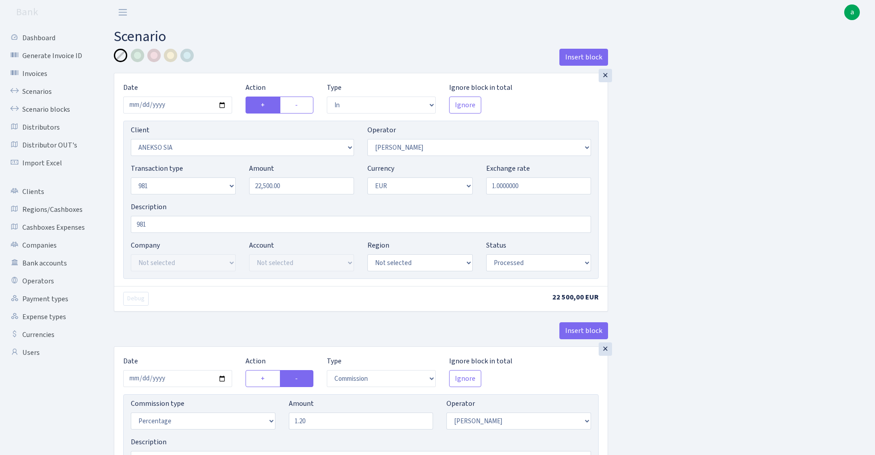
select select "2778"
select select "61"
select select "8"
select select "1"
select select "processed"
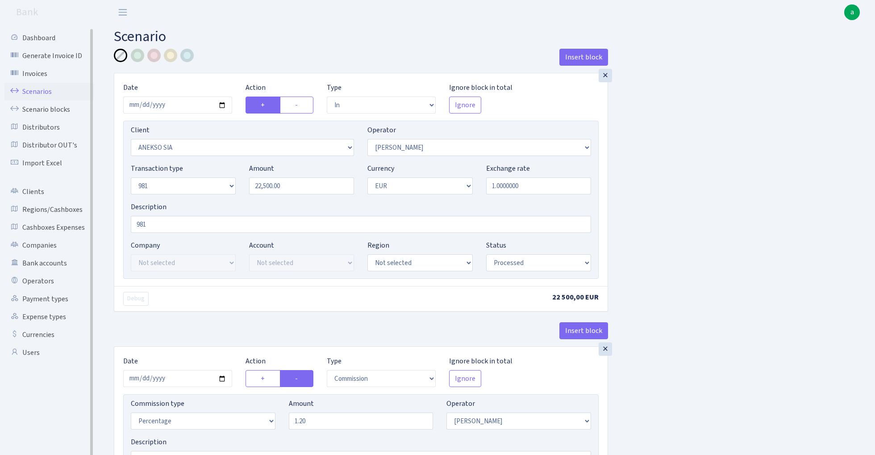
click at [39, 90] on link "Scenarios" at bounding box center [48, 92] width 89 height 18
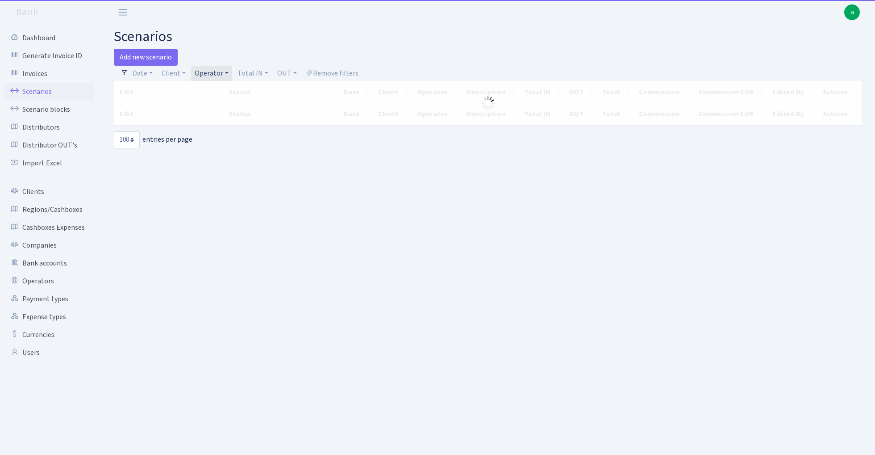
select select "100"
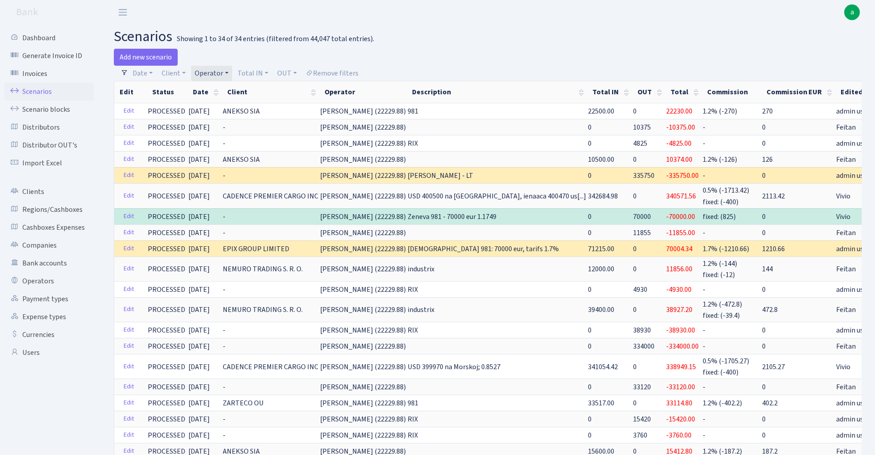
click at [217, 74] on link "Operator" at bounding box center [211, 73] width 41 height 15
click at [229, 107] on input "search" at bounding box center [227, 105] width 66 height 14
type input "ozo"
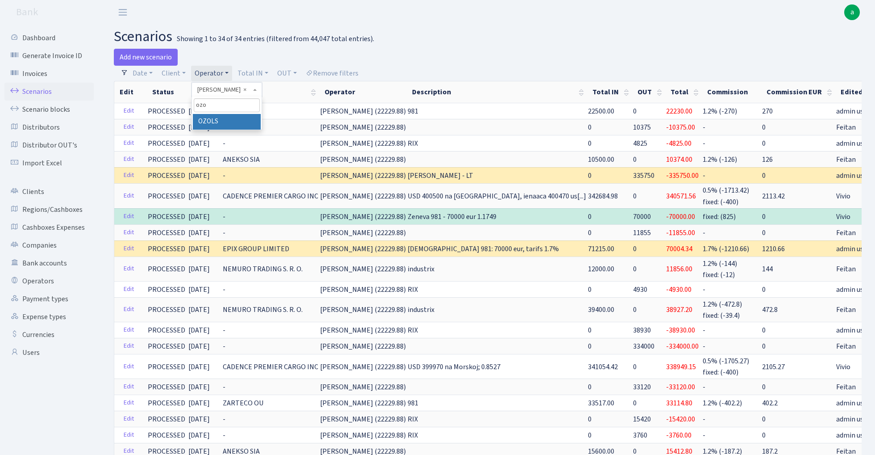
click at [227, 122] on li "OZOLS" at bounding box center [226, 122] width 67 height 16
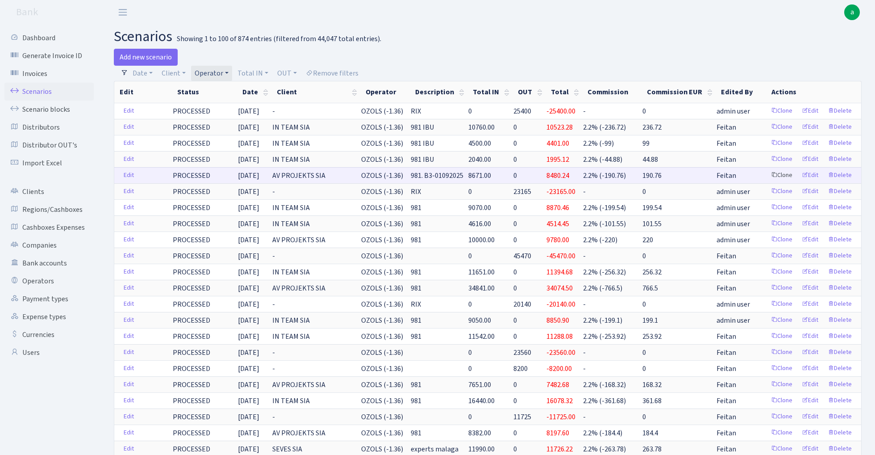
click at [779, 173] on link "Clone" at bounding box center [781, 175] width 29 height 14
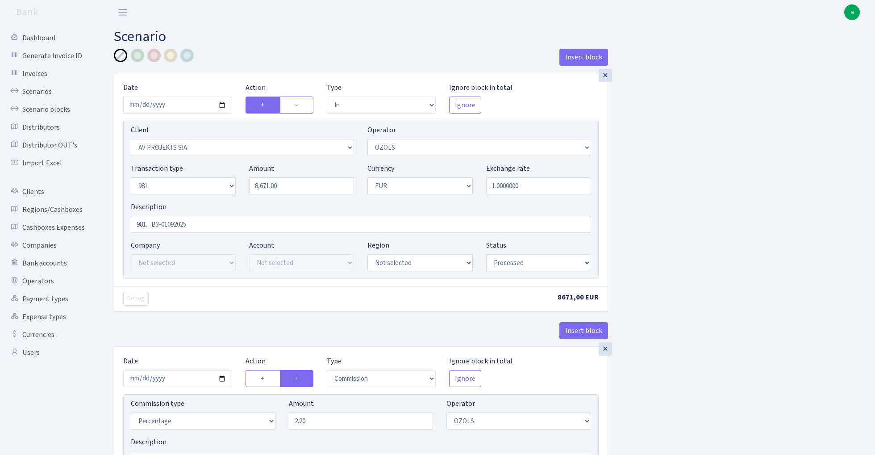
select select "in"
select select "2447"
select select "23"
select select "8"
select select "1"
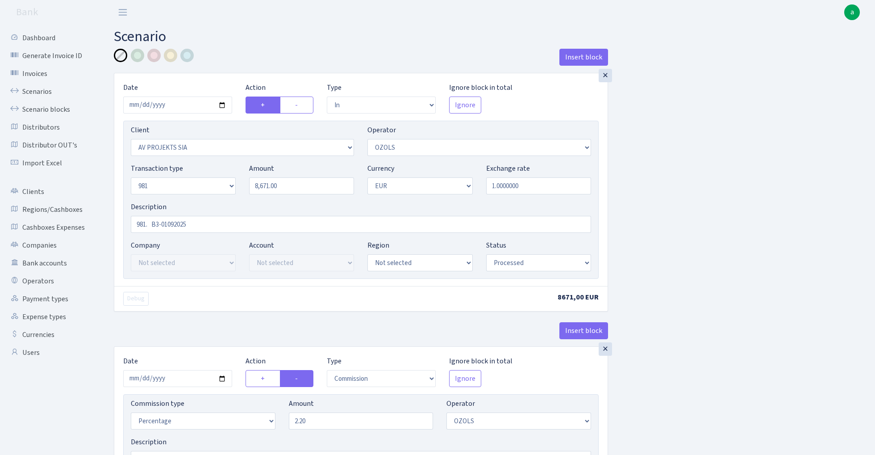
select select "processed"
select select "commission"
select select "23"
select select "processed"
select select "out"
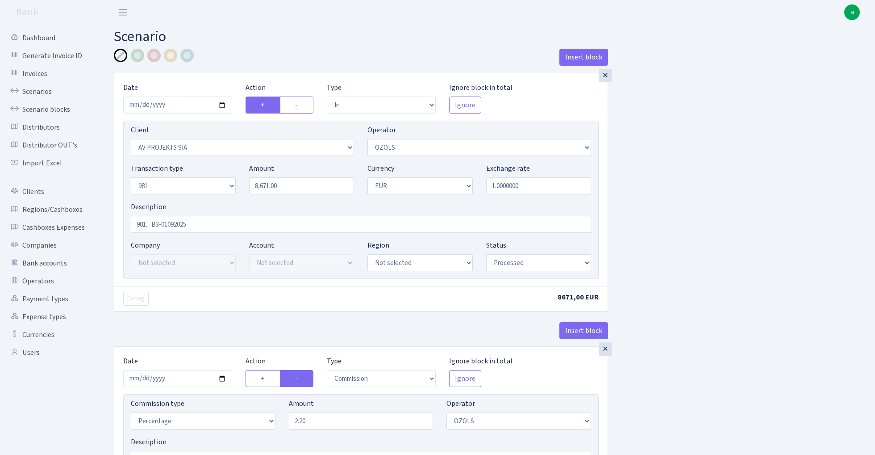
select select "2442"
select select "61"
select select "8"
select select "1"
select select "processed"
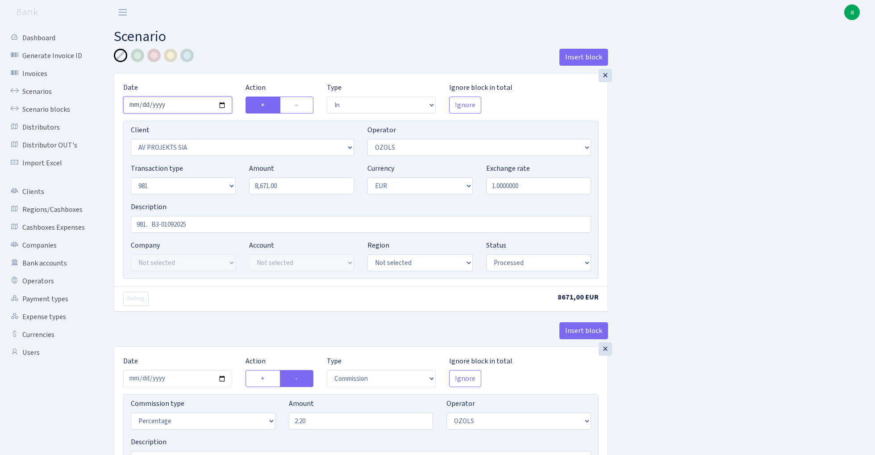
click at [178, 106] on input "2025-09-03" at bounding box center [177, 104] width 109 height 17
type input "[DATE]"
click at [218, 50] on div "Insert block" at bounding box center [361, 61] width 494 height 24
click at [295, 192] on input "8671.00" at bounding box center [301, 185] width 105 height 17
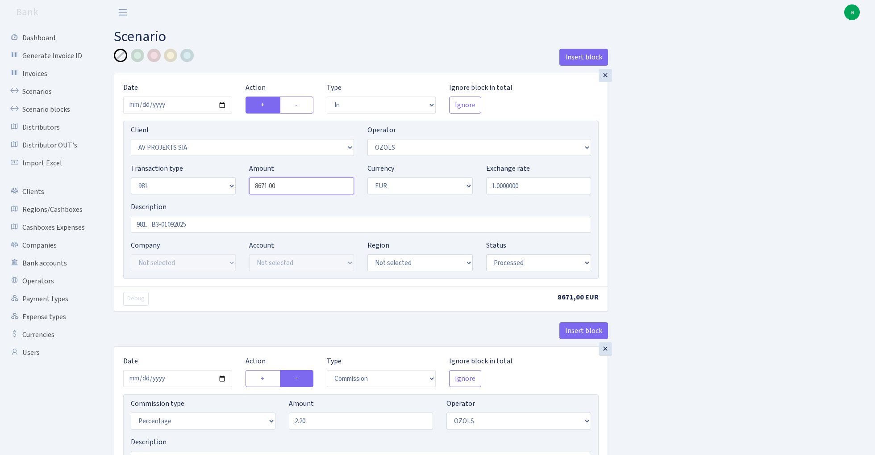
paste input "113"
type input "11,300.00"
drag, startPoint x: 211, startPoint y: 227, endPoint x: 151, endPoint y: 224, distance: 60.4
click at [151, 224] on input "981. B3-01092025" at bounding box center [361, 224] width 460 height 17
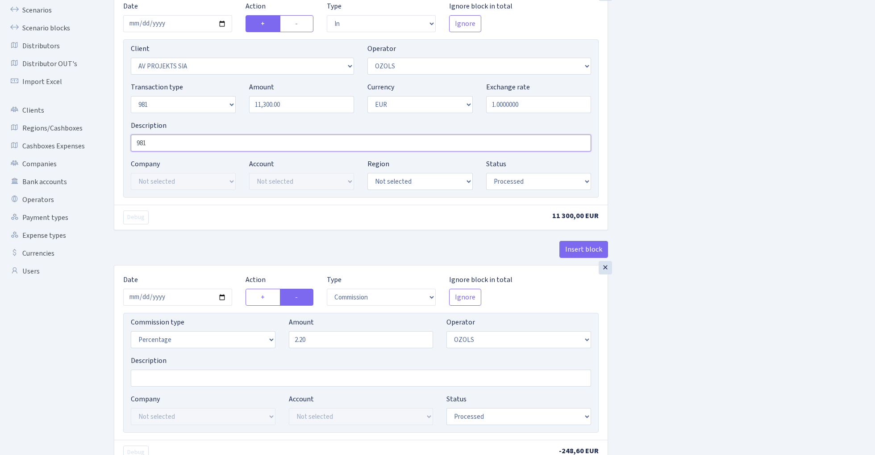
scroll to position [129, 0]
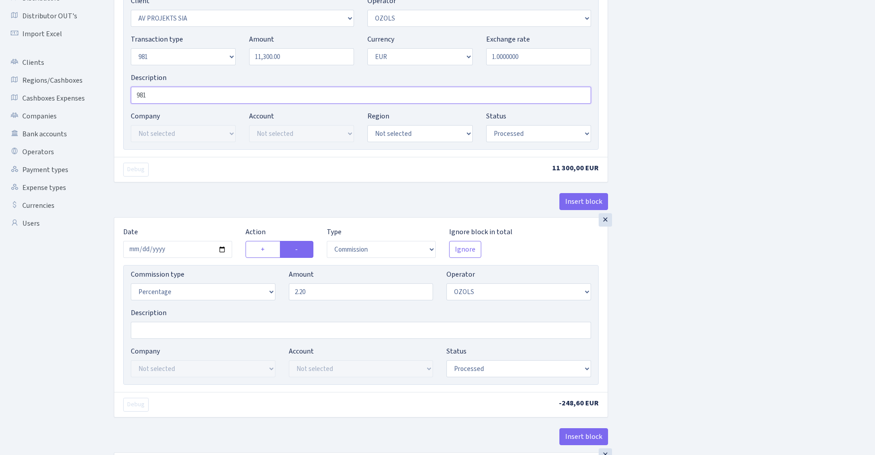
type input "981"
click at [175, 251] on input "2025-09-03" at bounding box center [177, 249] width 109 height 17
type input "[DATE]"
click at [208, 176] on div "Debug" at bounding box center [239, 170] width 244 height 14
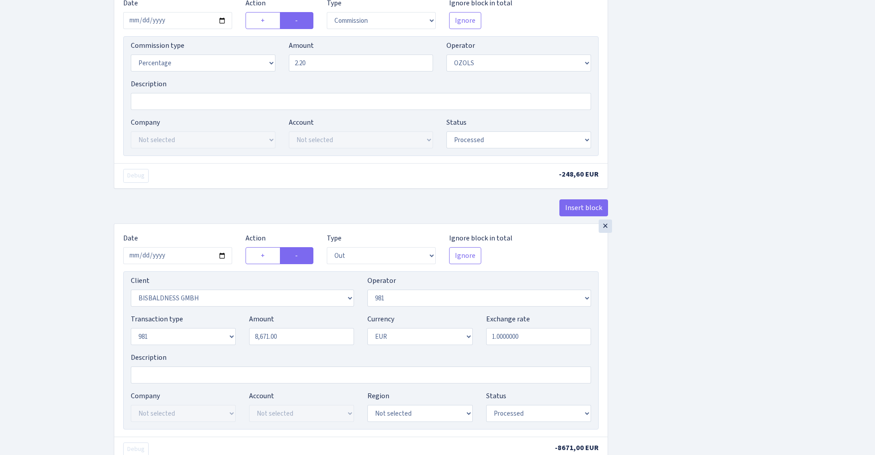
scroll to position [376, 0]
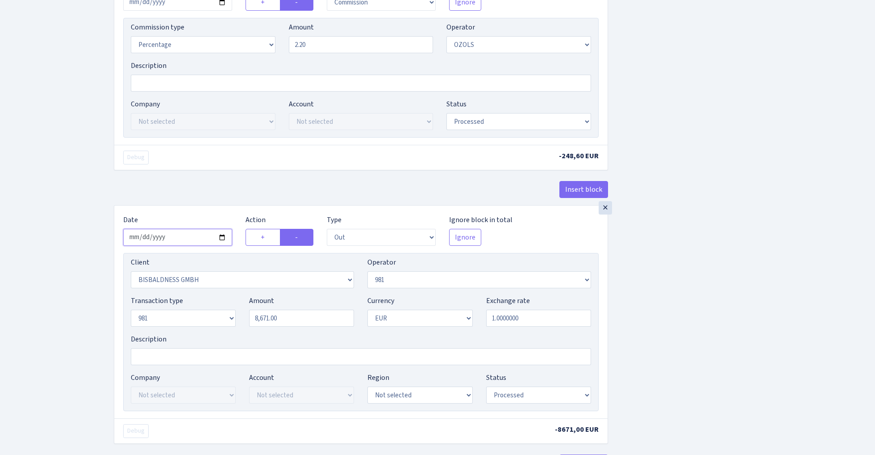
click at [179, 243] on input "2025-09-03" at bounding box center [177, 237] width 109 height 17
type input "2025-09-11"
click at [212, 205] on div "Insert block" at bounding box center [361, 193] width 494 height 24
click at [306, 321] on input "8671.00" at bounding box center [301, 318] width 105 height 17
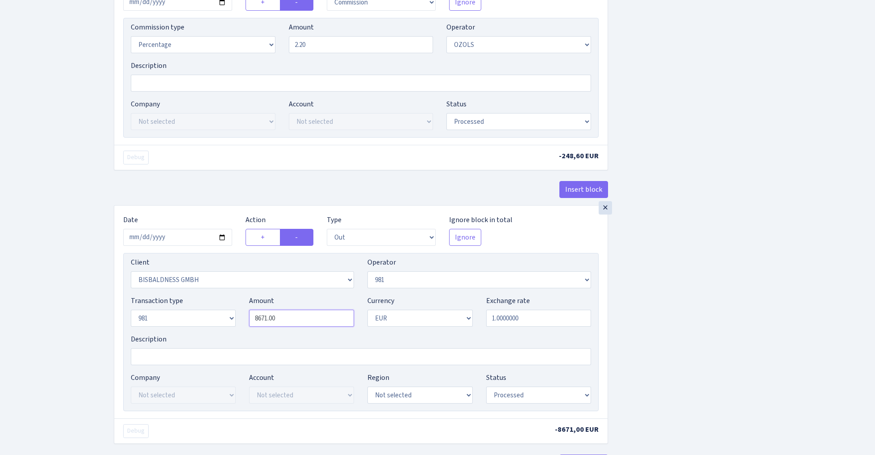
paste input "113"
type input "11,300.00"
click at [741, 269] on div "Insert block × Date 2025-09-11 Action + - Type --- In Out Commission Field requ…" at bounding box center [488, 96] width 762 height 846
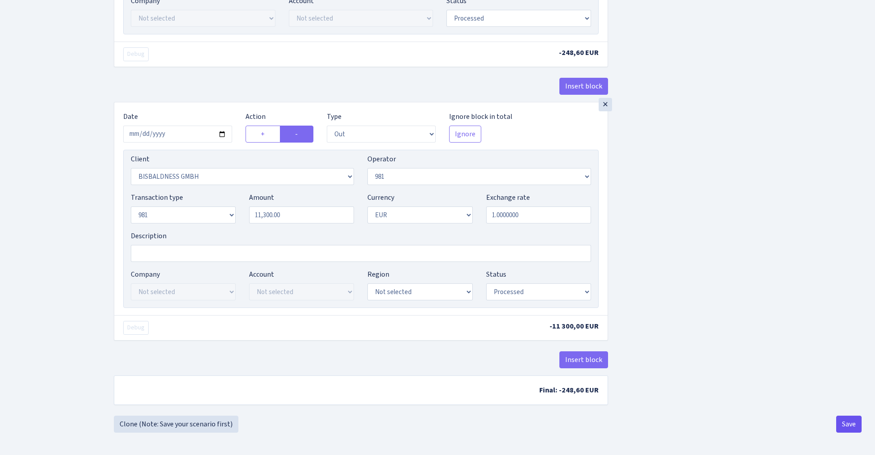
scroll to position [483, 0]
click at [844, 425] on button "Save" at bounding box center [849, 423] width 25 height 17
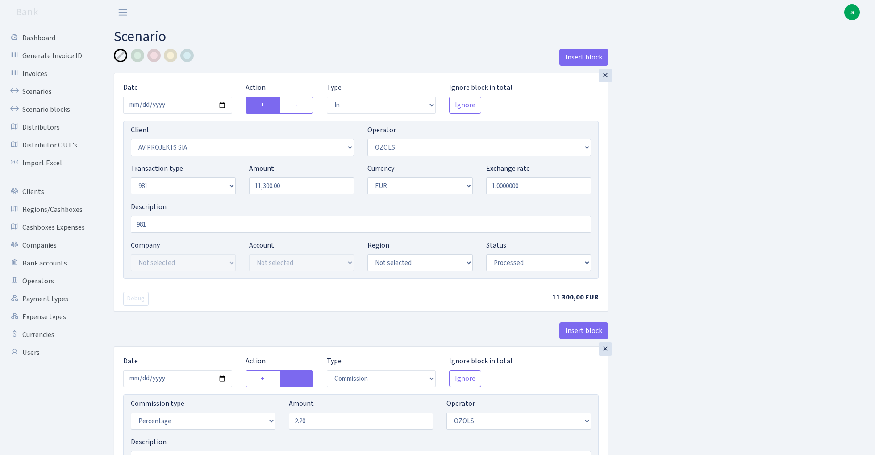
select select "in"
select select "2447"
select select "23"
select select "8"
select select "1"
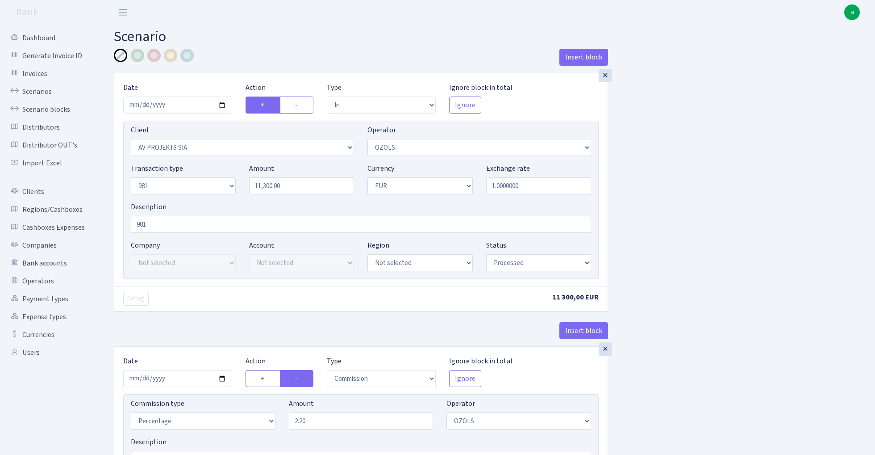
select select "processed"
select select "commission"
select select "23"
select select "processed"
select select "out"
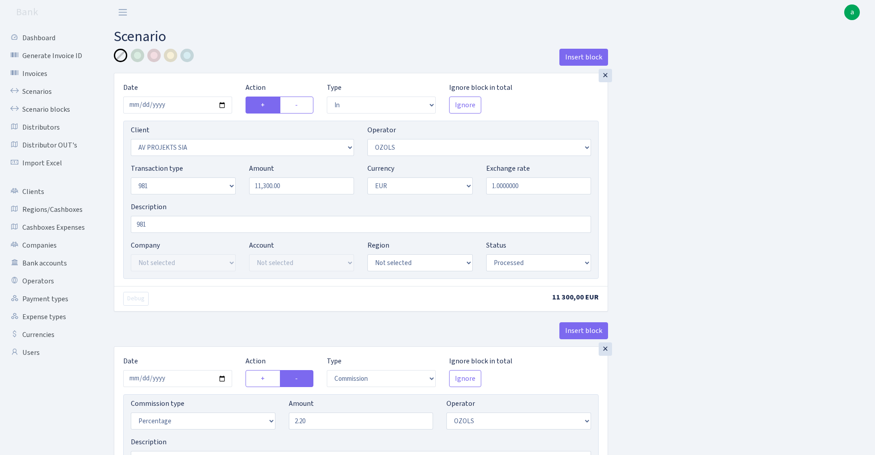
select select "2442"
select select "61"
select select "8"
select select "1"
select select "processed"
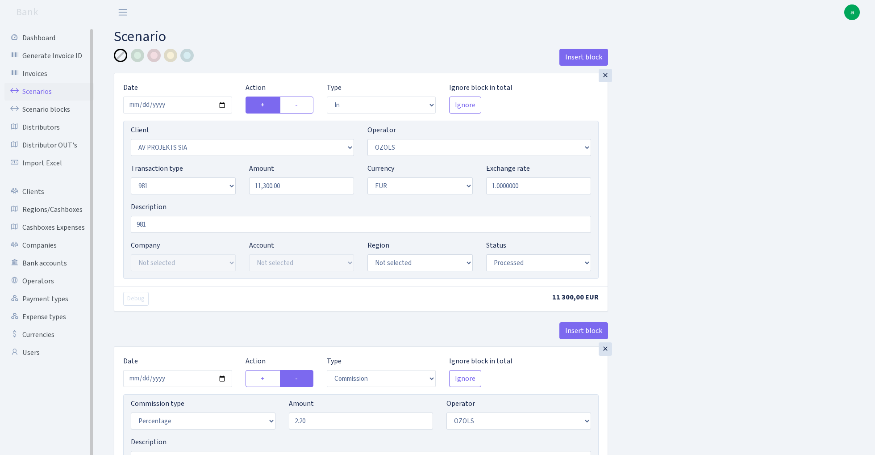
click at [40, 88] on link "Scenarios" at bounding box center [48, 92] width 89 height 18
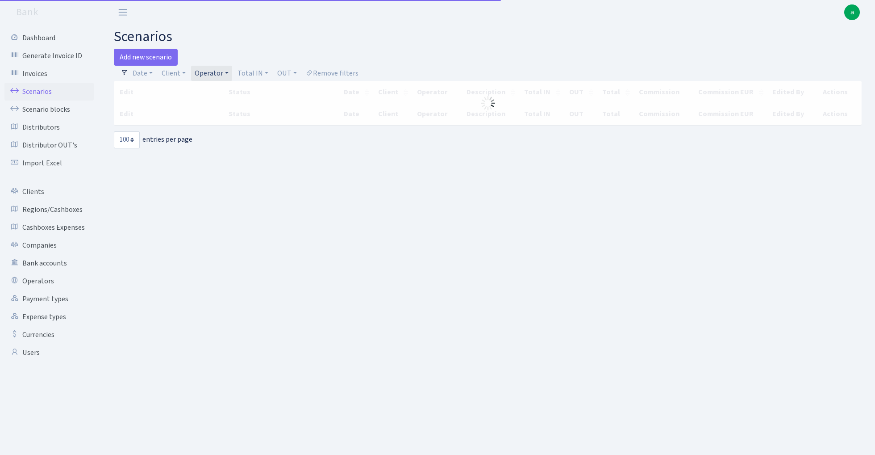
select select "100"
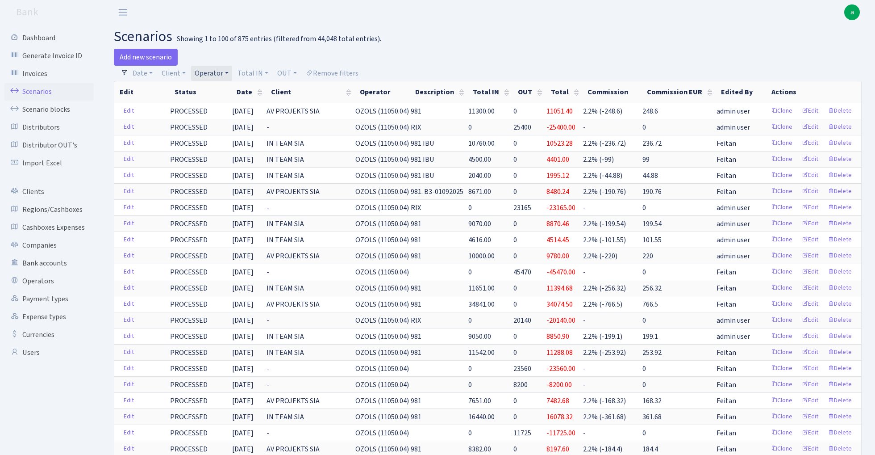
click at [218, 73] on link "Operator" at bounding box center [211, 73] width 41 height 15
click at [229, 102] on input "search" at bounding box center [227, 105] width 66 height 14
type input "uld"
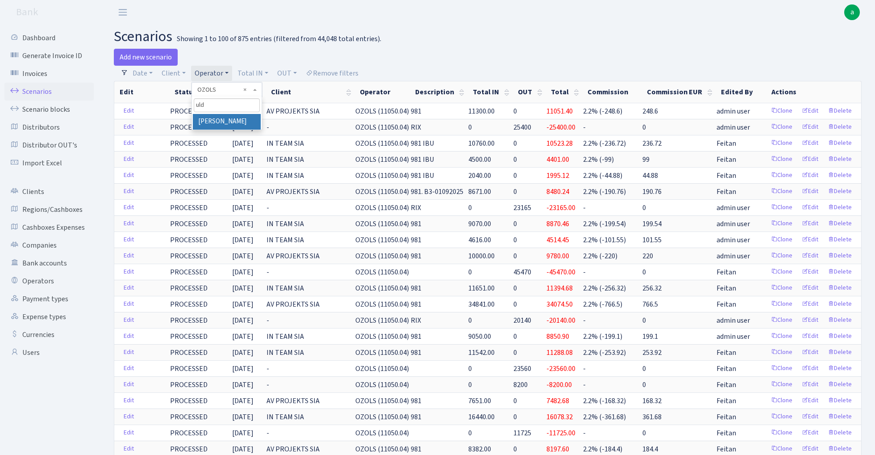
click at [246, 118] on li "[PERSON_NAME]" at bounding box center [226, 122] width 67 height 16
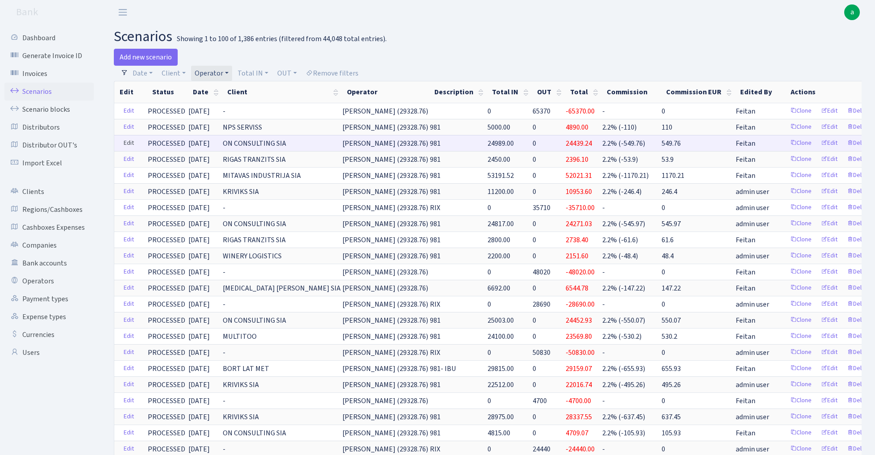
click at [129, 144] on link "Edit" at bounding box center [129, 143] width 18 height 14
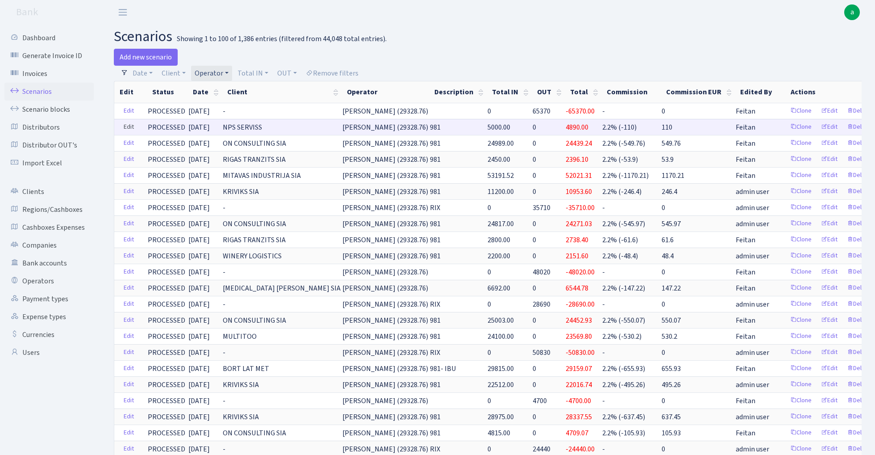
click at [129, 129] on link "Edit" at bounding box center [129, 127] width 18 height 14
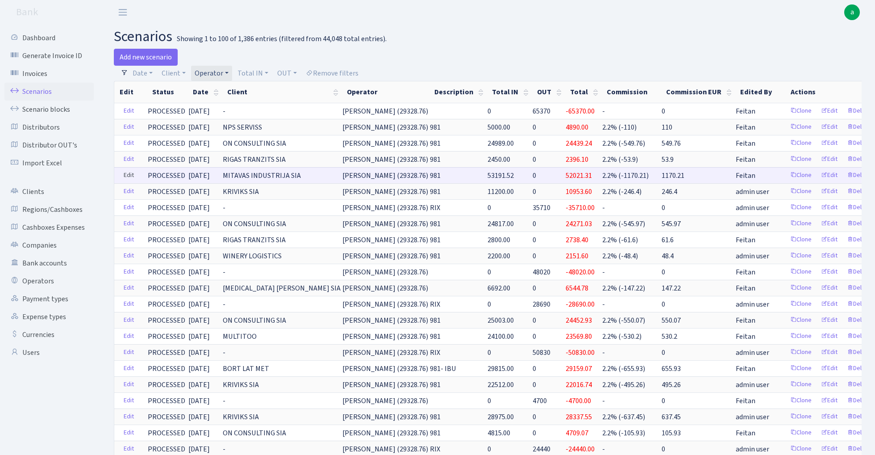
click at [133, 172] on link "Edit" at bounding box center [129, 175] width 18 height 14
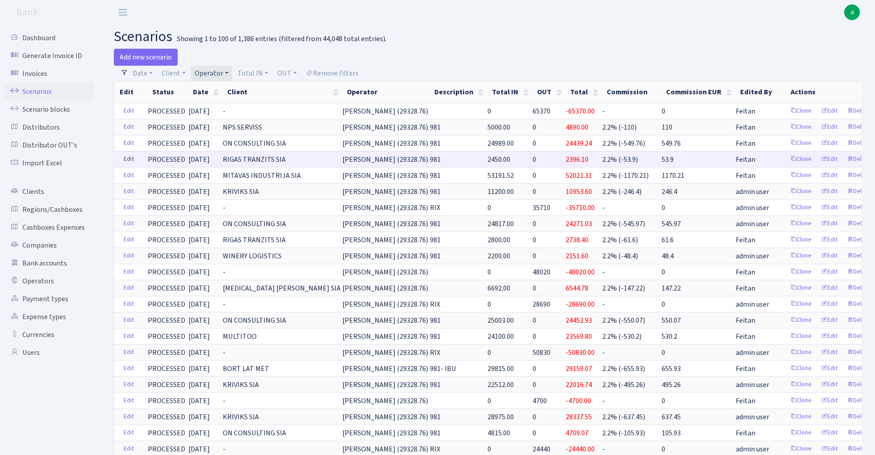
click at [131, 158] on link "Edit" at bounding box center [129, 159] width 18 height 14
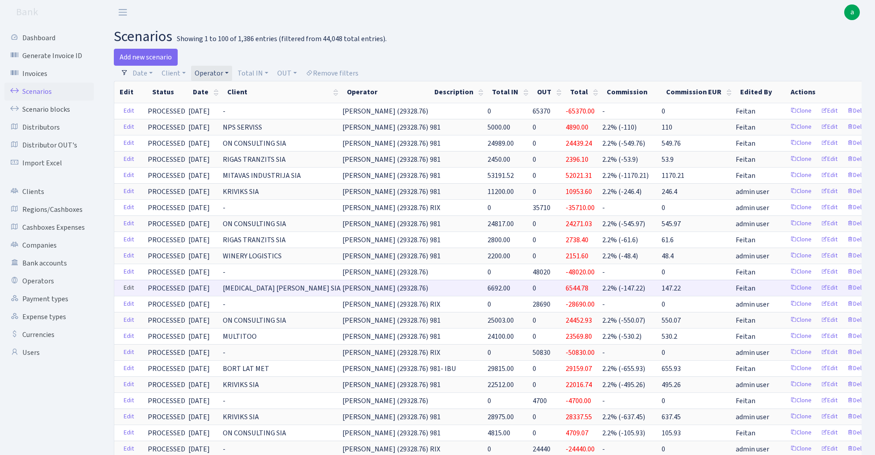
click at [126, 287] on link "Edit" at bounding box center [129, 288] width 18 height 14
click at [212, 71] on link "Operator" at bounding box center [211, 73] width 41 height 15
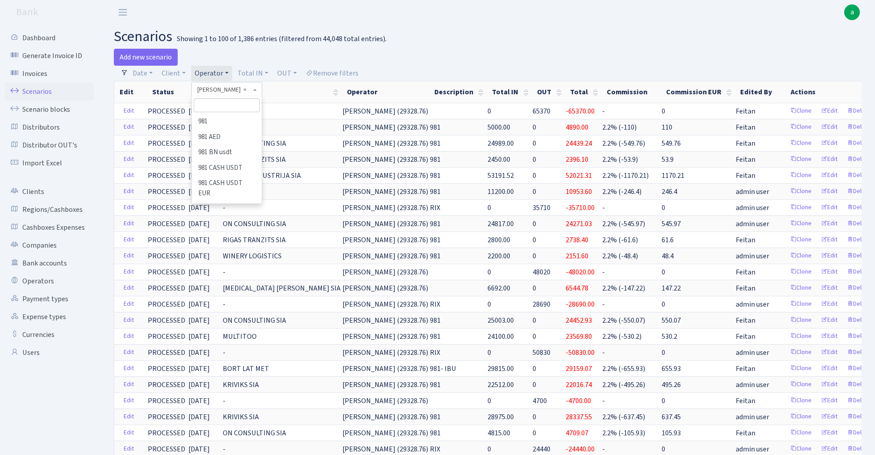
scroll to position [4825, 0]
click at [217, 103] on input "search" at bounding box center [227, 105] width 66 height 14
type input "geg"
click at [248, 120] on li "GEG" at bounding box center [226, 122] width 67 height 16
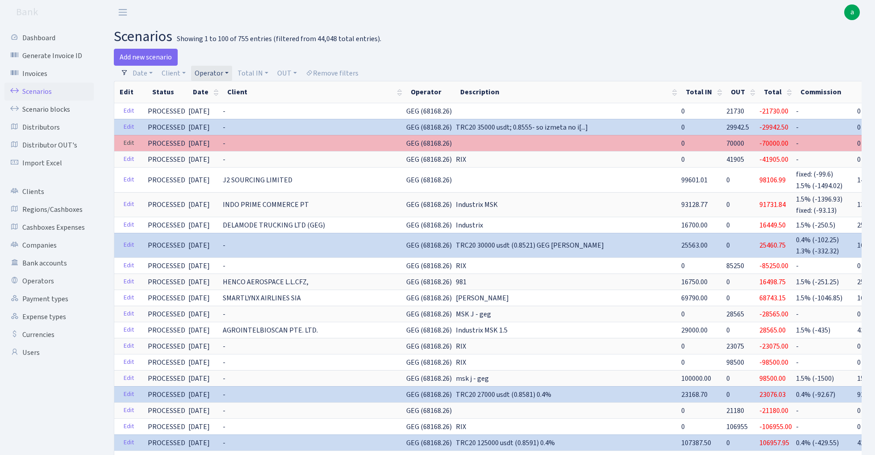
click at [126, 143] on link "Edit" at bounding box center [129, 143] width 18 height 14
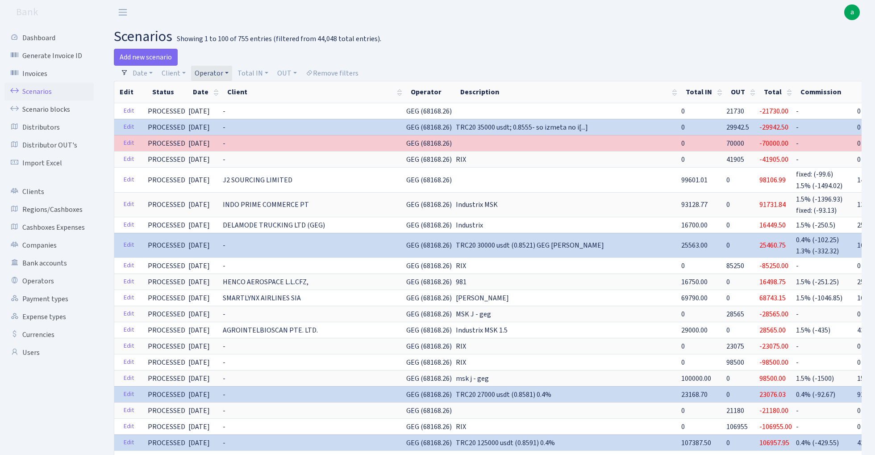
click at [208, 74] on link "Operator" at bounding box center [211, 73] width 41 height 15
click at [219, 105] on input "search" at bounding box center [227, 105] width 66 height 14
type input "per"
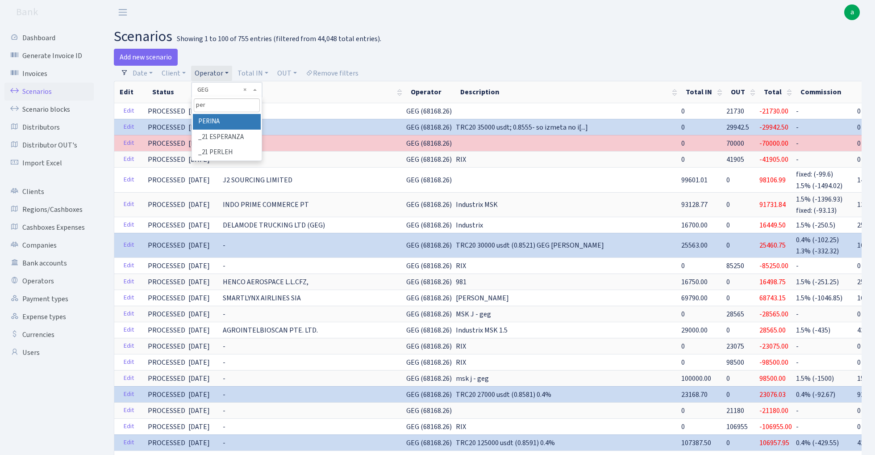
click at [222, 118] on li "PERINA" at bounding box center [226, 122] width 67 height 16
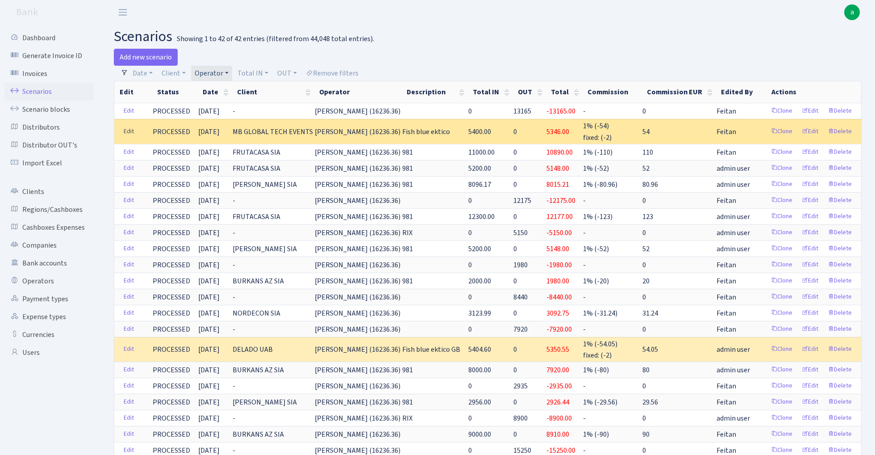
click at [127, 129] on link "Edit" at bounding box center [129, 132] width 18 height 14
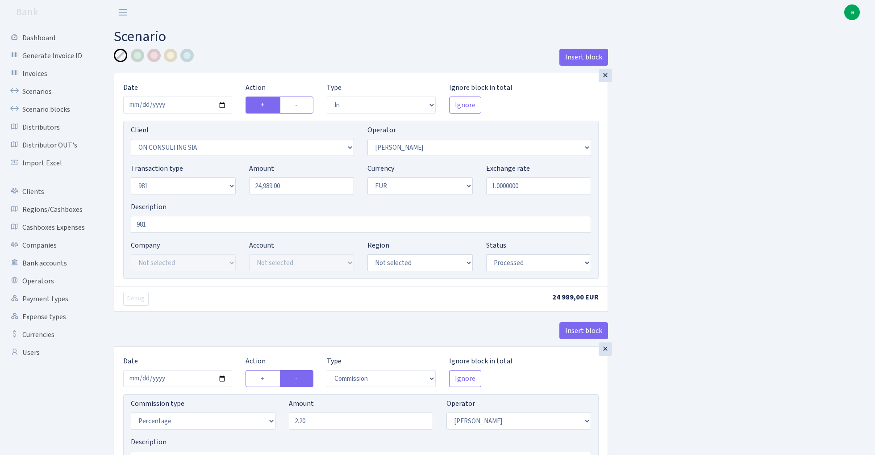
select select "in"
select select "3146"
select select "14"
select select "8"
select select "1"
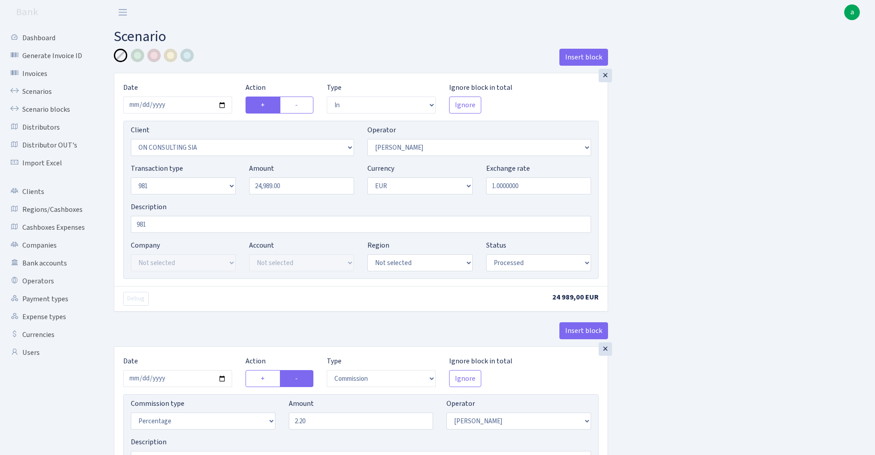
select select "processed"
select select "commission"
select select "14"
select select "processed"
select select "out"
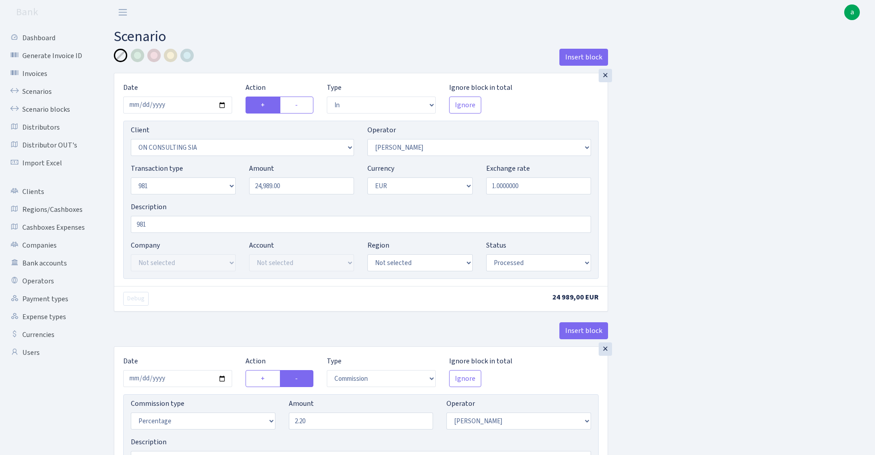
select select "2781"
select select "61"
select select "8"
select select "1"
select select "processed"
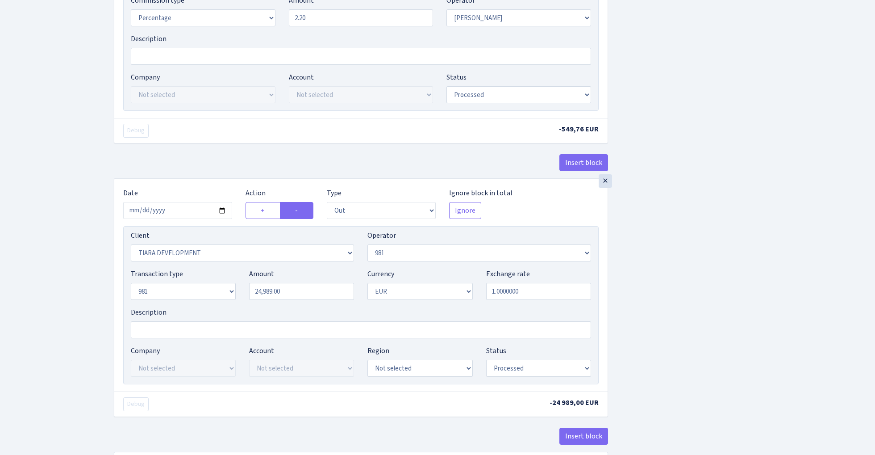
scroll to position [404, 0]
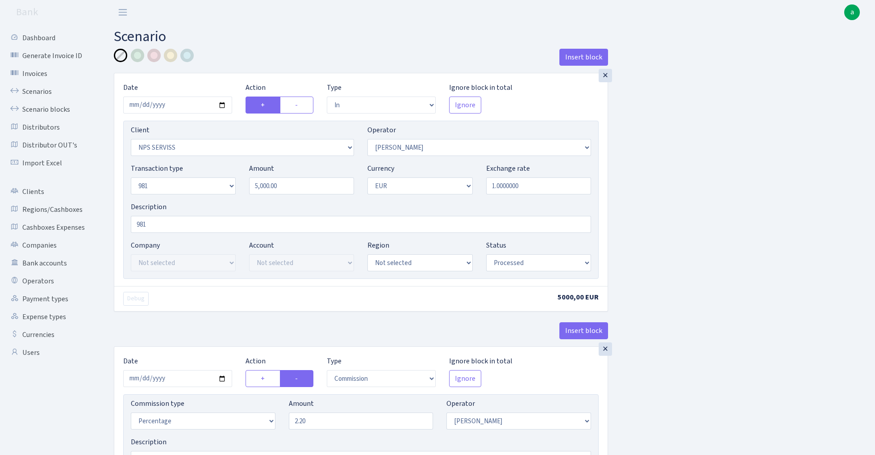
select select "in"
select select "2866"
select select "14"
select select "8"
select select "1"
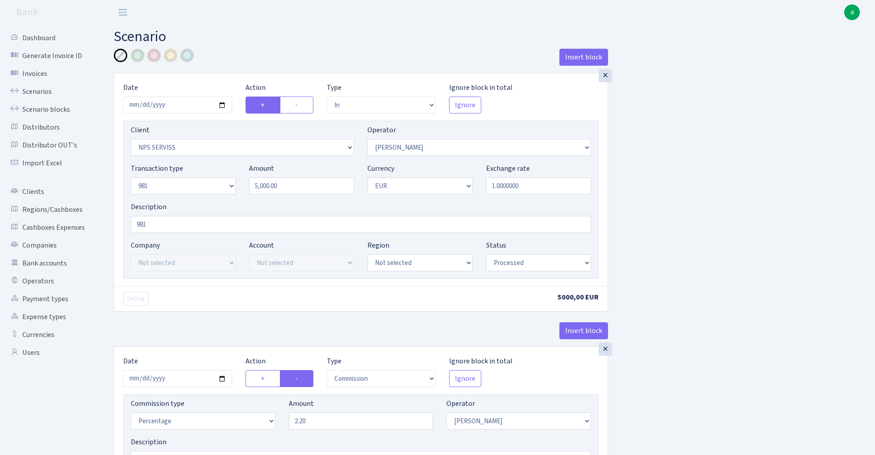
select select "processed"
select select "commission"
select select "14"
select select "processed"
select select "out"
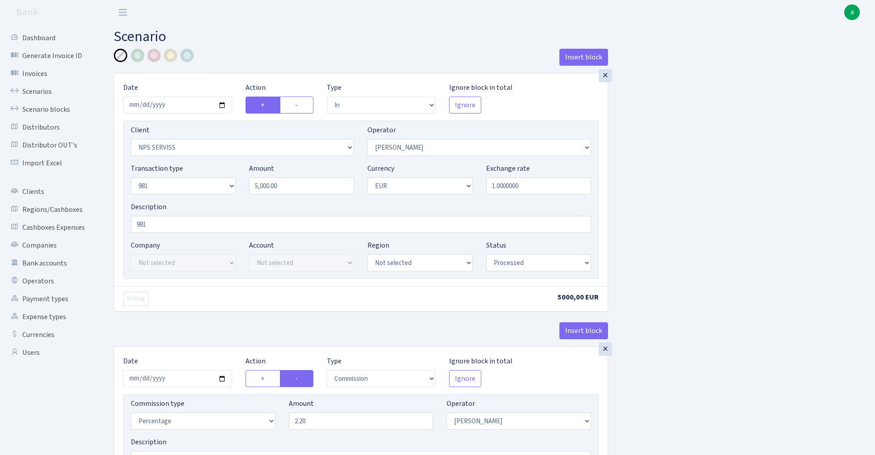
select select "2129"
select select "61"
select select "8"
select select "1"
select select "processed"
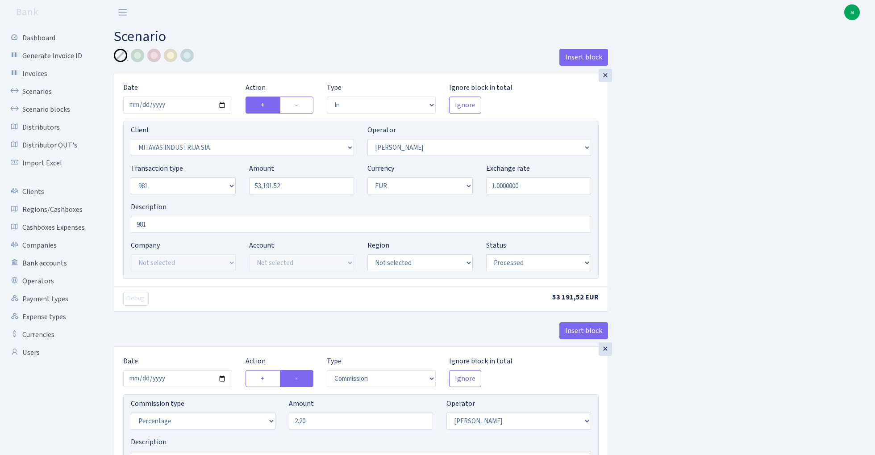
select select "in"
select select "185"
select select "14"
select select "8"
select select "1"
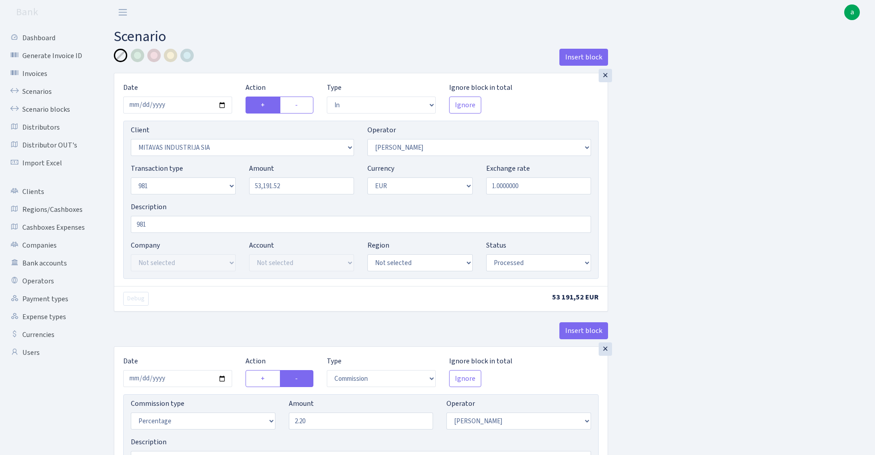
select select "processed"
select select "commission"
select select "14"
select select "processed"
select select "out"
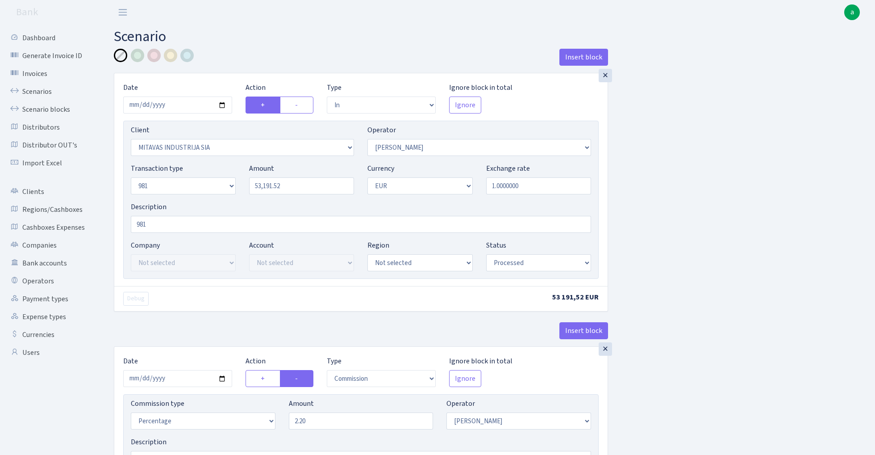
select select "342"
select select "61"
select select "8"
select select "1"
select select "processed"
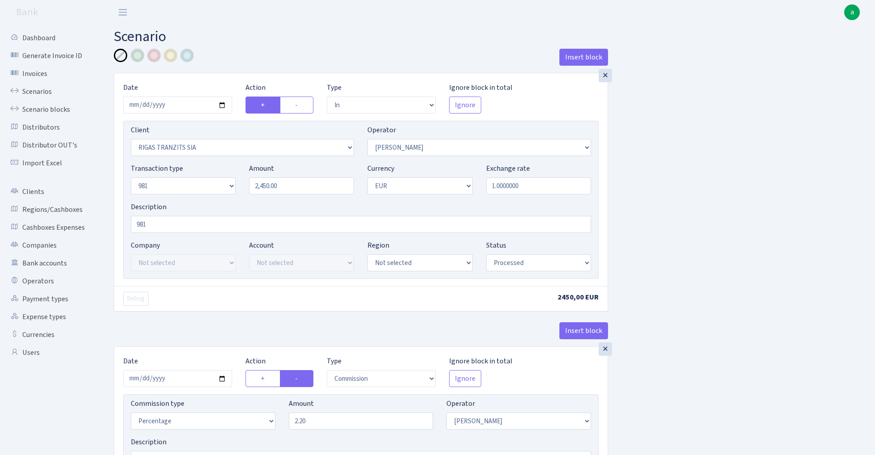
select select "in"
select select "2756"
select select "14"
select select "8"
select select "1"
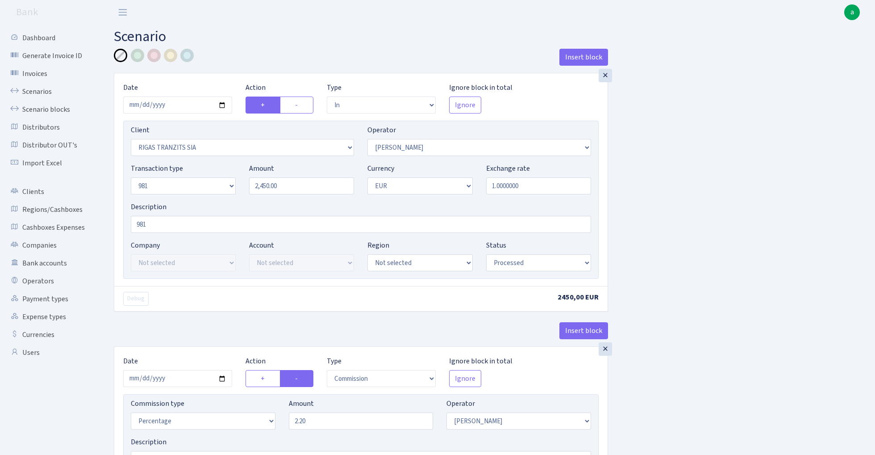
select select "processed"
select select "commission"
select select "14"
select select "processed"
select select "out"
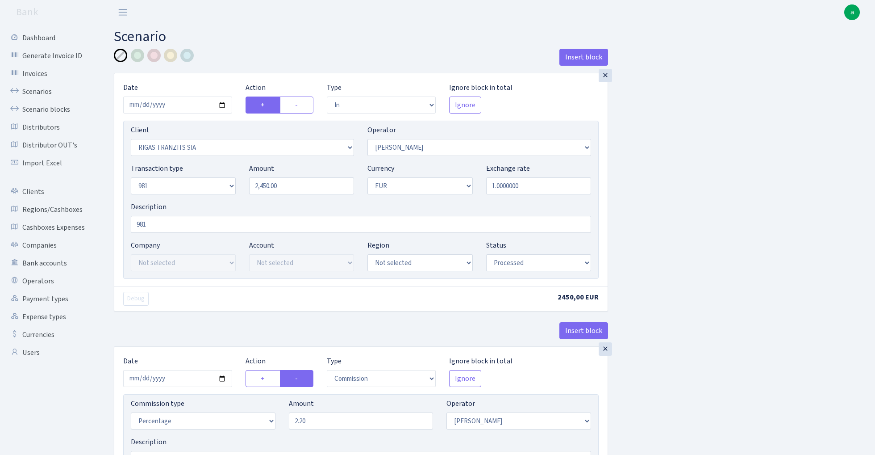
select select "2034"
select select "61"
select select "8"
select select "1"
select select "processed"
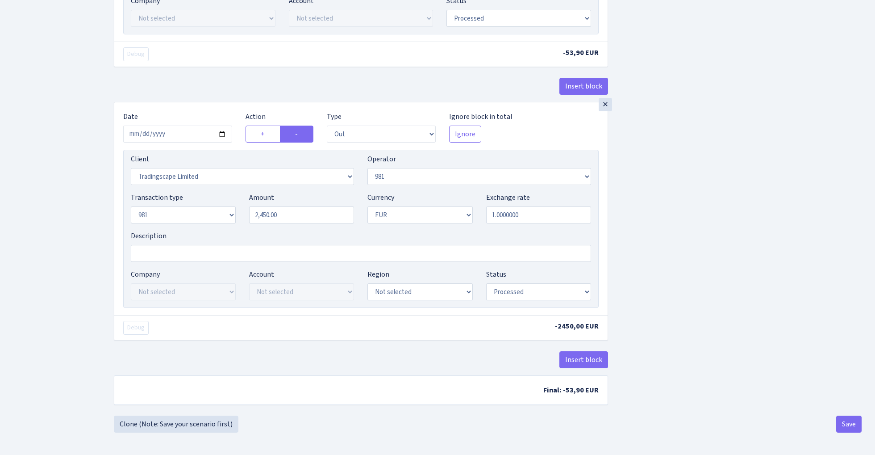
scroll to position [483, 0]
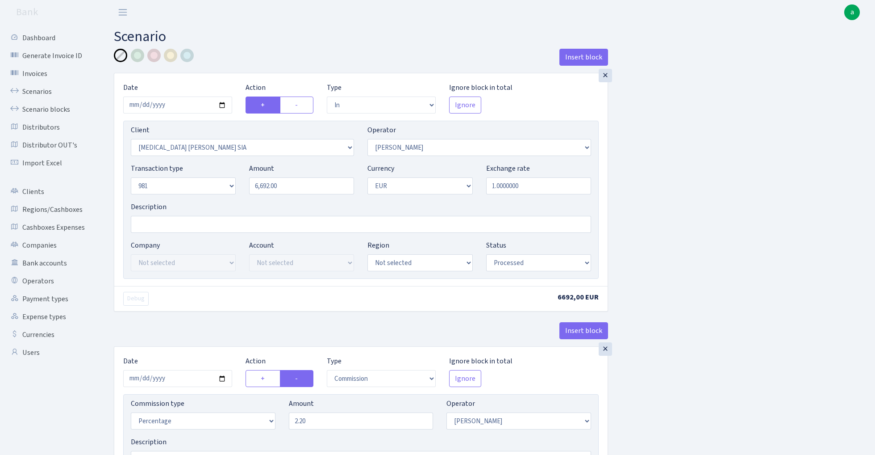
select select "in"
select select "2879"
select select "14"
select select "8"
select select "1"
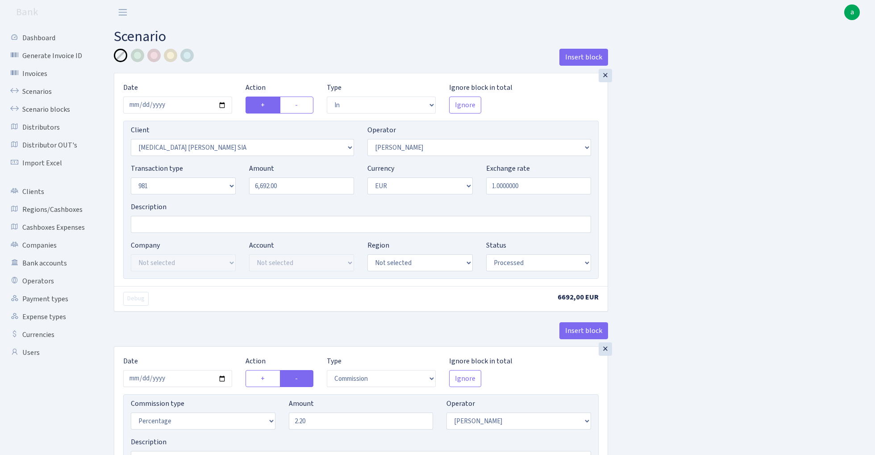
select select "processed"
select select "commission"
select select "14"
select select "processed"
select select "out"
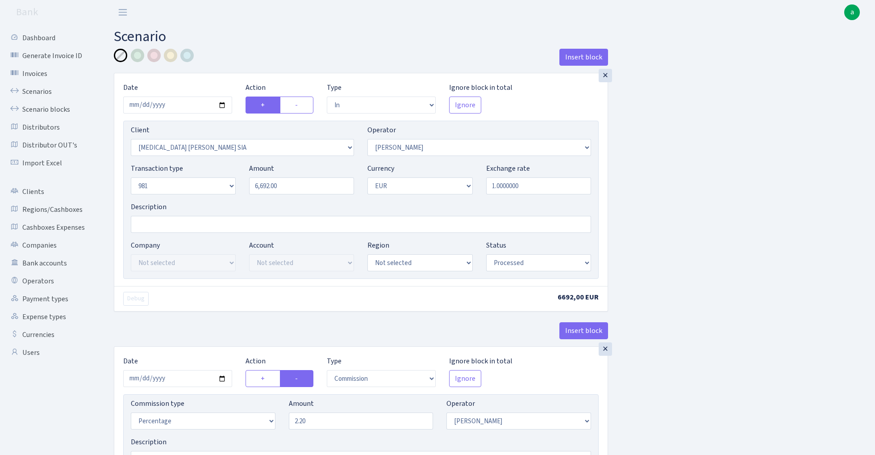
select select "2442"
select select "61"
select select "8"
select select "1"
select select "processed"
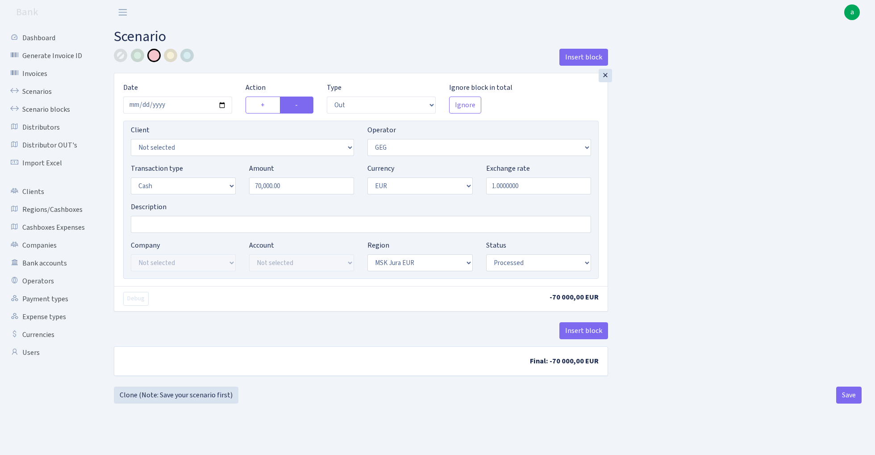
select select "out"
select select "65"
select select "1"
select select "16"
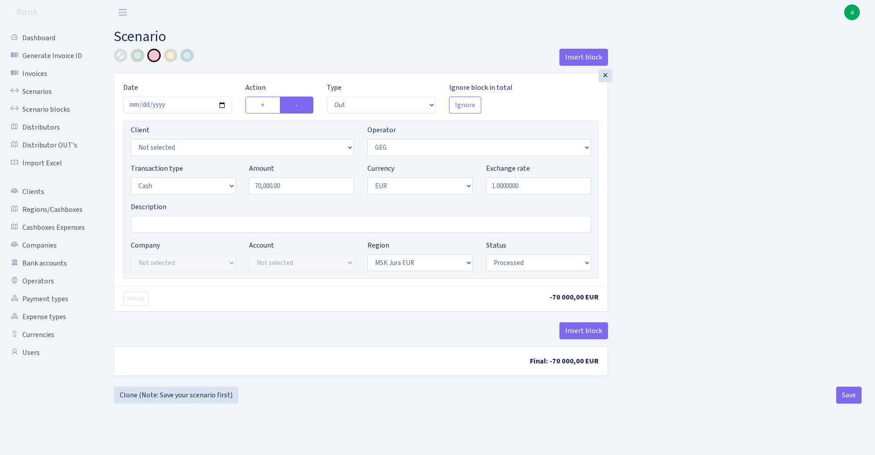
select select "processed"
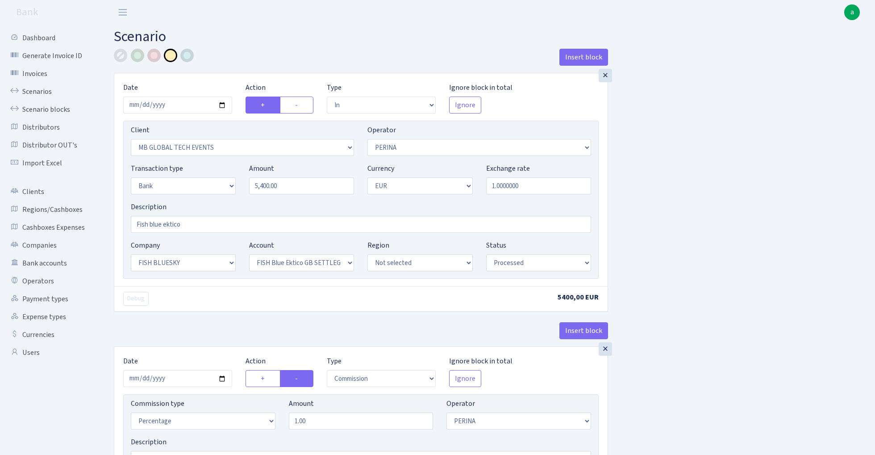
select select "in"
select select "3362"
select select "486"
select select "2"
select select "1"
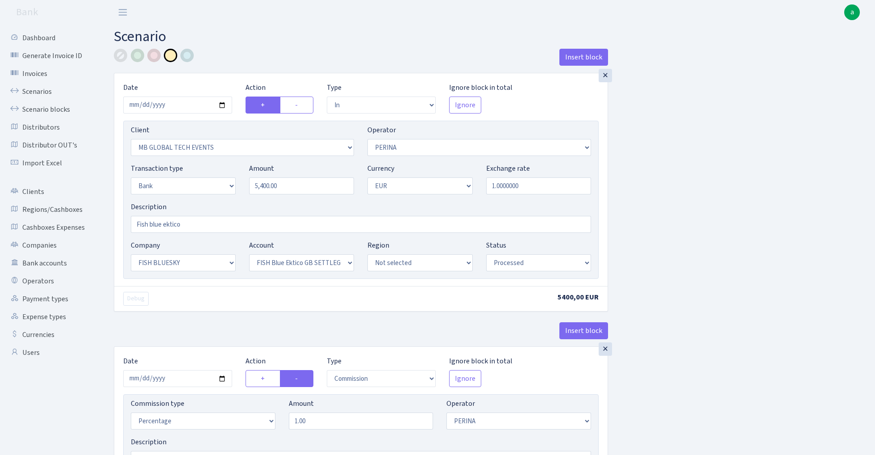
select select "23"
select select "67"
select select "processed"
select select "commission"
select select "486"
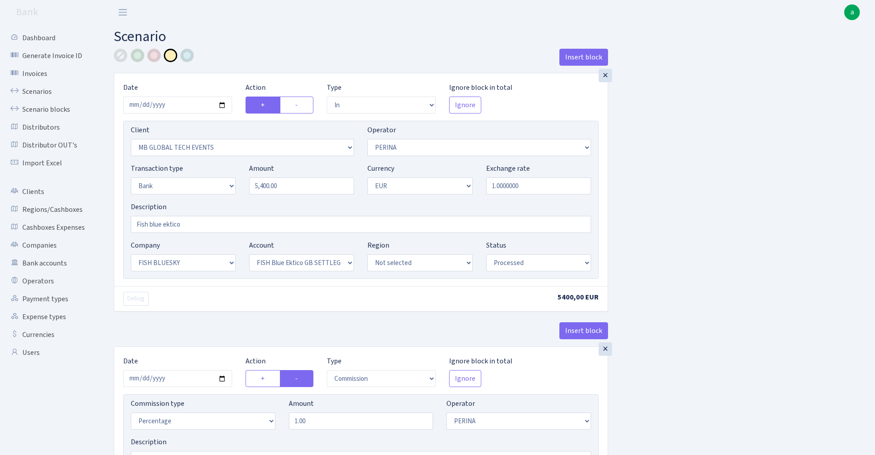
select select "processed"
select select "commission"
select select "fixed"
select select "1"
select select "23"
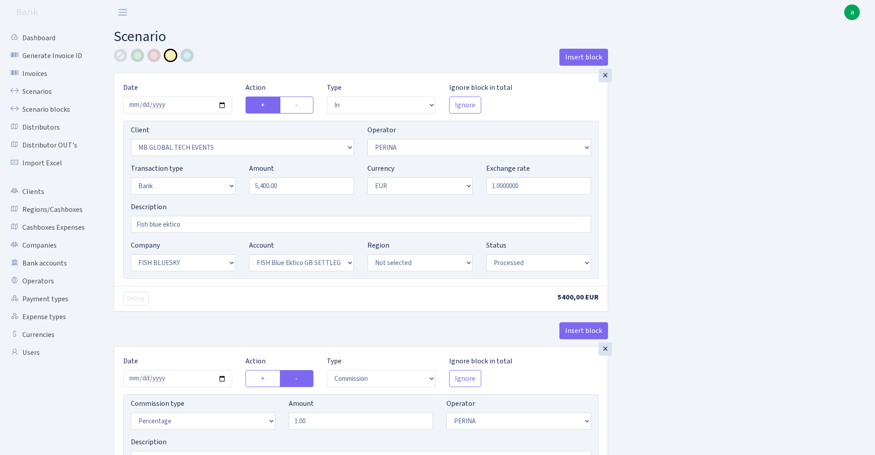
select select "67"
select select "processed"
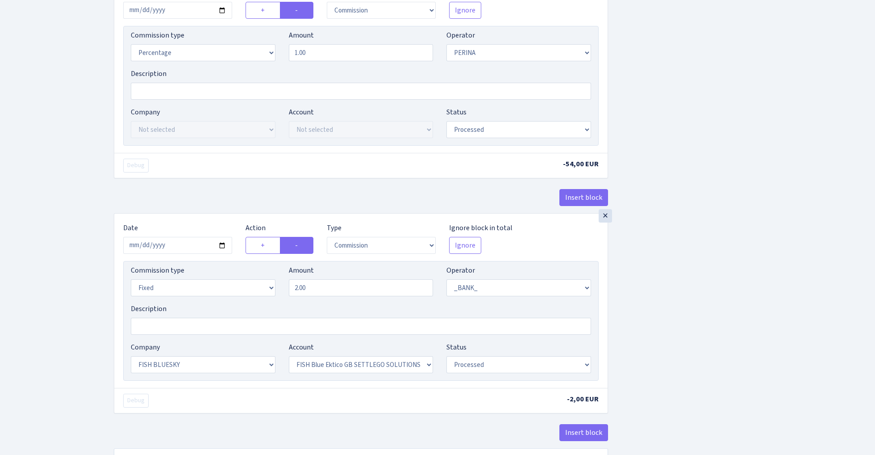
scroll to position [370, 0]
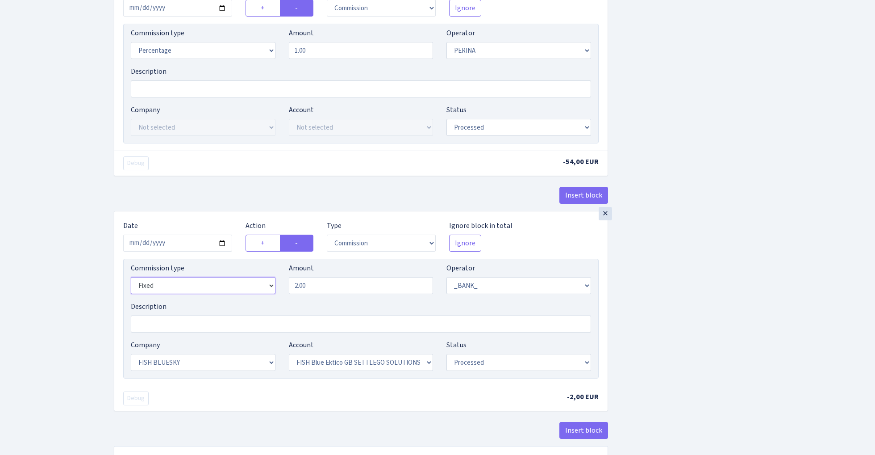
select select "percentage"
click at [329, 289] on input "2.00" at bounding box center [361, 285] width 145 height 17
type input "0.30"
click at [731, 308] on div "Insert block × Date 2025-09-11 Action + - Type --- In Out Commission Field requ…" at bounding box center [488, 82] width 762 height 808
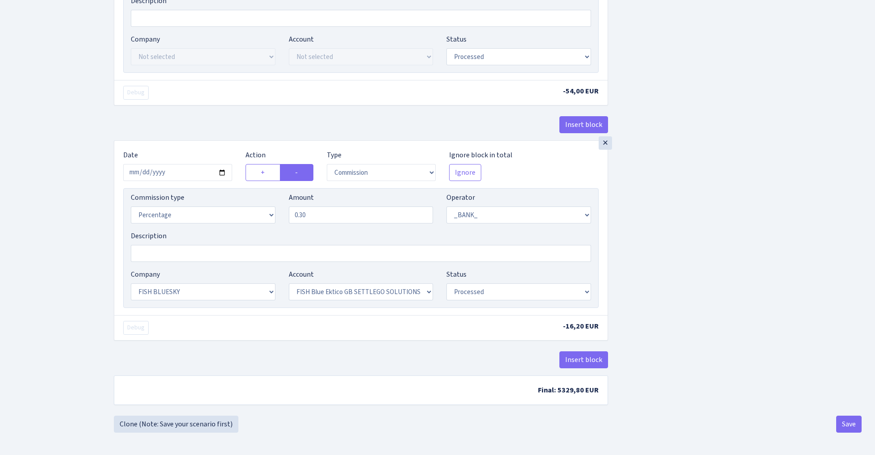
scroll to position [445, 0]
click at [842, 423] on button "Save" at bounding box center [849, 423] width 25 height 17
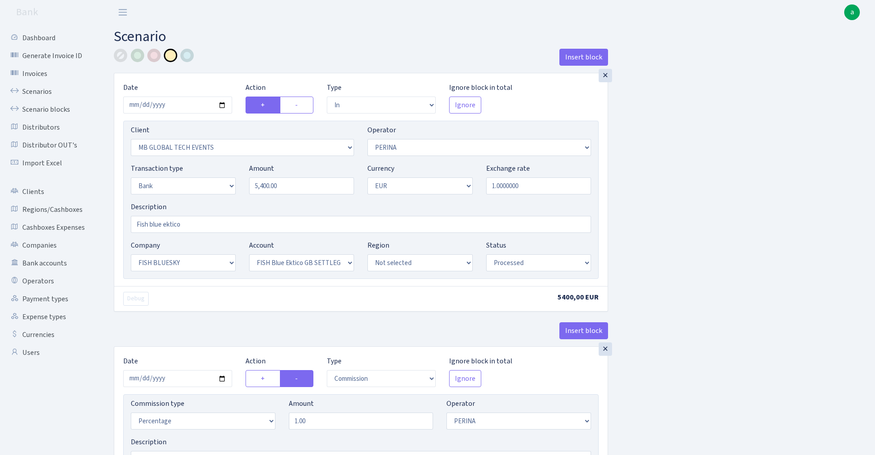
select select "in"
select select "3362"
select select "486"
select select "2"
select select "1"
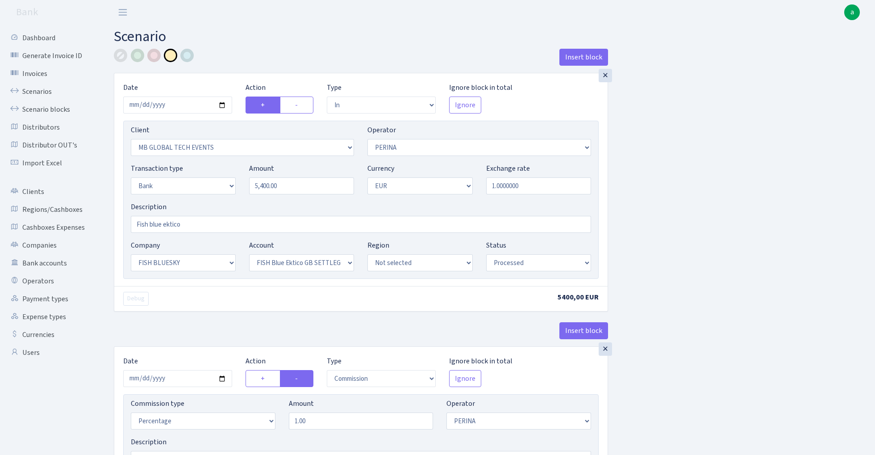
select select "23"
select select "67"
select select "processed"
select select "commission"
select select "486"
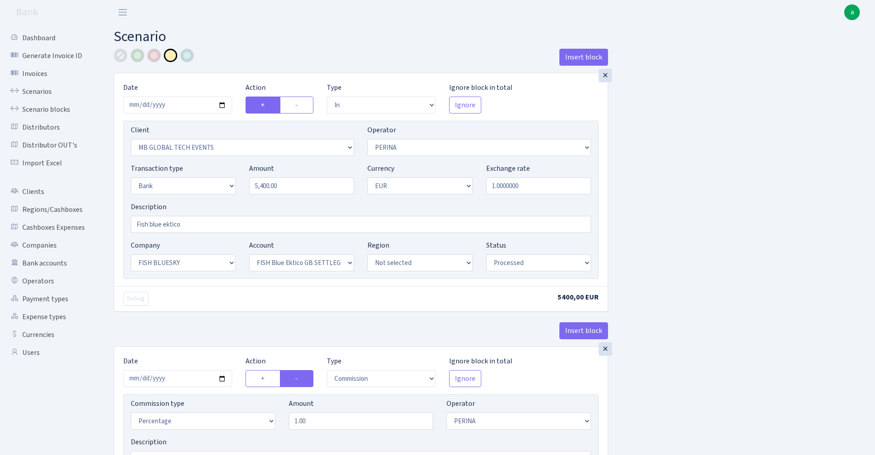
select select "processed"
select select "commission"
select select "1"
select select "23"
select select "67"
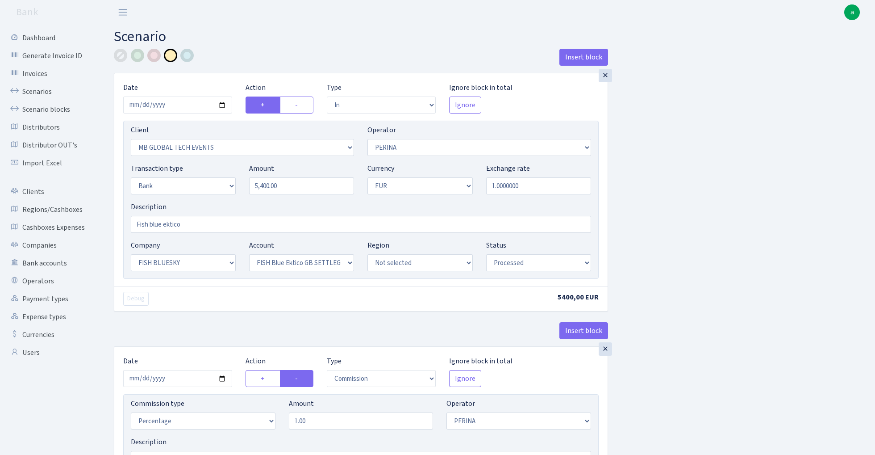
select select "processed"
click at [27, 91] on link "Scenarios" at bounding box center [48, 92] width 89 height 18
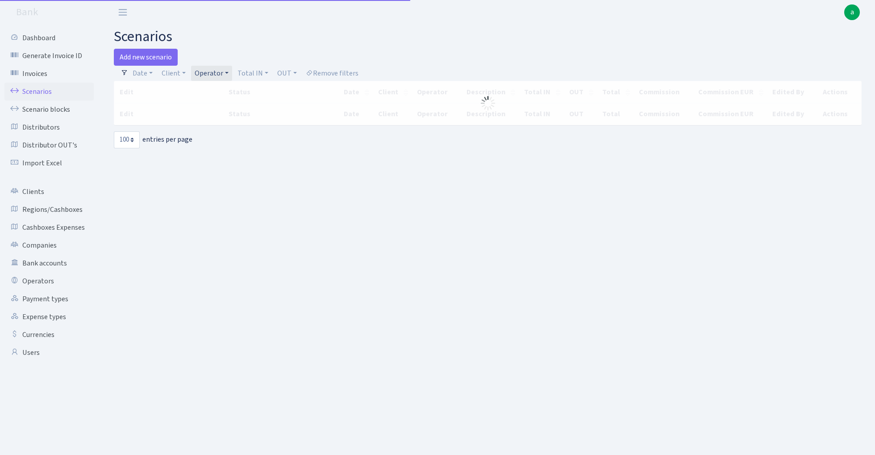
select select "100"
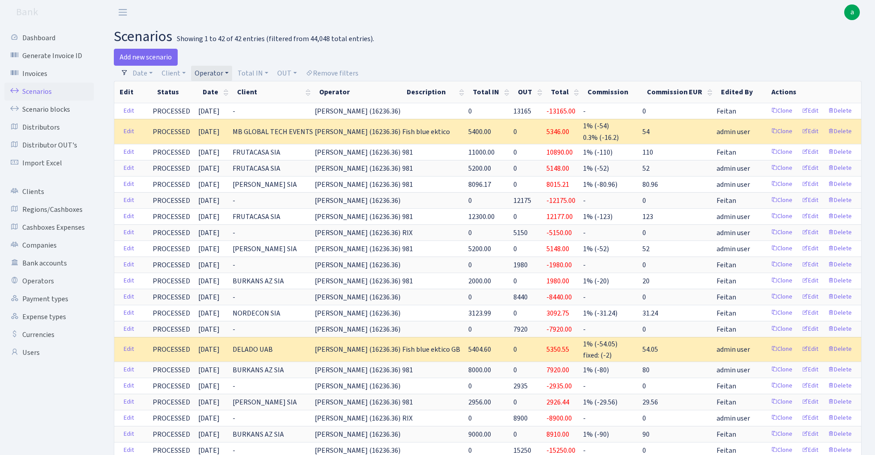
click at [225, 73] on link "Operator" at bounding box center [211, 73] width 41 height 15
click at [208, 105] on input "search" at bounding box center [227, 105] width 66 height 14
type input "[PERSON_NAME]"
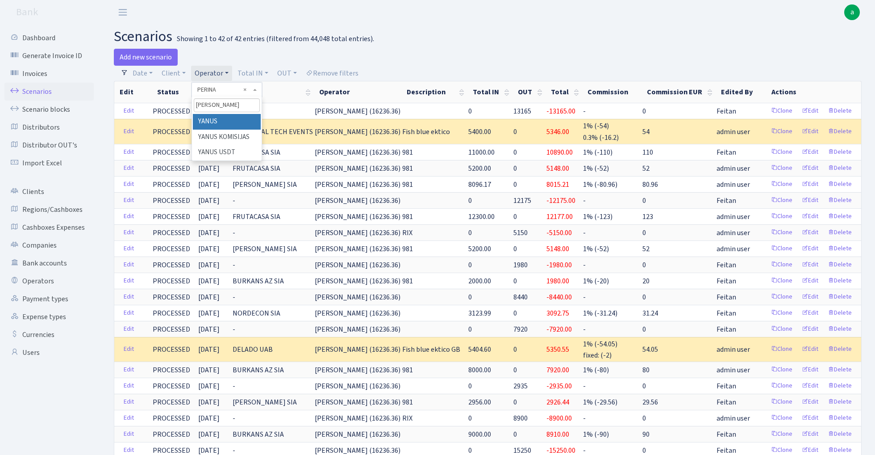
click at [205, 122] on li "YANUS" at bounding box center [226, 122] width 67 height 16
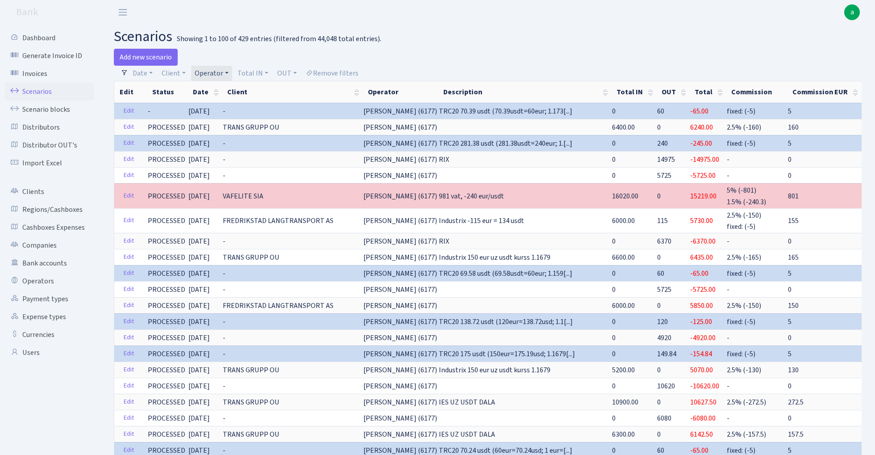
click at [216, 70] on link "Operator" at bounding box center [211, 73] width 41 height 15
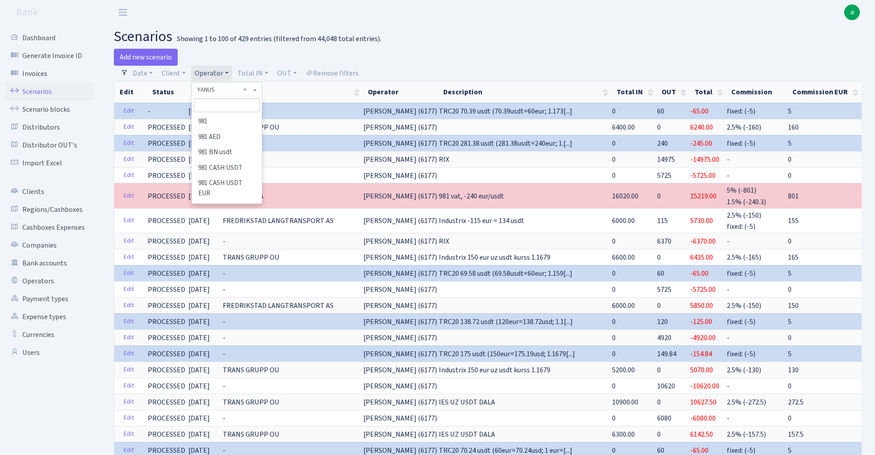
scroll to position [5537, 0]
click at [227, 109] on input "search" at bounding box center [227, 105] width 66 height 14
type input "viki"
click at [236, 136] on li "VIKINGS eur" at bounding box center [226, 138] width 67 height 16
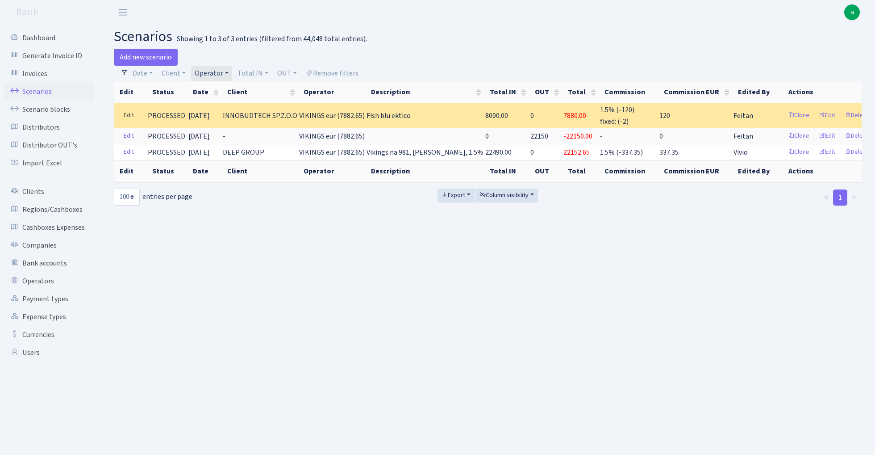
click at [130, 113] on link "Edit" at bounding box center [129, 116] width 18 height 14
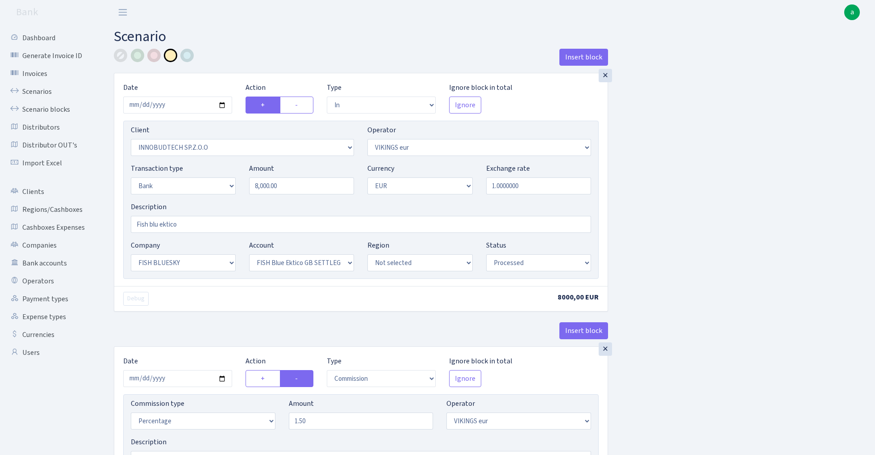
select select "in"
select select "3361"
select select "519"
select select "2"
select select "1"
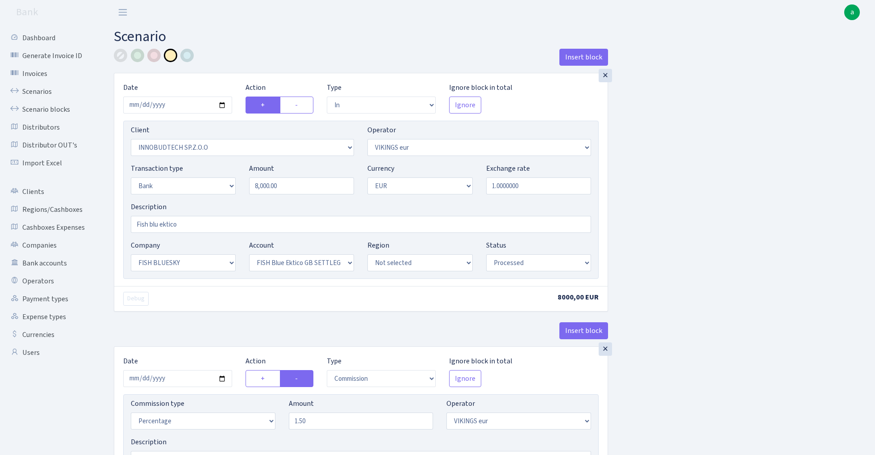
select select "23"
select select "67"
select select "processed"
select select "commission"
select select "519"
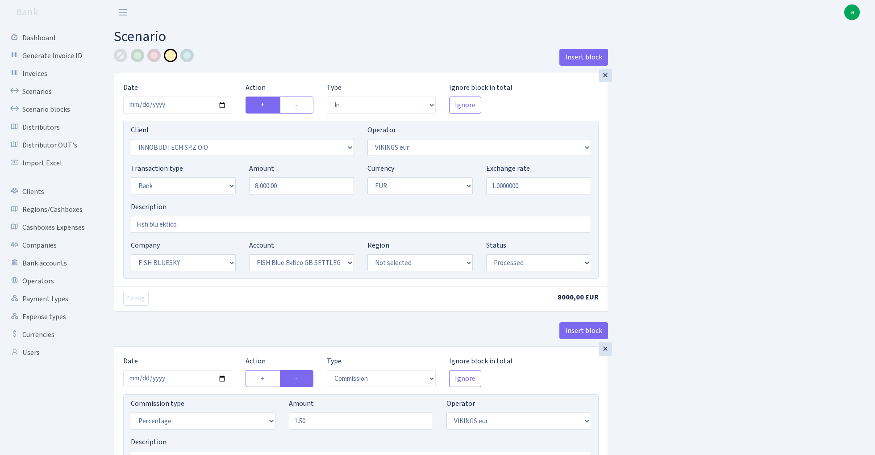
select select "processed"
select select "commission"
select select "fixed"
select select "1"
select select "23"
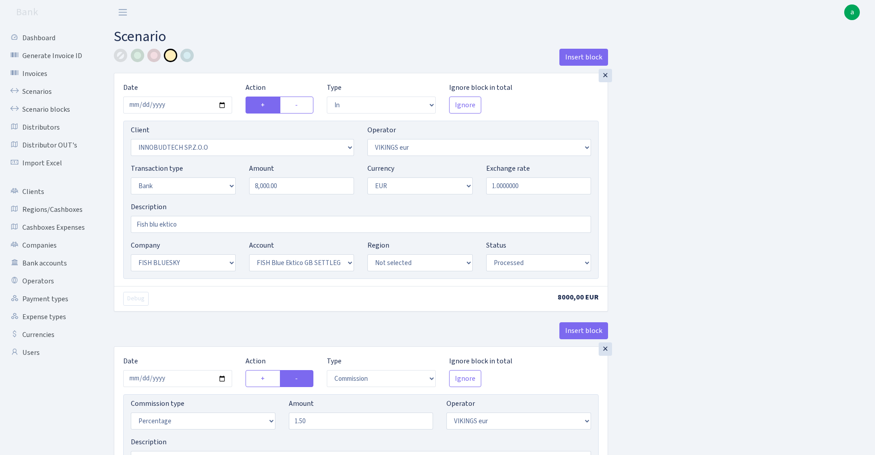
select select "67"
select select "processed"
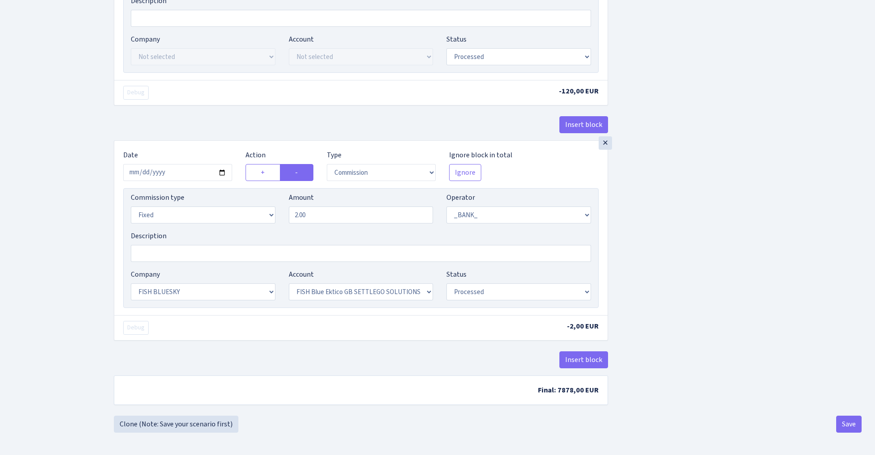
scroll to position [445, 0]
click at [605, 142] on div "×" at bounding box center [605, 142] width 13 height 13
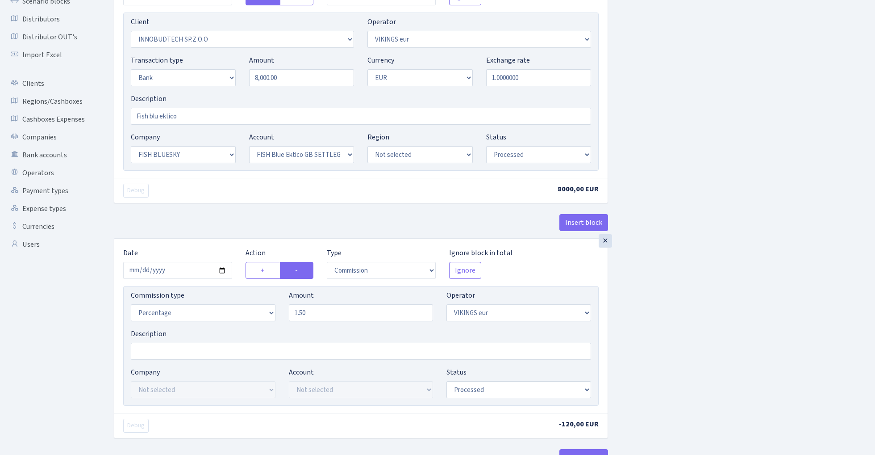
scroll to position [98, 0]
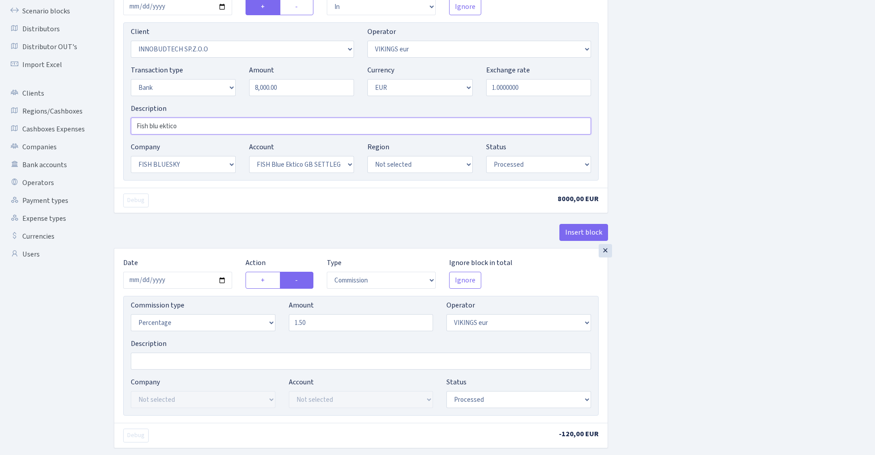
click at [204, 130] on input "Fish blu ektico" at bounding box center [361, 125] width 460 height 17
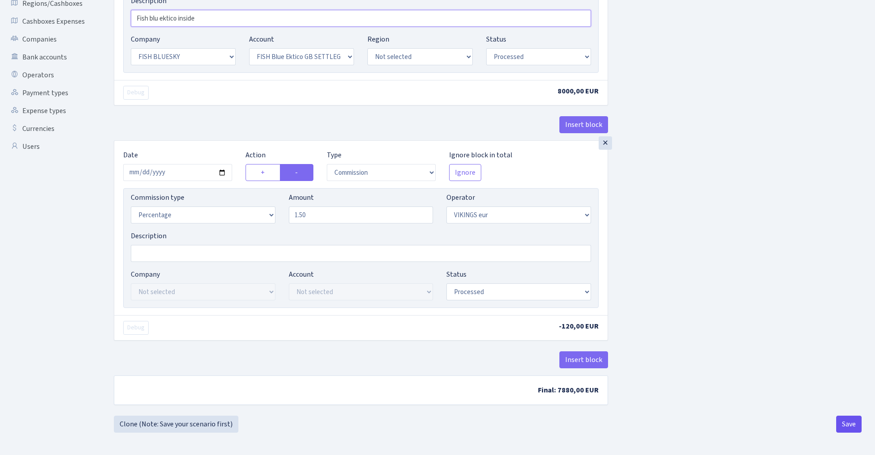
scroll to position [208, 0]
type input "Fish blu ektico inside"
click at [848, 424] on button "Save" at bounding box center [849, 423] width 25 height 17
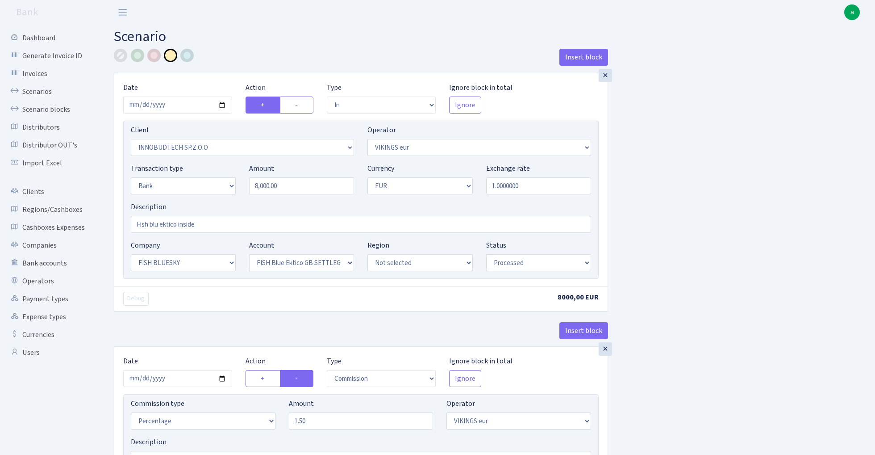
select select "in"
select select "3361"
select select "519"
select select "2"
select select "1"
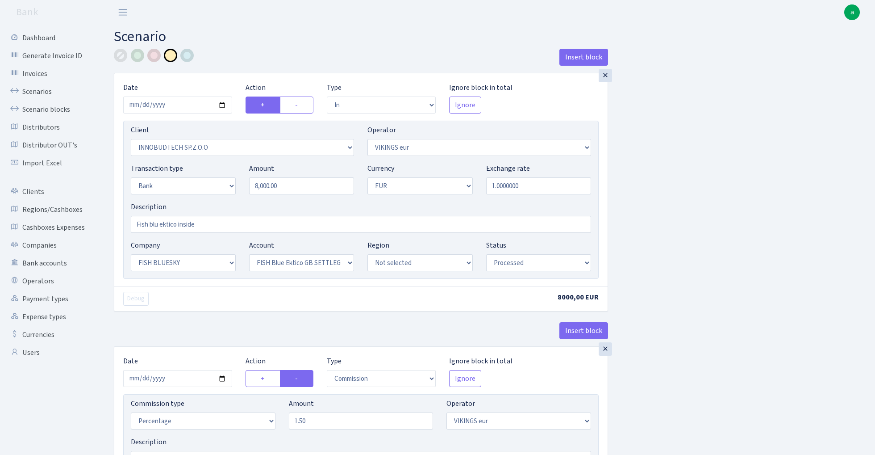
select select "23"
select select "67"
select select "processed"
select select "commission"
select select "519"
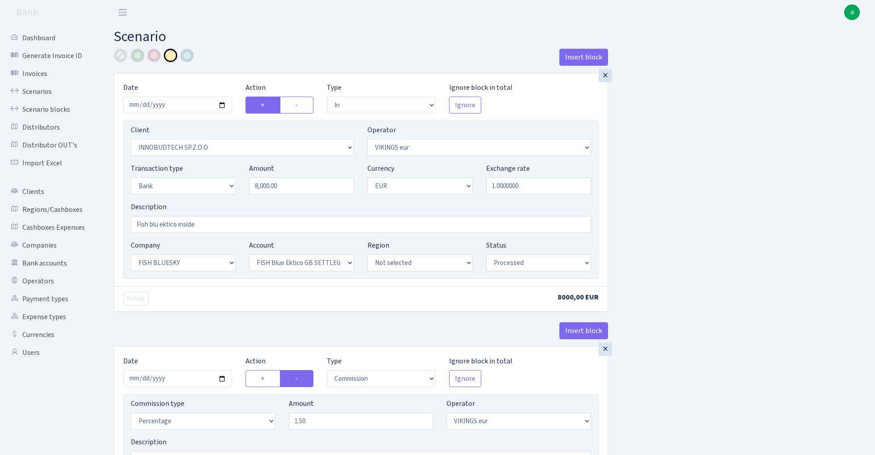
select select "processed"
click at [40, 92] on link "Scenarios" at bounding box center [48, 92] width 89 height 18
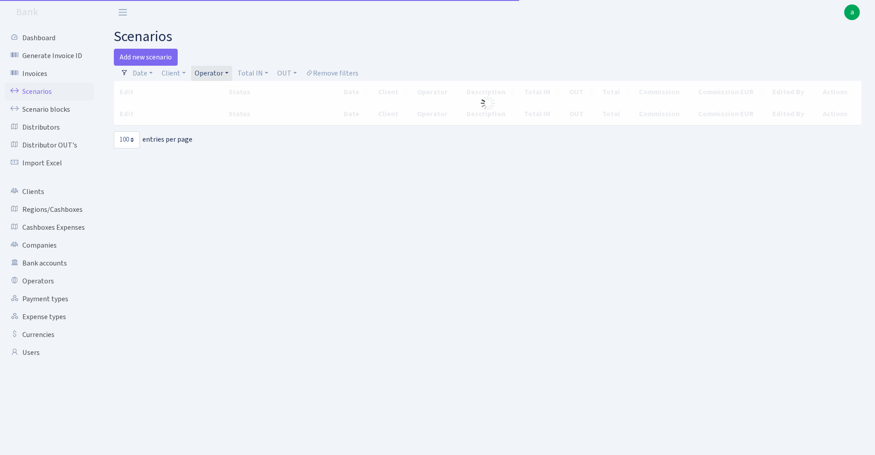
select select "100"
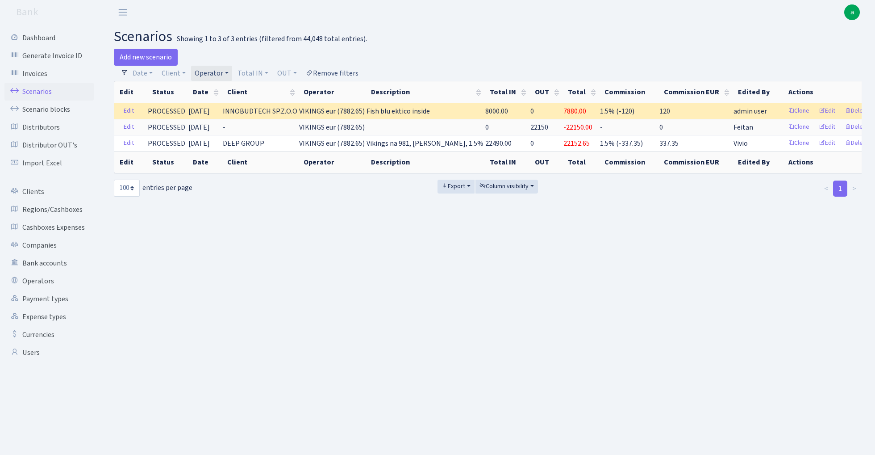
click at [335, 68] on link "Remove filters" at bounding box center [332, 73] width 60 height 15
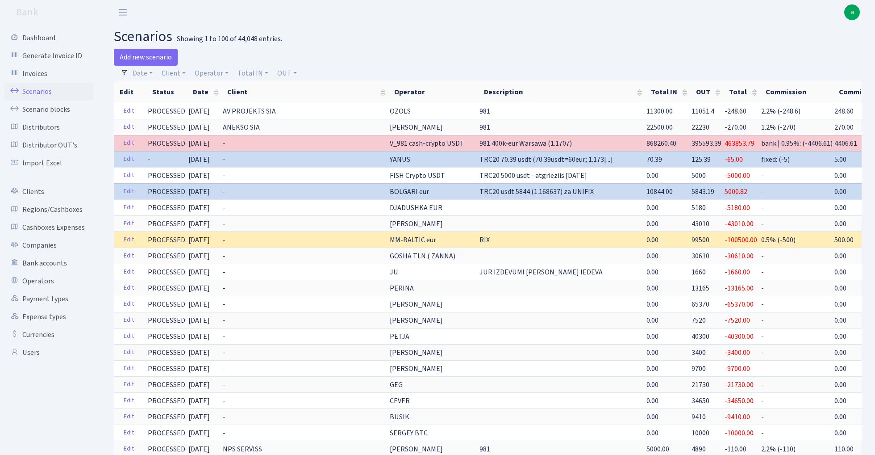
click at [494, 29] on h2 "scenarios Showing 1 to 100 of 44,048 entries." at bounding box center [488, 36] width 748 height 17
drag, startPoint x: 798, startPoint y: 0, endPoint x: 523, endPoint y: 42, distance: 278.2
click at [523, 42] on h2 "scenarios Showing 1 to 100 of 44,048 entries." at bounding box center [488, 36] width 748 height 17
